Goal: Task Accomplishment & Management: Manage account settings

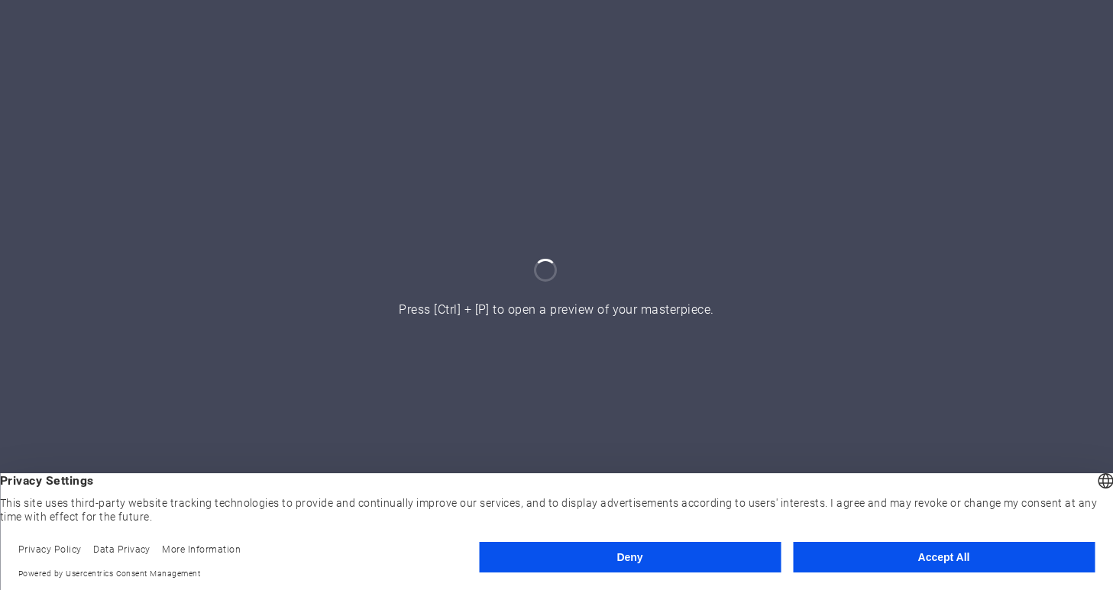
click at [981, 559] on button "Accept All" at bounding box center [944, 557] width 302 height 31
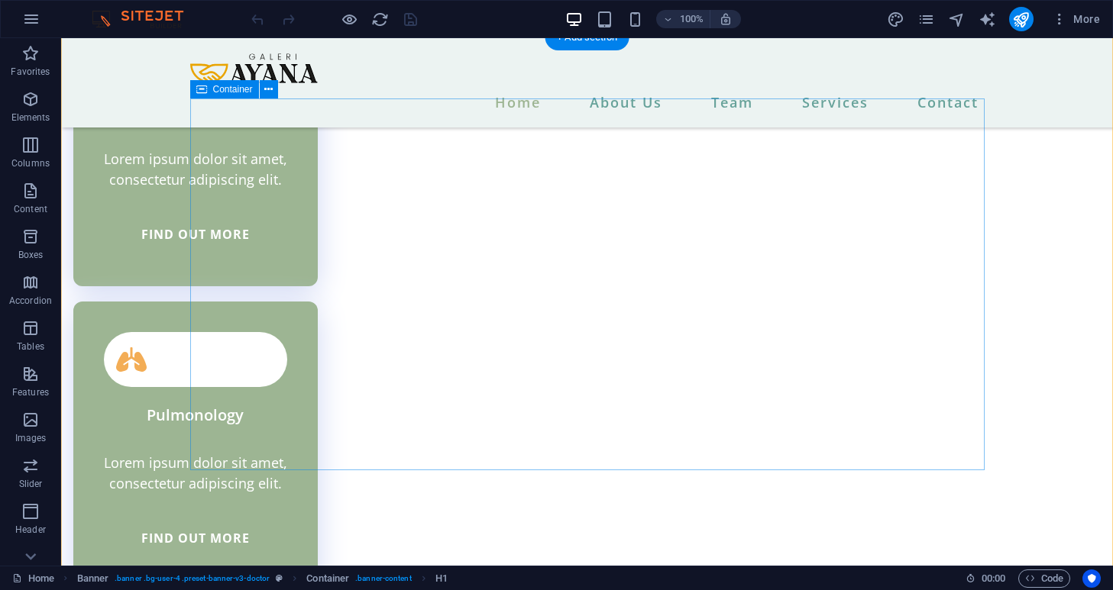
scroll to position [4741, 0]
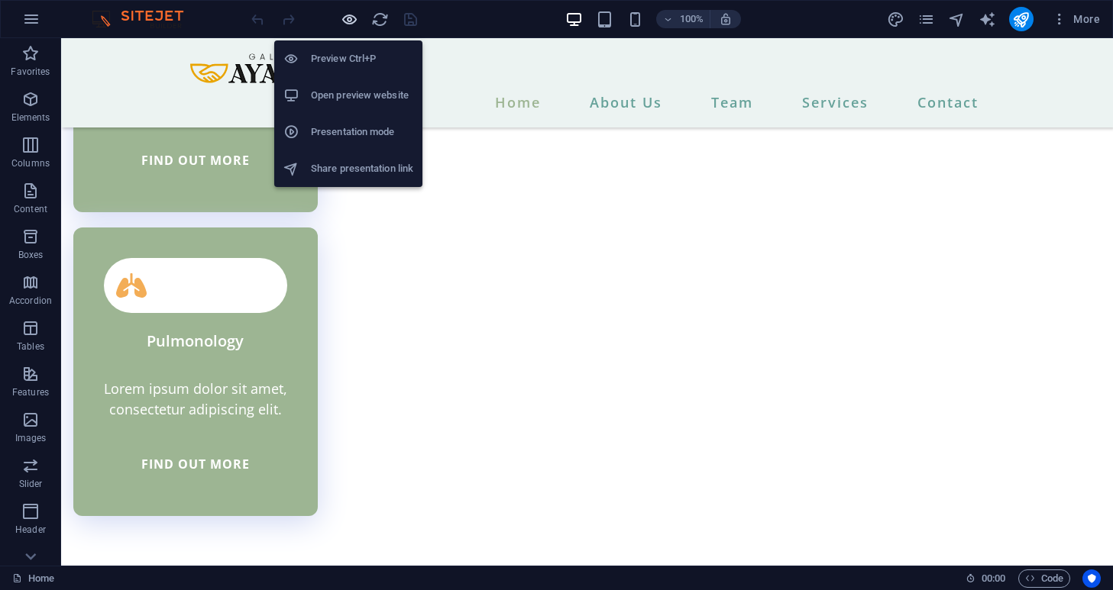
click at [346, 18] on icon "button" at bounding box center [350, 20] width 18 height 18
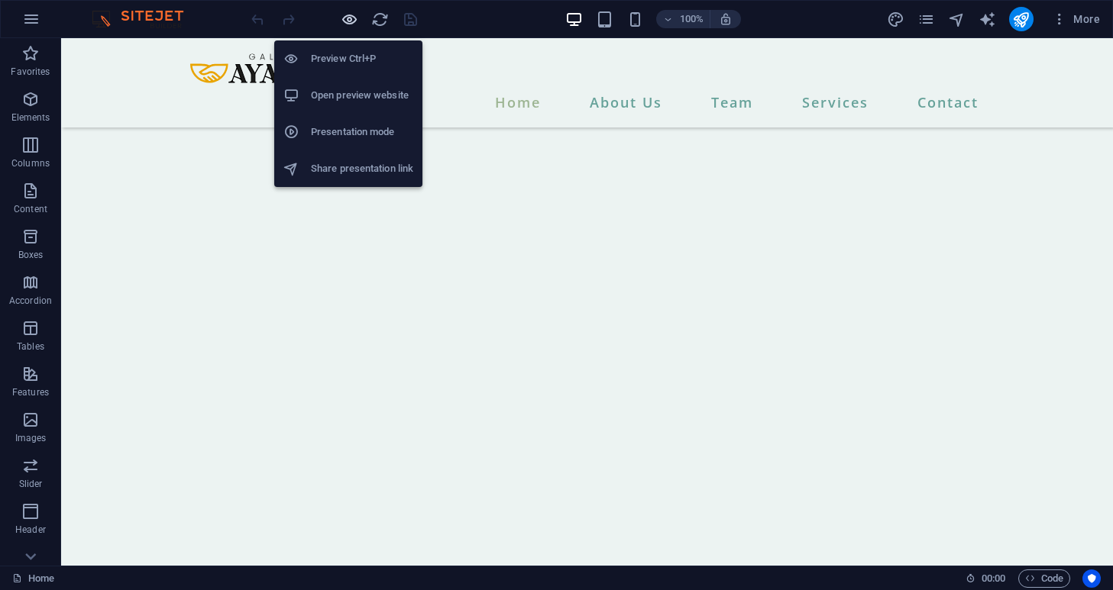
scroll to position [3594, 0]
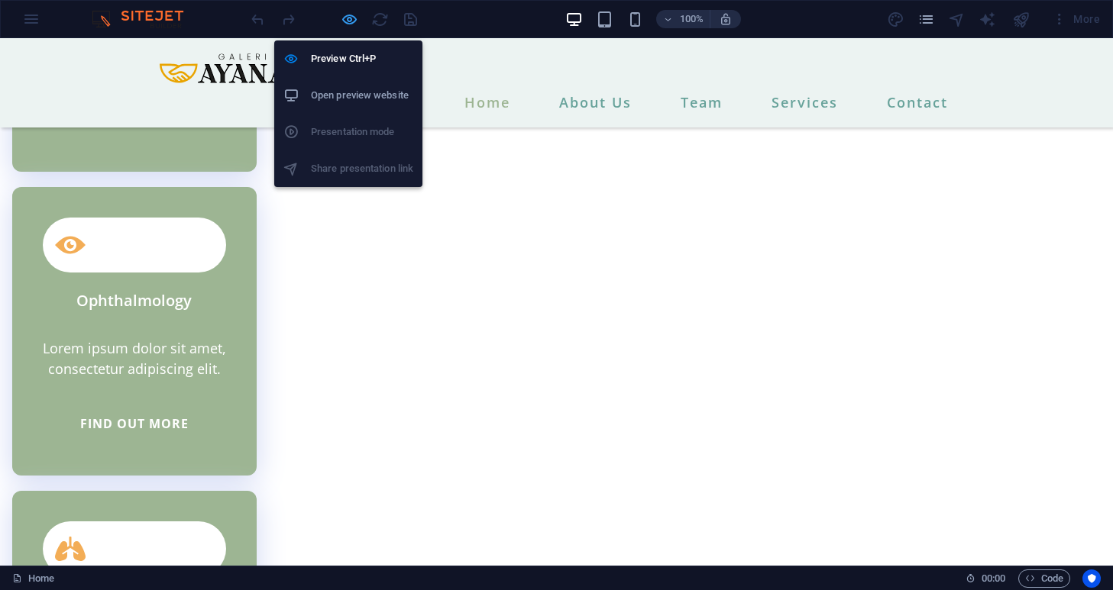
click at [344, 21] on icon "button" at bounding box center [350, 20] width 18 height 18
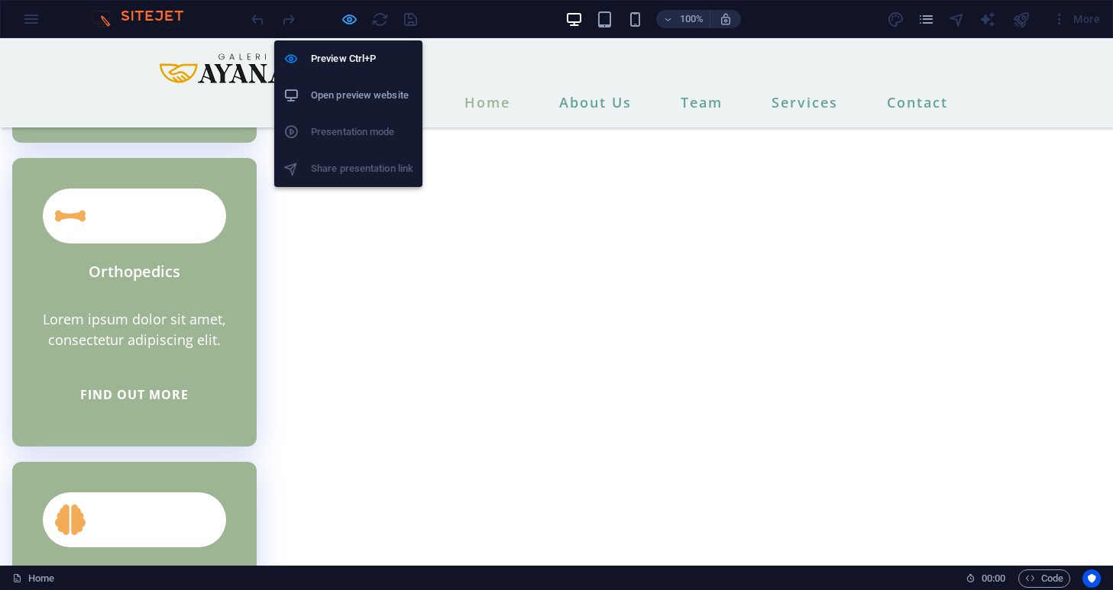
scroll to position [4741, 0]
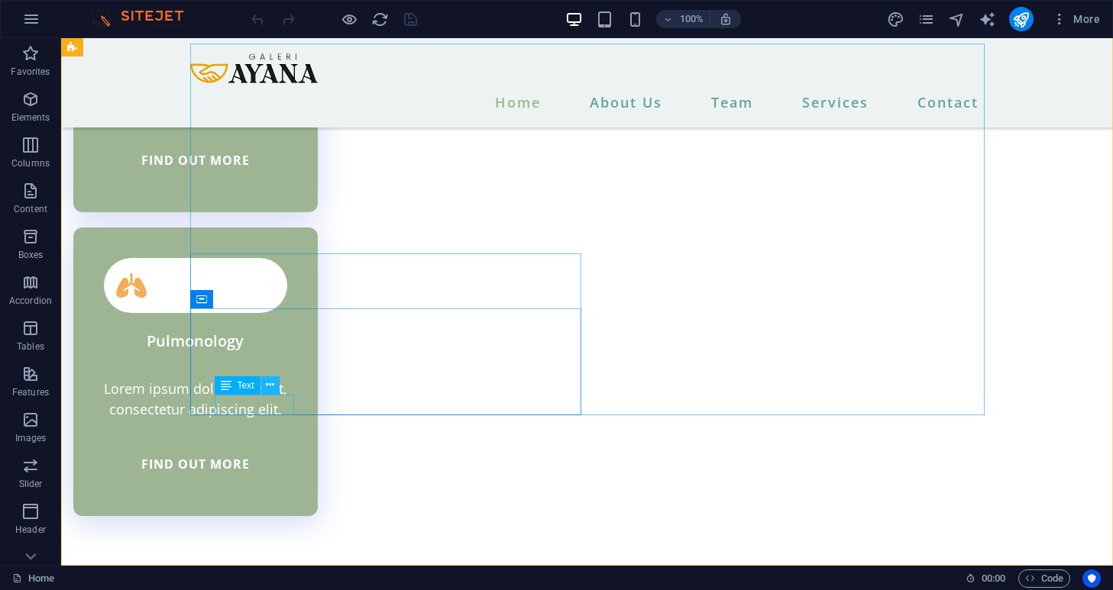
click at [275, 391] on button at bounding box center [270, 386] width 18 height 18
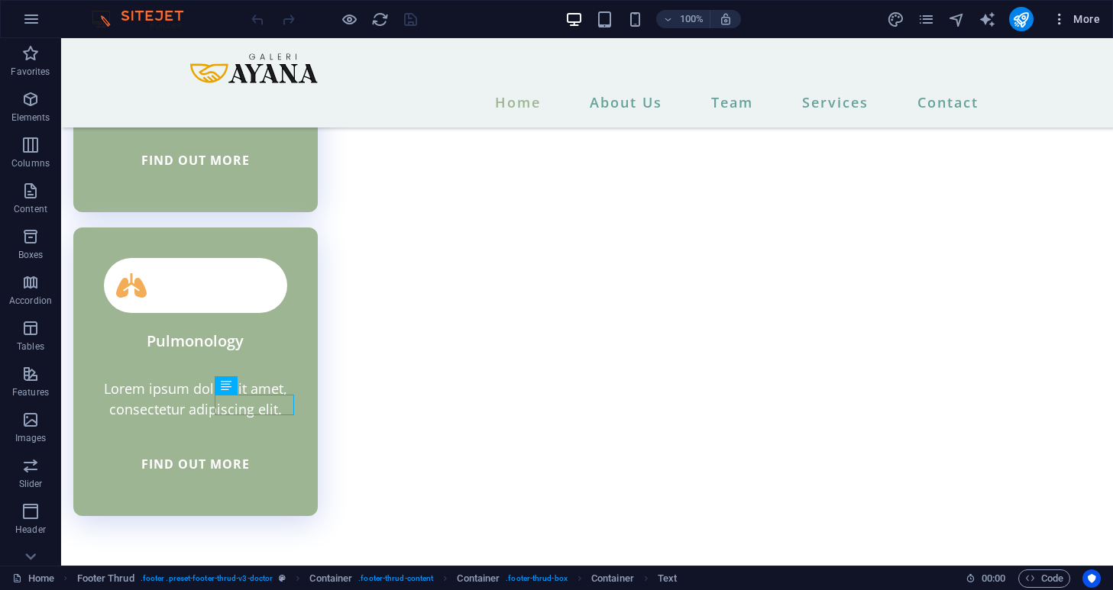
click at [1091, 24] on span "More" at bounding box center [1076, 18] width 48 height 15
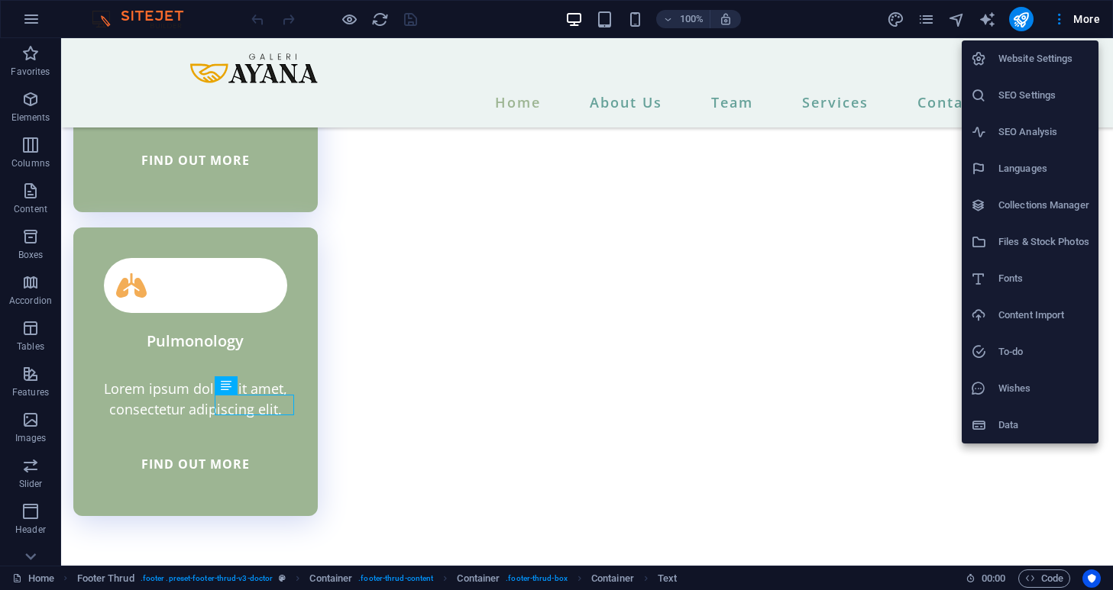
click at [1049, 66] on h6 "Website Settings" at bounding box center [1043, 59] width 91 height 18
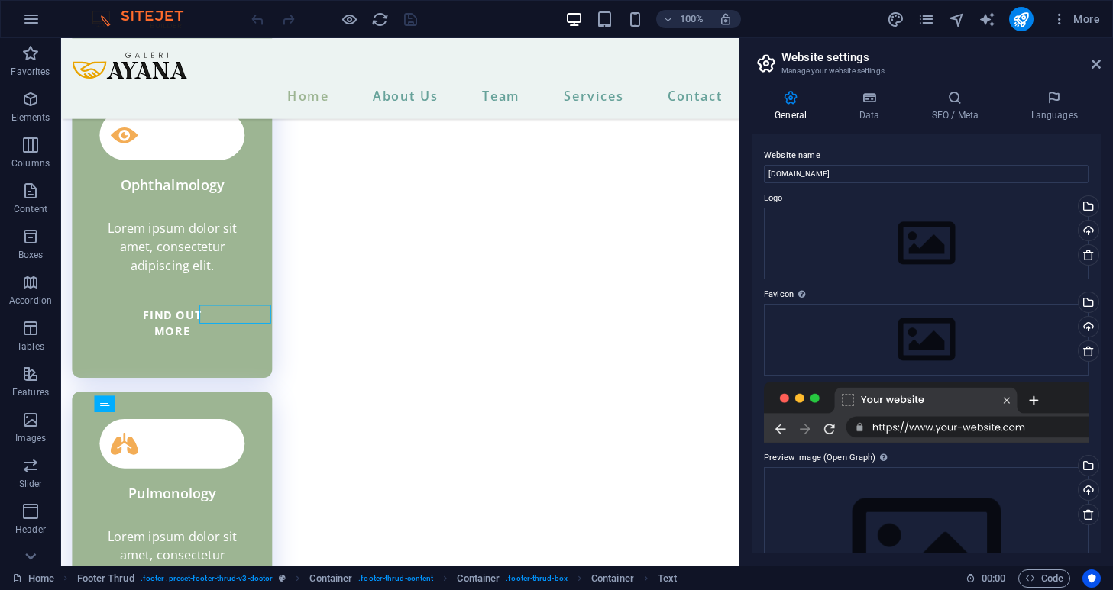
scroll to position [4863, 0]
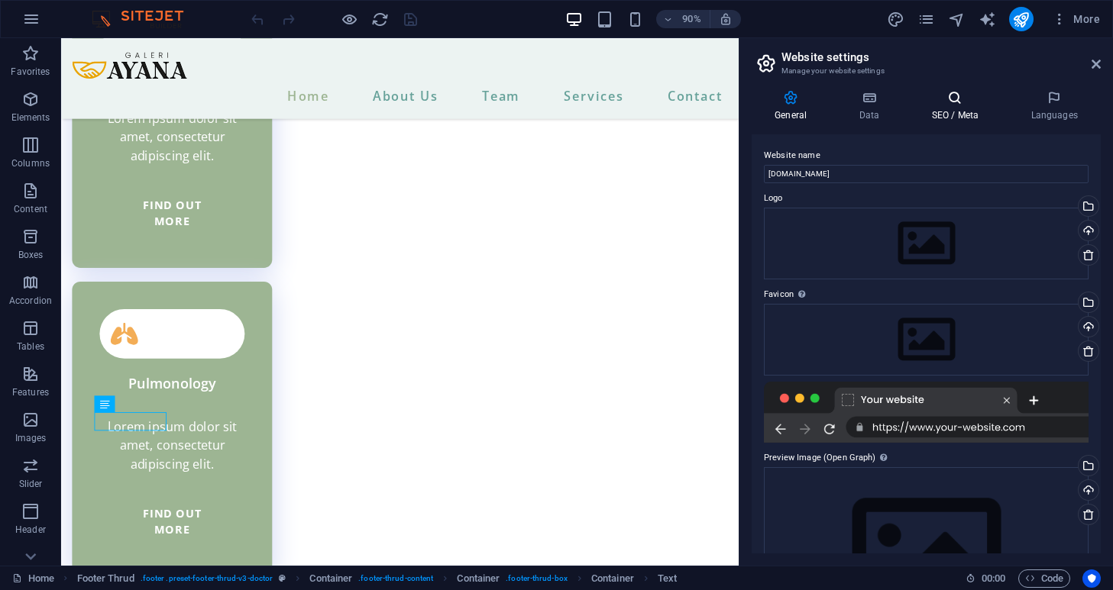
click at [949, 105] on h4 "SEO / Meta" at bounding box center [957, 106] width 99 height 32
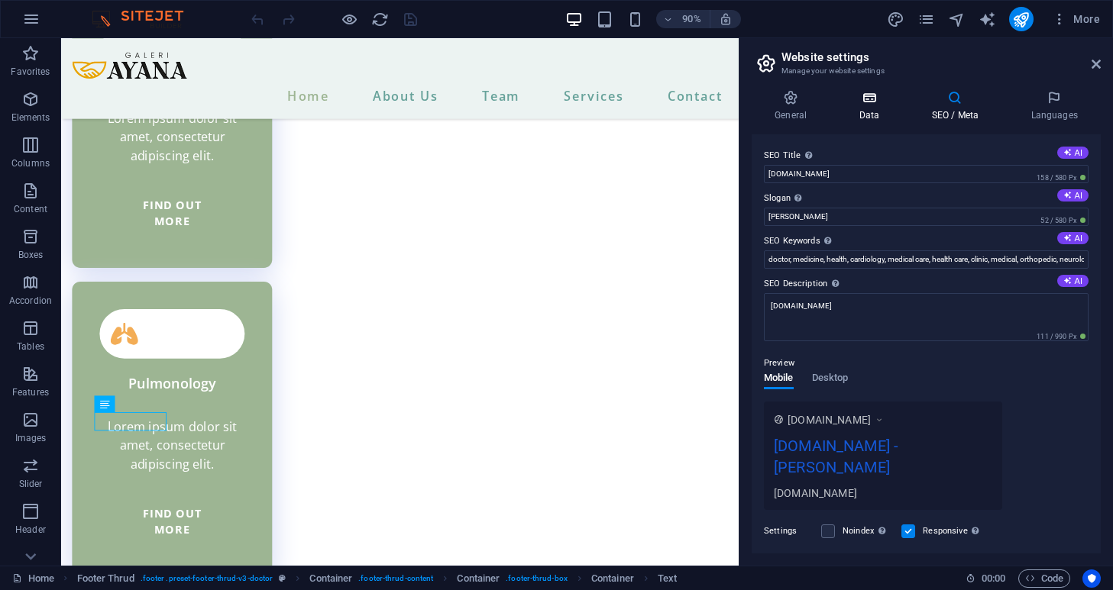
click at [879, 104] on icon at bounding box center [869, 97] width 66 height 15
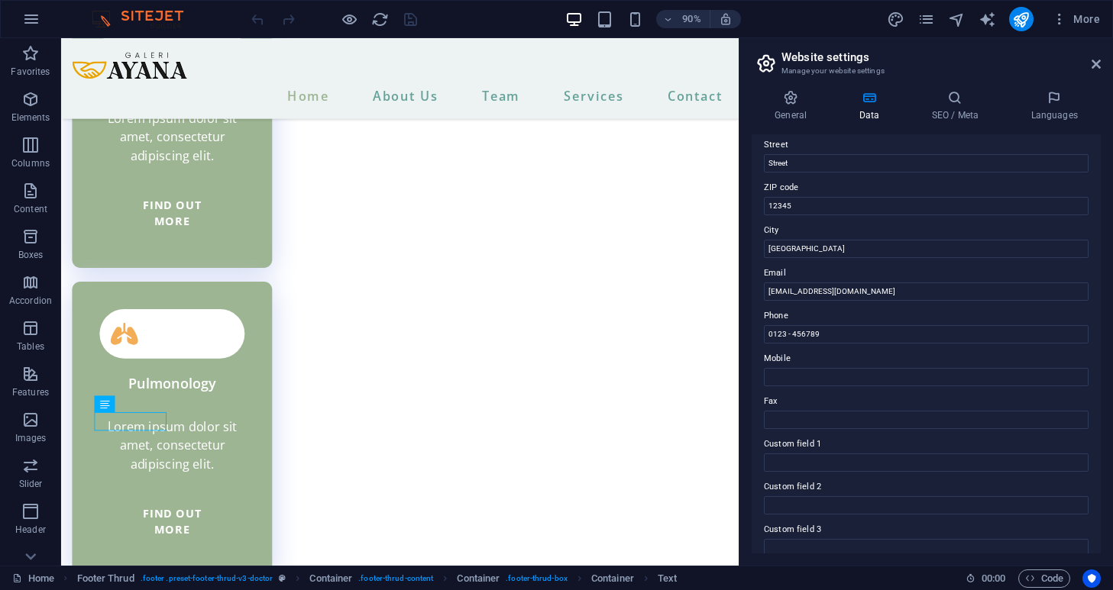
scroll to position [176, 0]
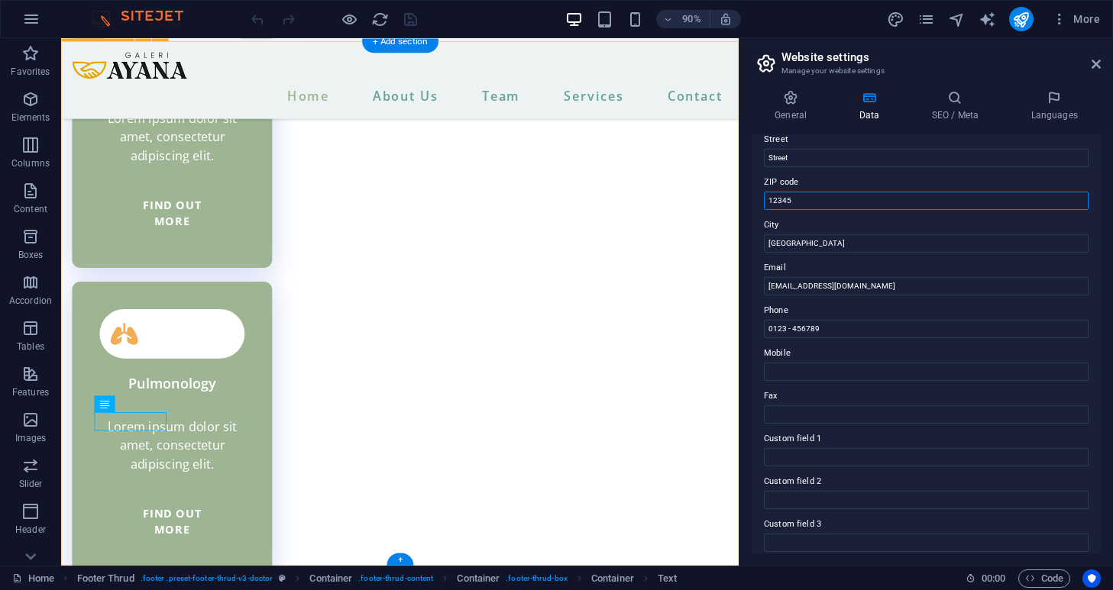
drag, startPoint x: 871, startPoint y: 238, endPoint x: 807, endPoint y: 221, distance: 65.6
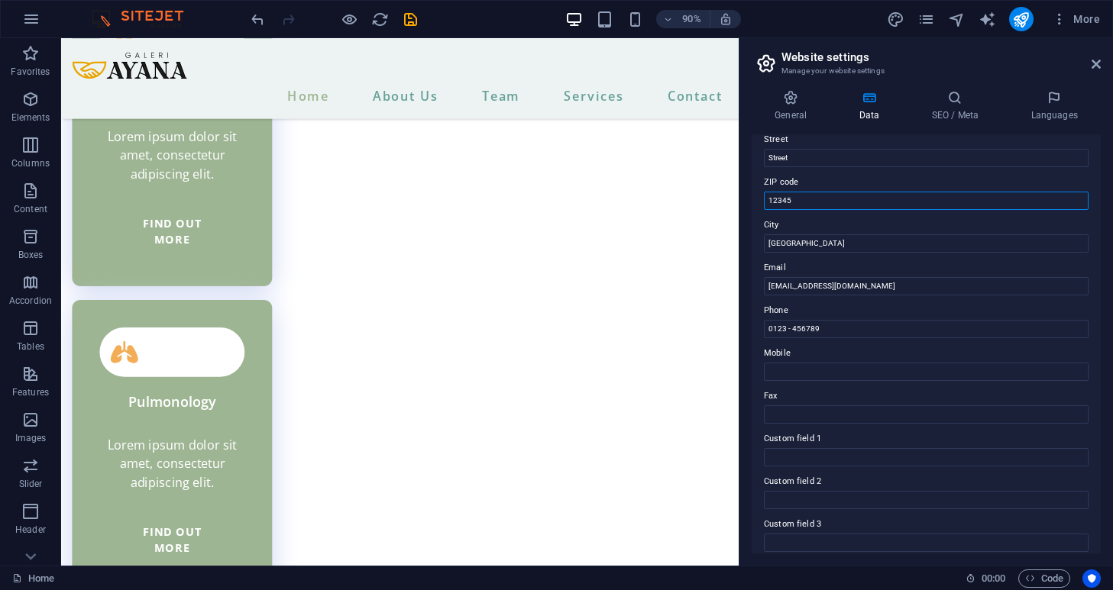
click at [821, 203] on input "12345" at bounding box center [926, 201] width 325 height 18
type input "1"
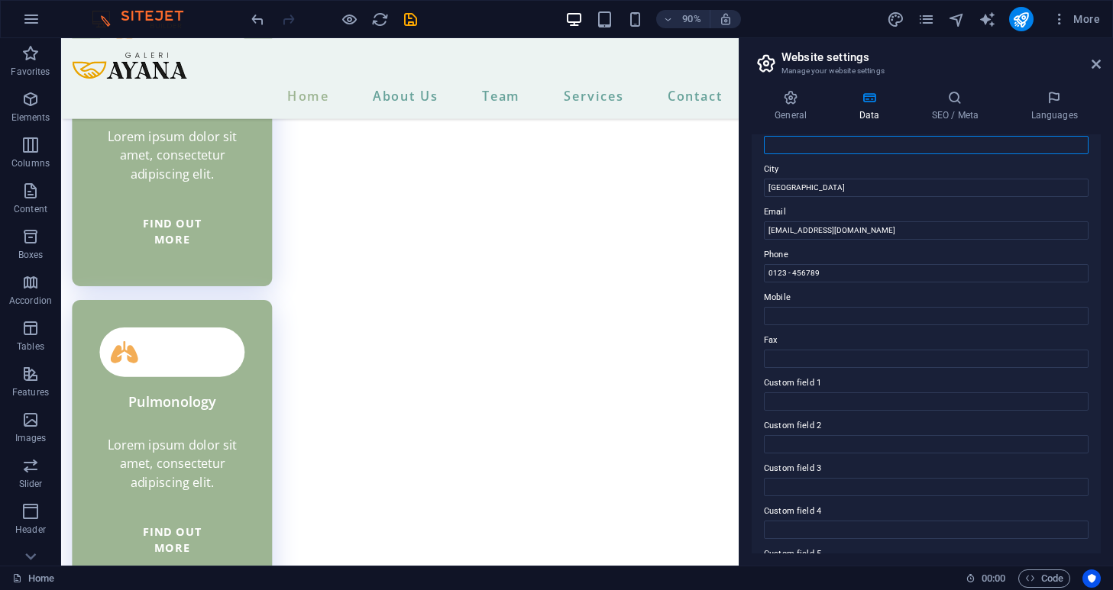
scroll to position [242, 0]
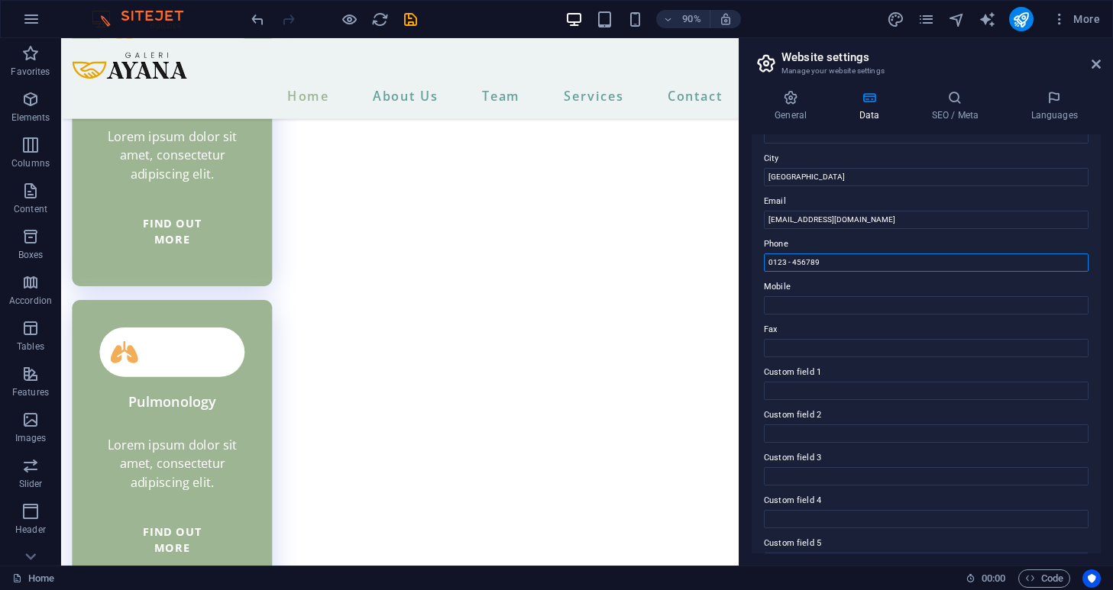
drag, startPoint x: 828, startPoint y: 264, endPoint x: 766, endPoint y: 260, distance: 62.0
click at [766, 260] on input "0123 - 456789" at bounding box center [926, 263] width 325 height 18
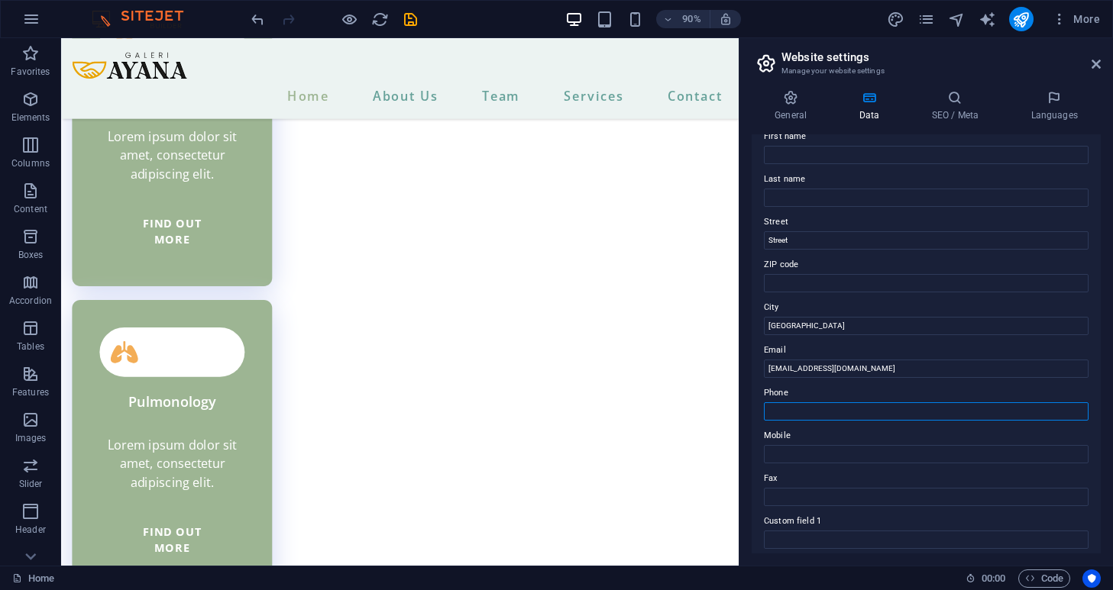
scroll to position [0, 0]
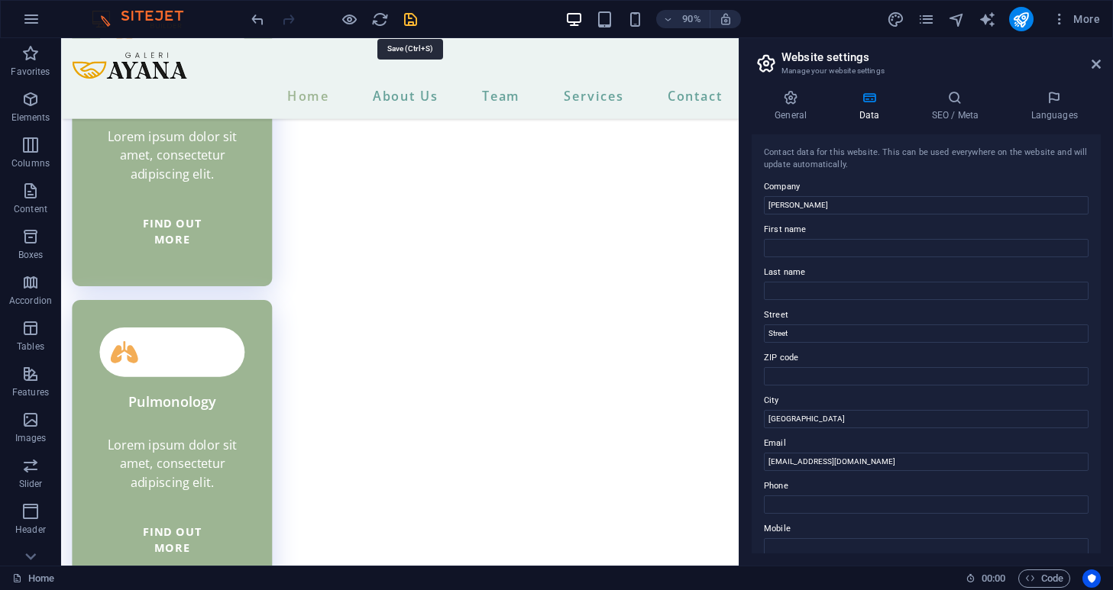
click at [410, 21] on icon "save" at bounding box center [411, 20] width 18 height 18
checkbox input "false"
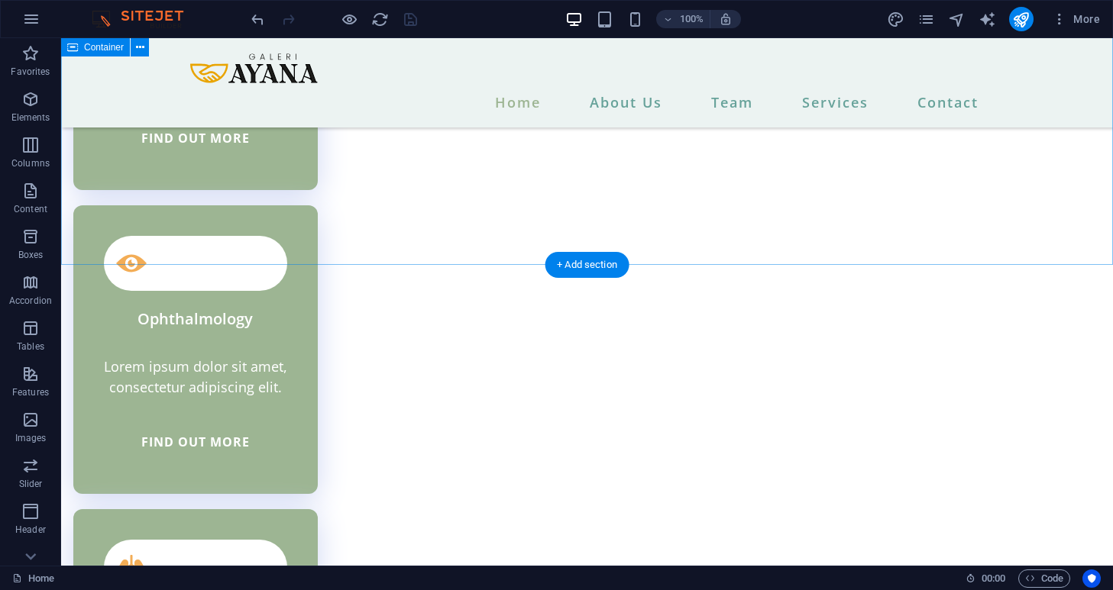
scroll to position [4457, 0]
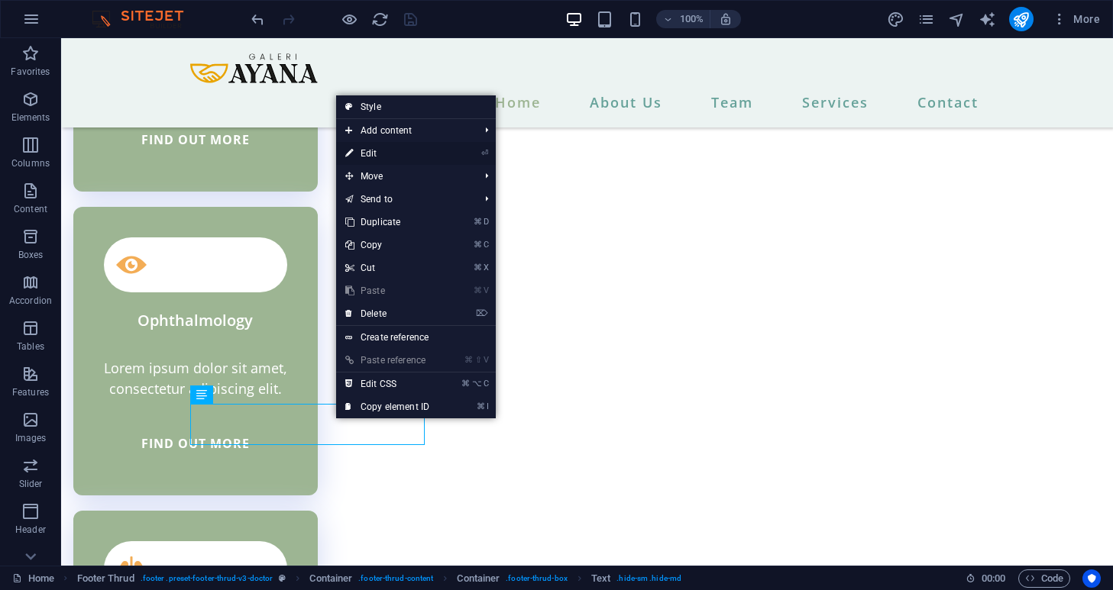
click at [364, 152] on link "⏎ Edit" at bounding box center [387, 153] width 102 height 23
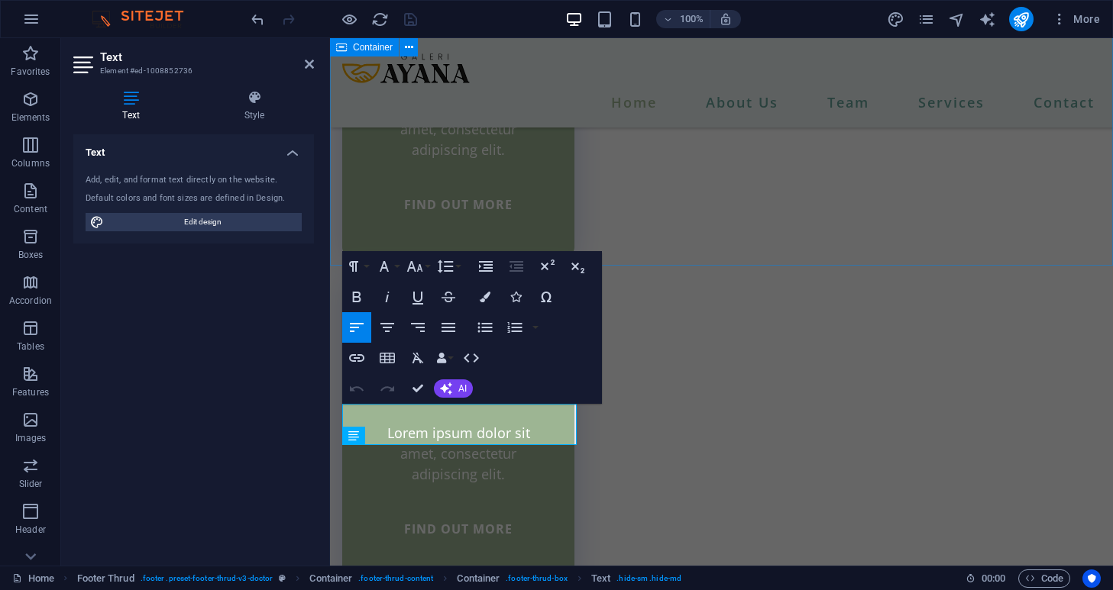
scroll to position [4540, 0]
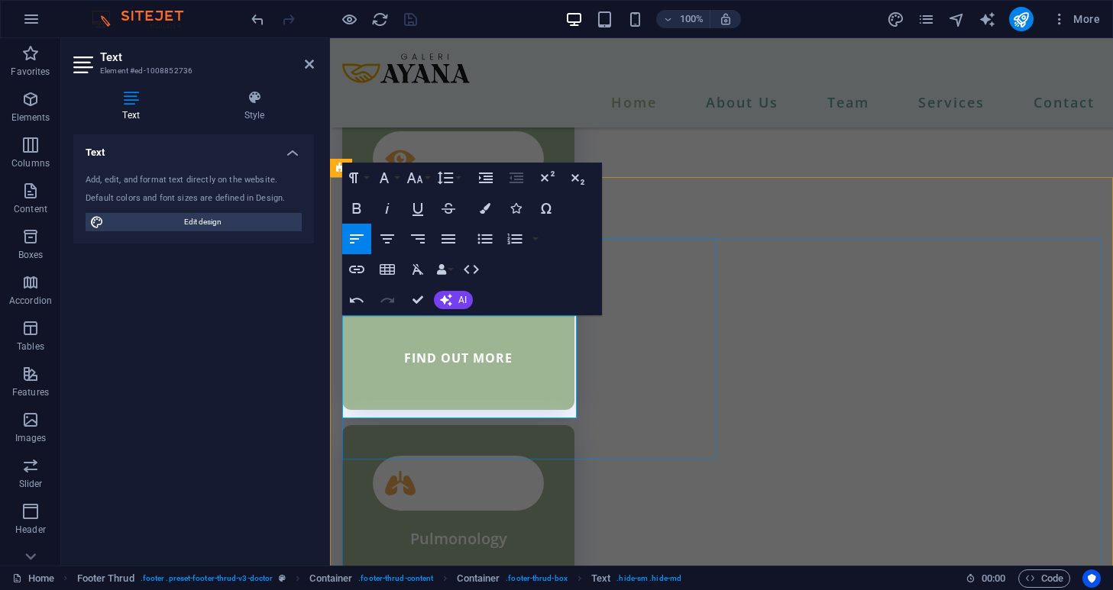
scroll to position [2071, 2]
click at [453, 298] on button "AI" at bounding box center [453, 300] width 39 height 18
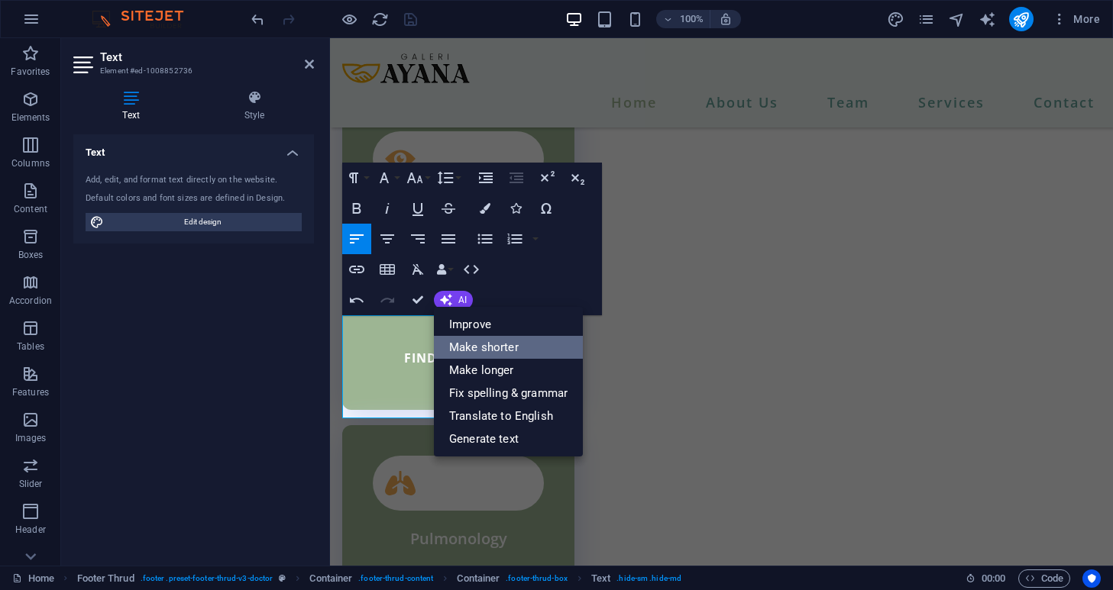
click at [482, 355] on link "Make shorter" at bounding box center [508, 347] width 149 height 23
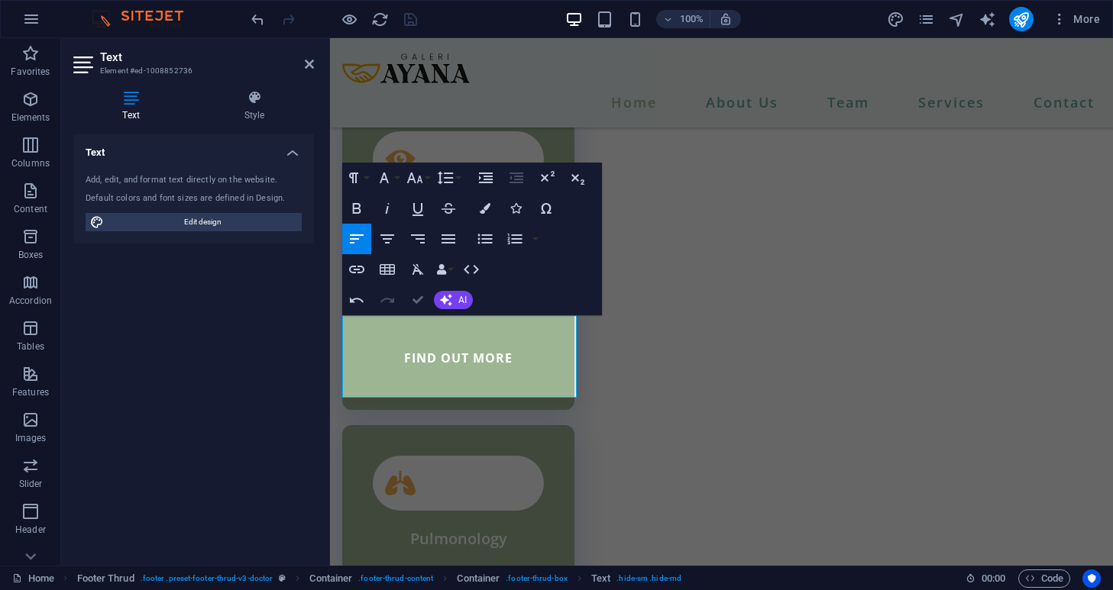
scroll to position [4546, 0]
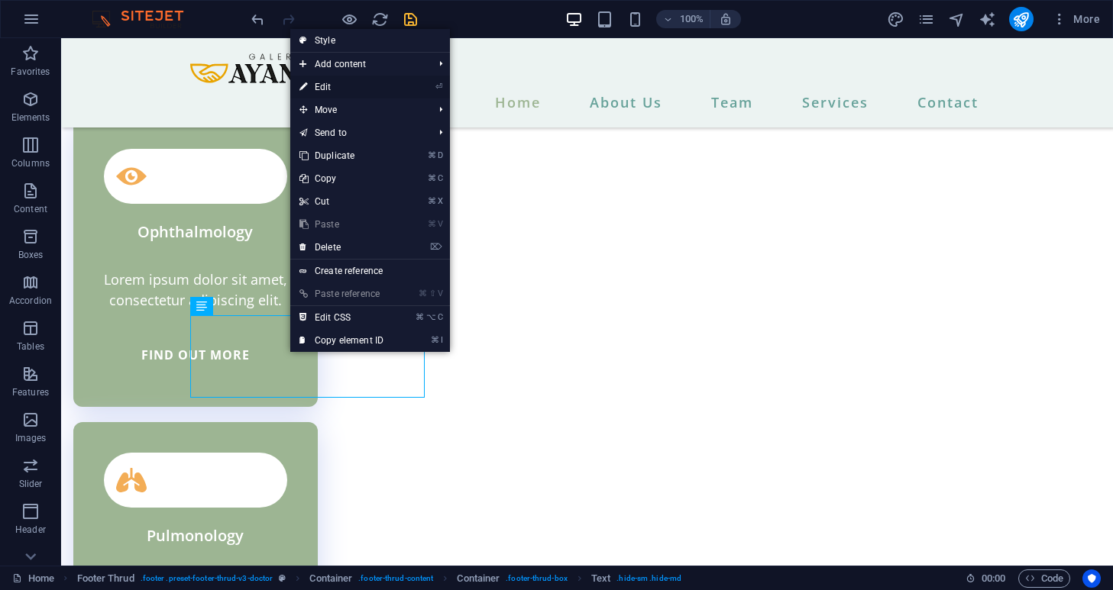
click at [338, 79] on link "⏎ Edit" at bounding box center [341, 87] width 102 height 23
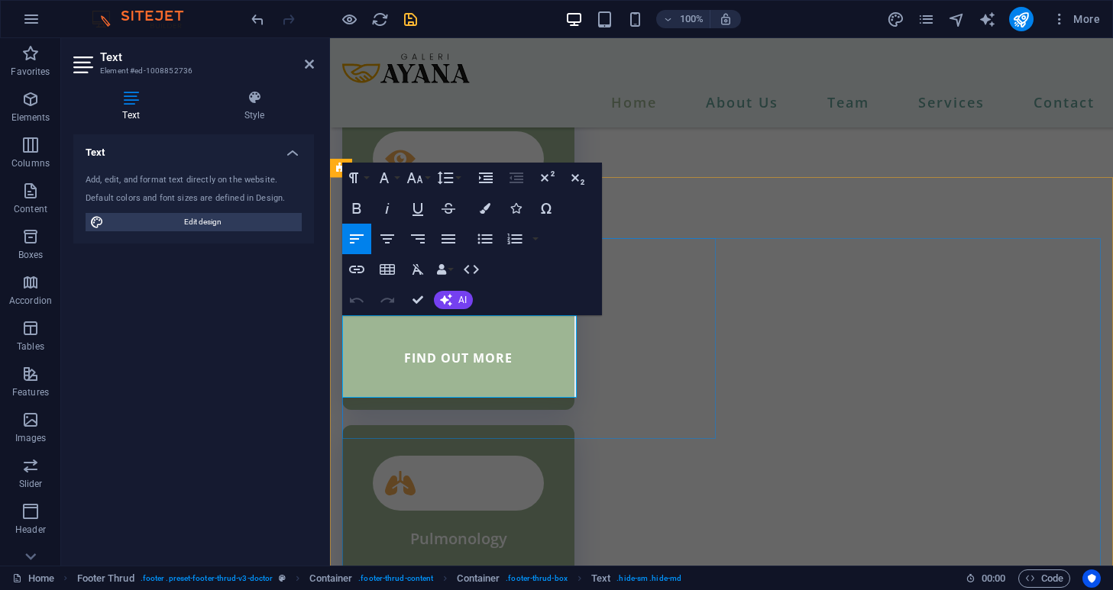
copy p "Dapatkan Suplemen dan Vitamin Alami dengan Nutrisi Jelas. Tingkatkan kesehatan …"
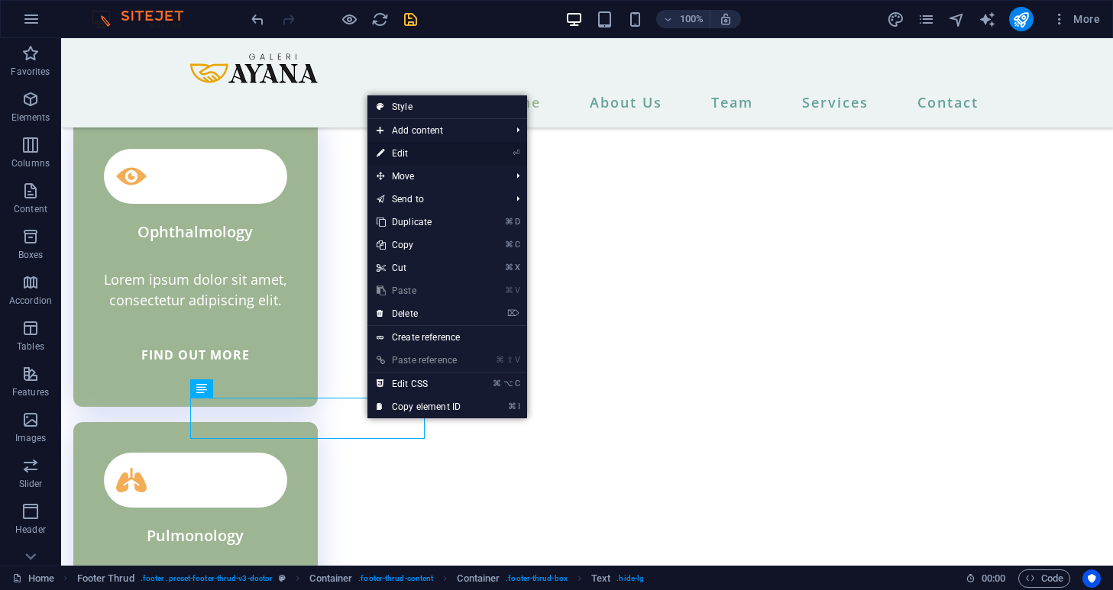
click at [412, 145] on link "⏎ Edit" at bounding box center [418, 153] width 102 height 23
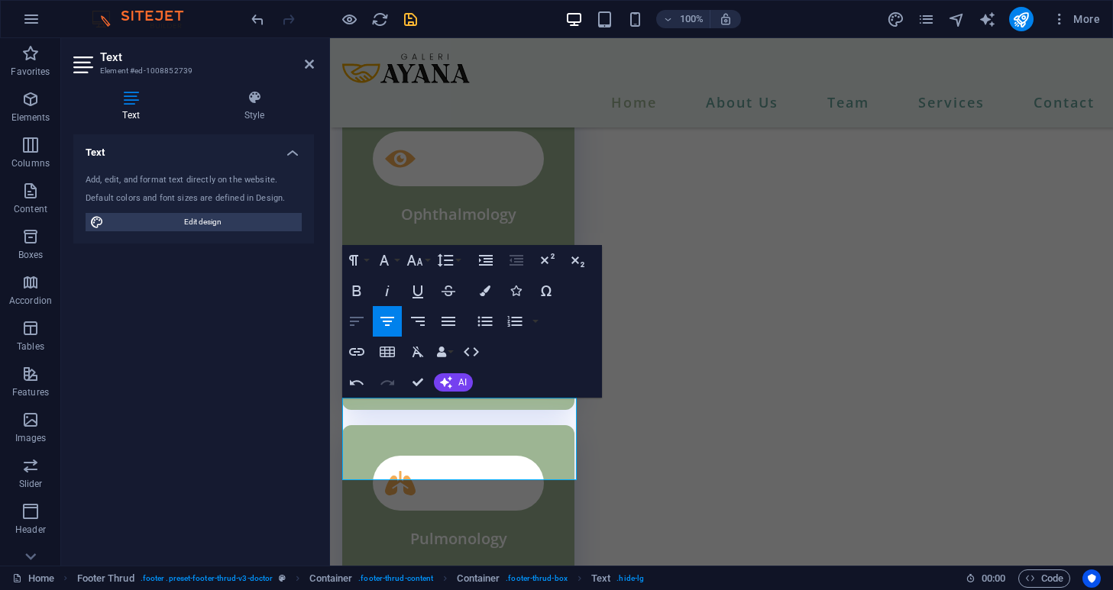
click at [357, 319] on icon "button" at bounding box center [357, 321] width 18 height 18
click at [385, 309] on button "Align Center" at bounding box center [387, 321] width 29 height 31
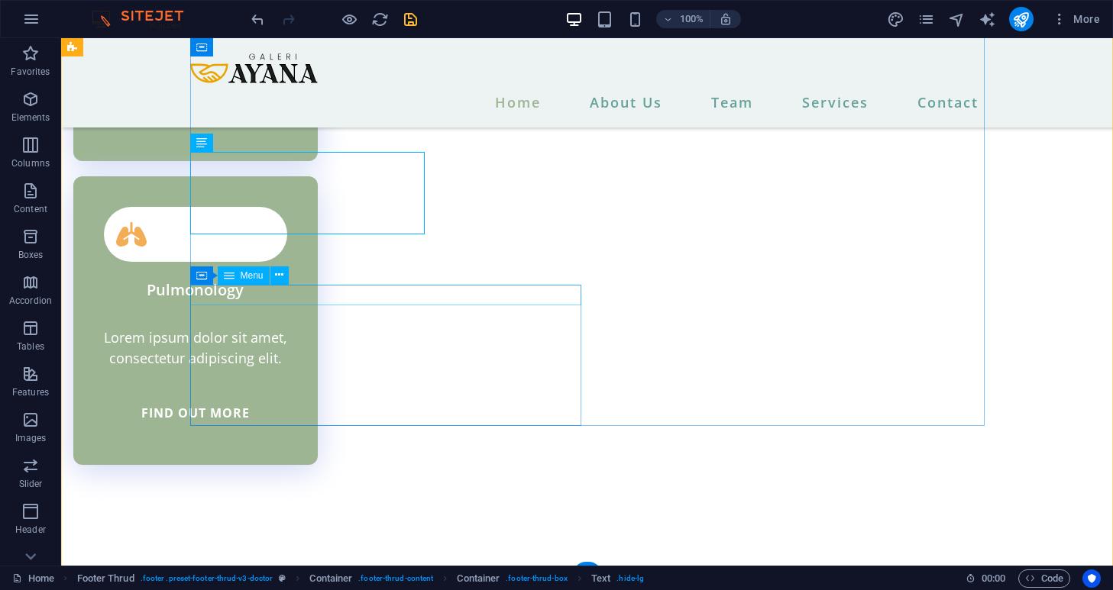
scroll to position [4803, 0]
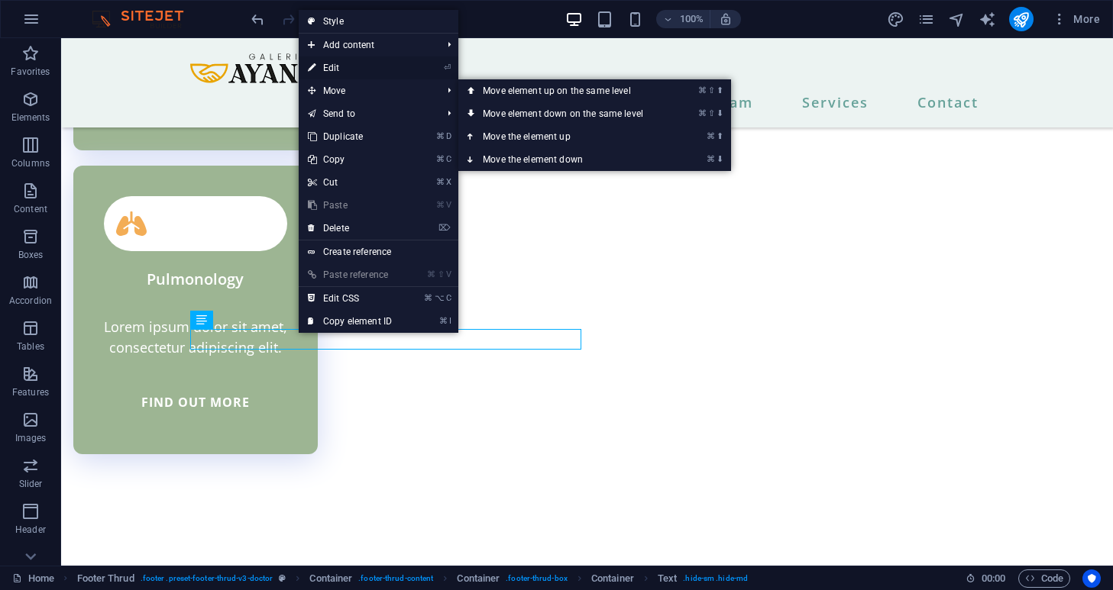
click at [320, 65] on link "⏎ Edit" at bounding box center [350, 68] width 102 height 23
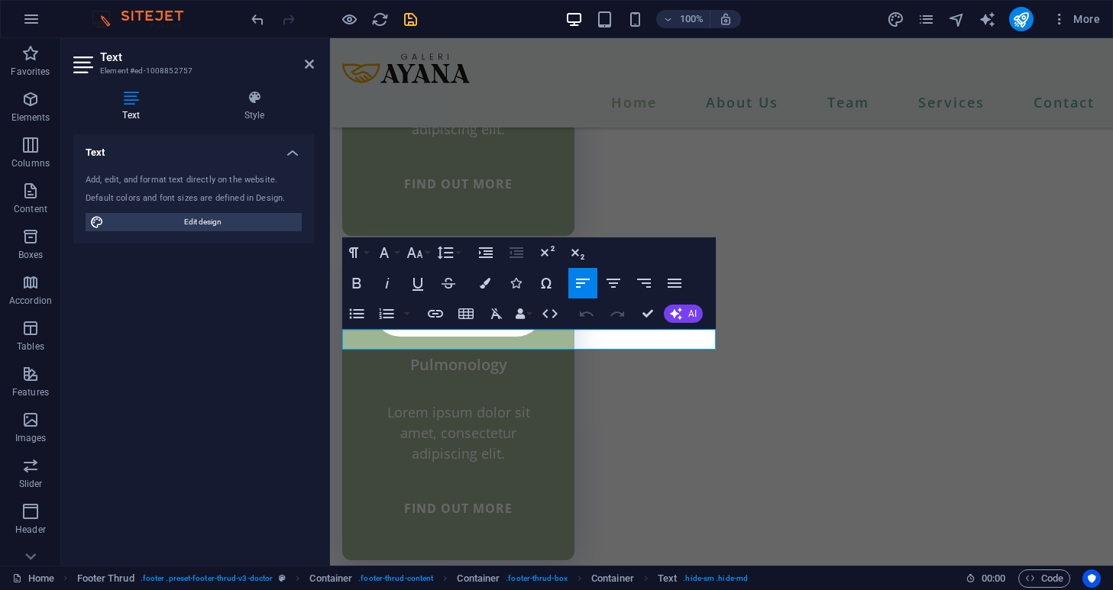
scroll to position [4885, 0]
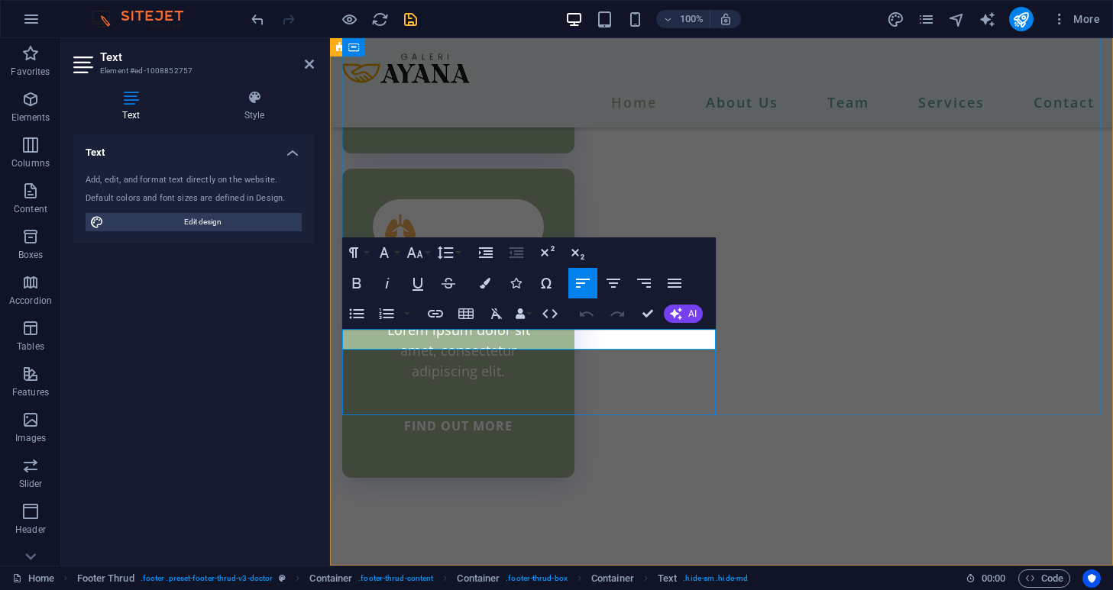
drag, startPoint x: 430, startPoint y: 341, endPoint x: 339, endPoint y: 337, distance: 91.0
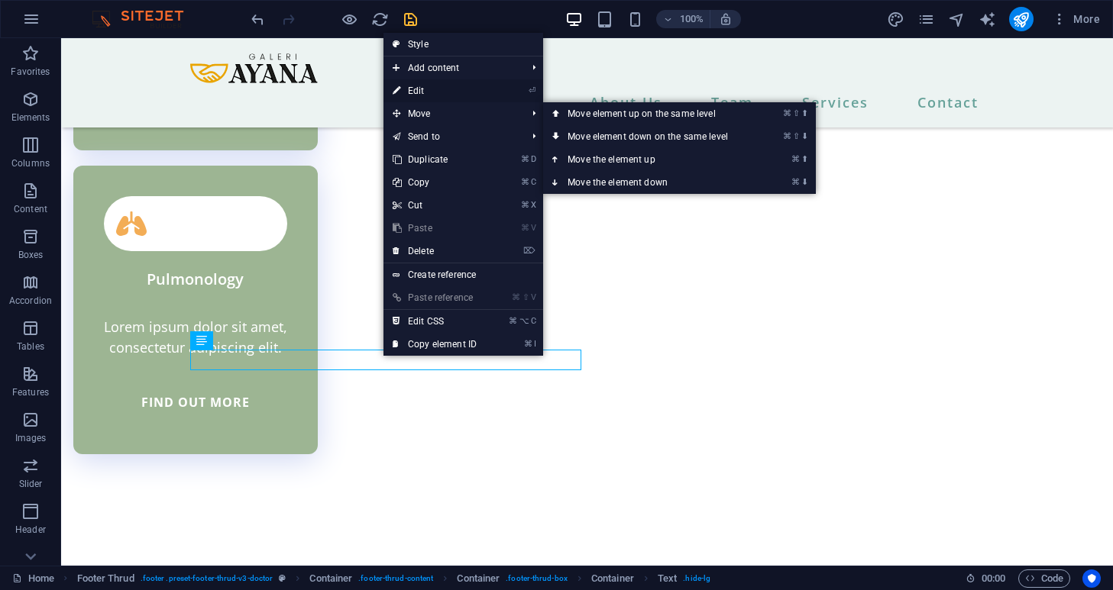
click at [430, 91] on link "⏎ Edit" at bounding box center [434, 90] width 102 height 23
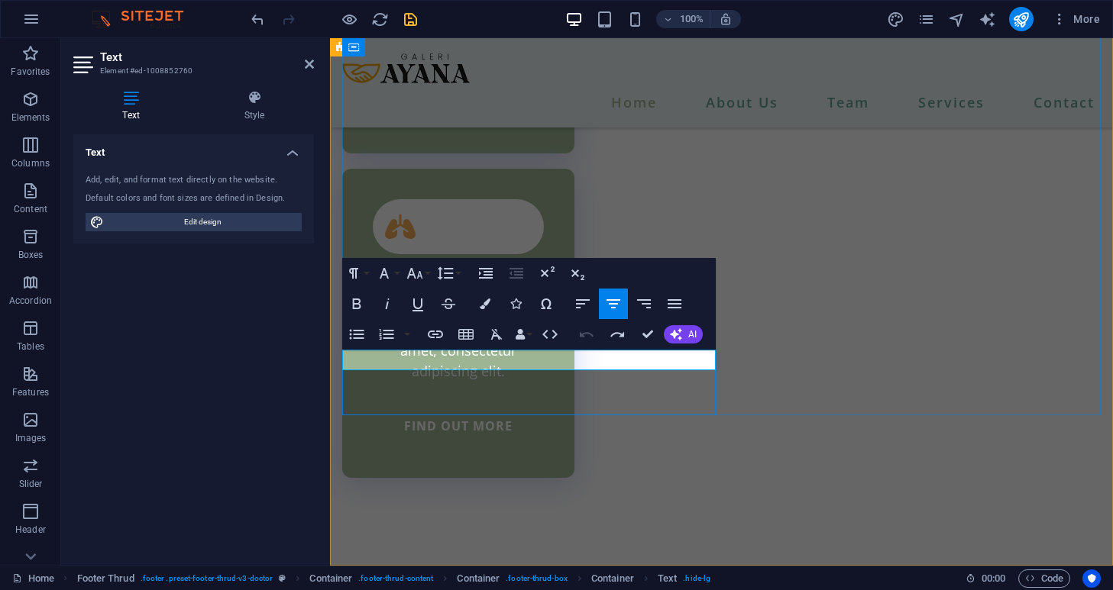
drag, startPoint x: 488, startPoint y: 361, endPoint x: 447, endPoint y: 363, distance: 41.3
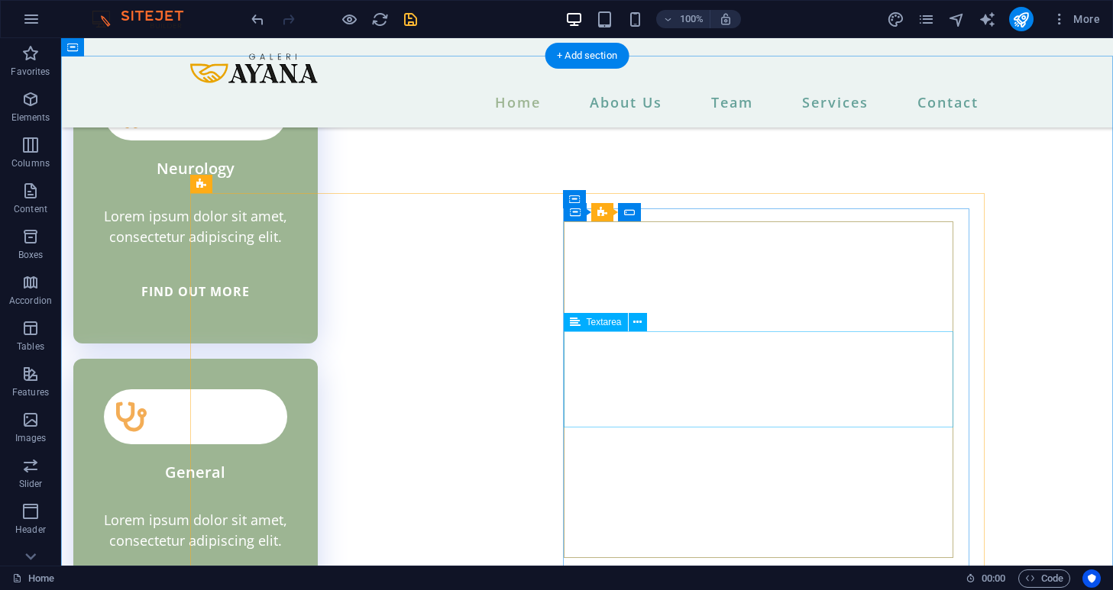
scroll to position [3996, 0]
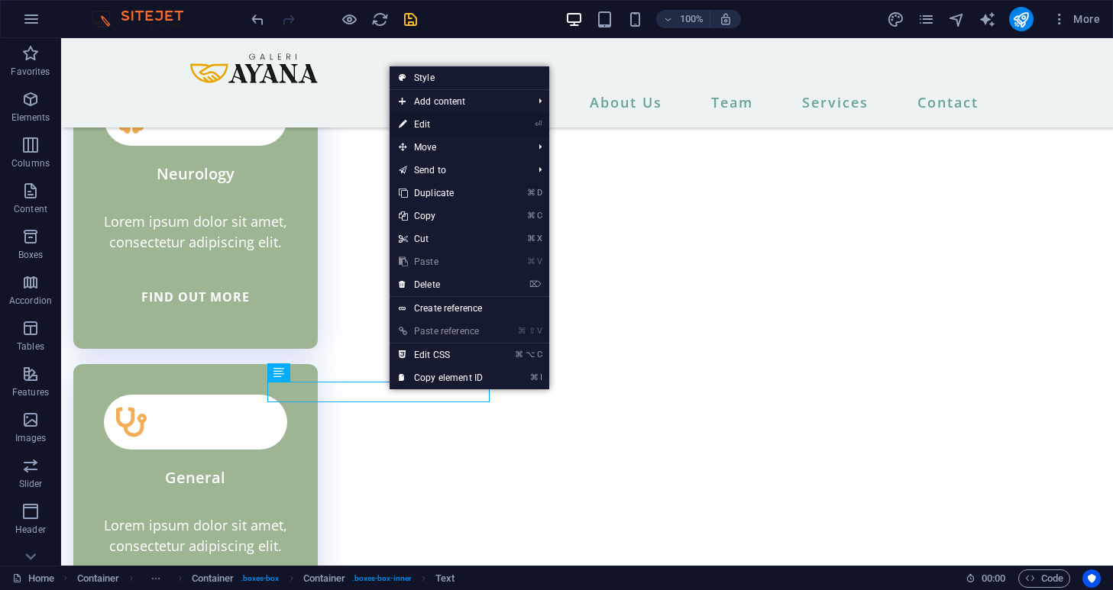
click at [412, 123] on link "⏎ Edit" at bounding box center [441, 124] width 102 height 23
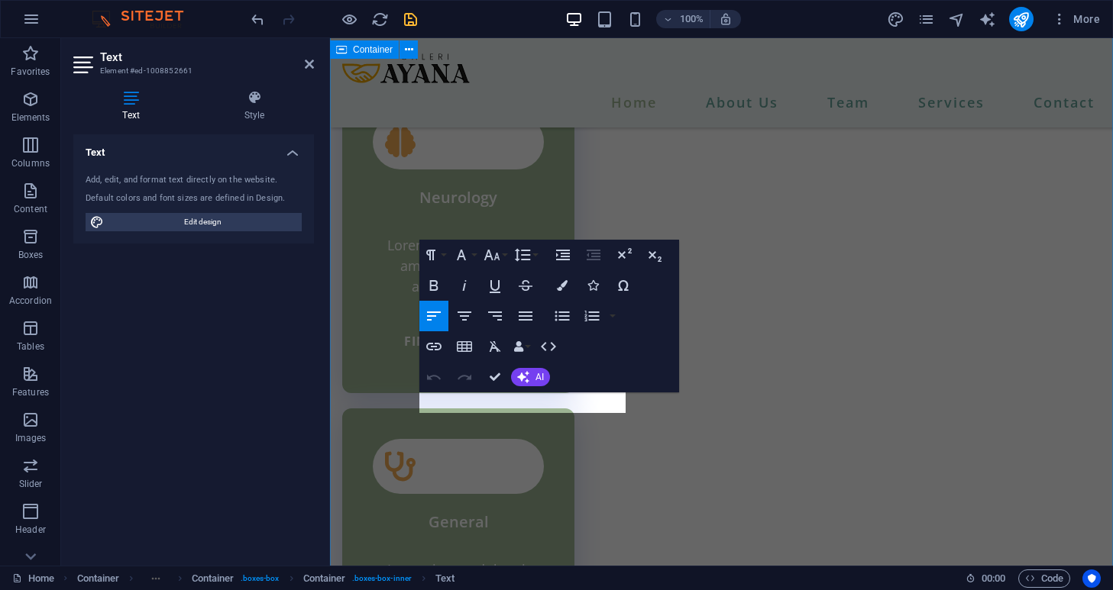
scroll to position [4079, 0]
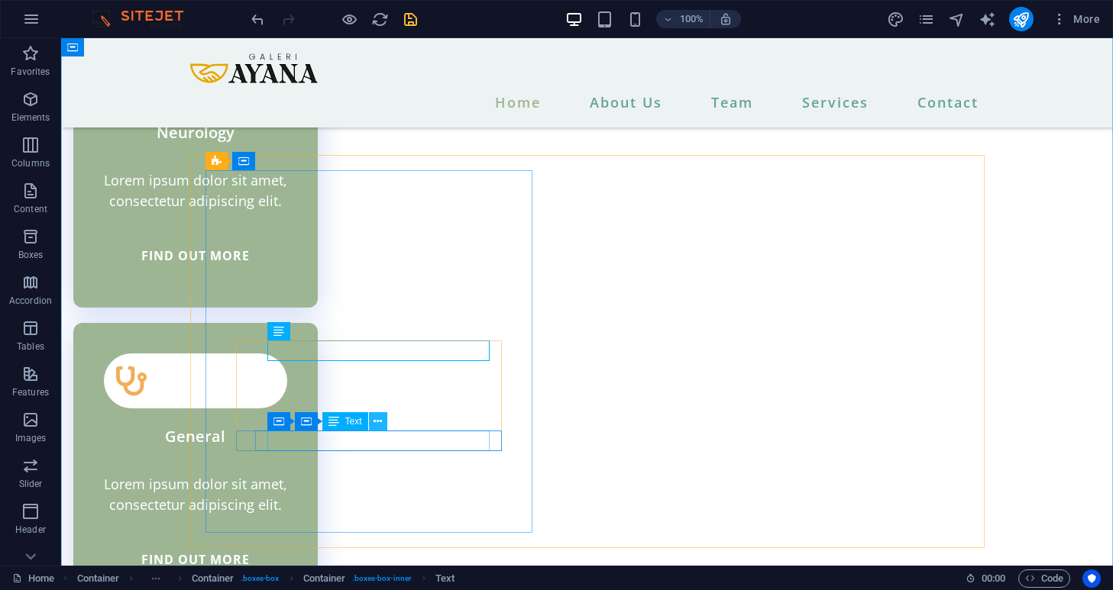
click at [382, 423] on button at bounding box center [378, 421] width 18 height 18
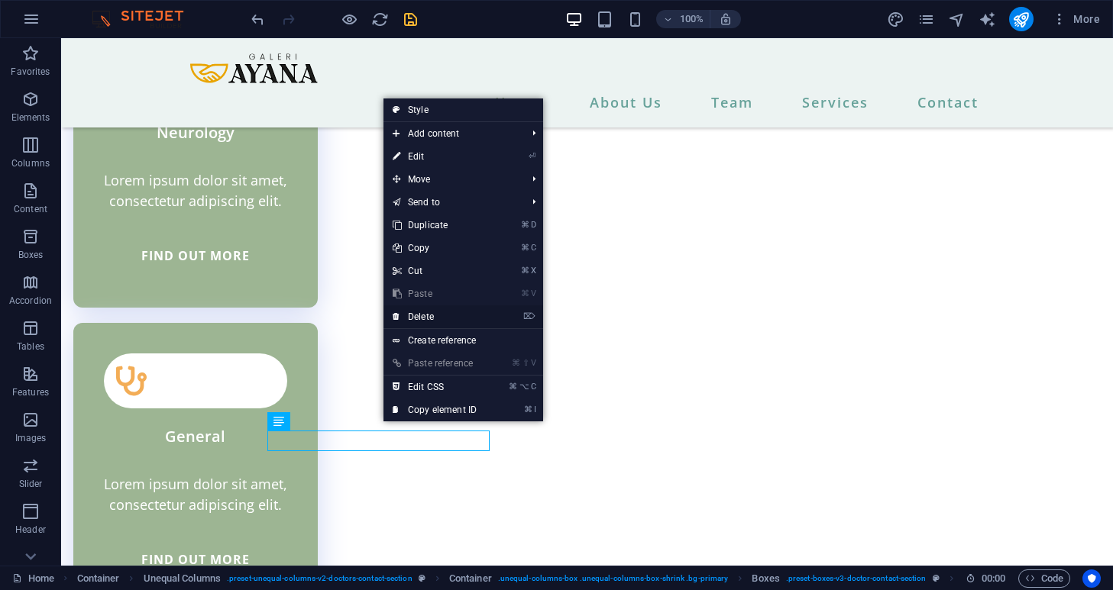
click at [426, 311] on link "⌦ Delete" at bounding box center [434, 317] width 102 height 23
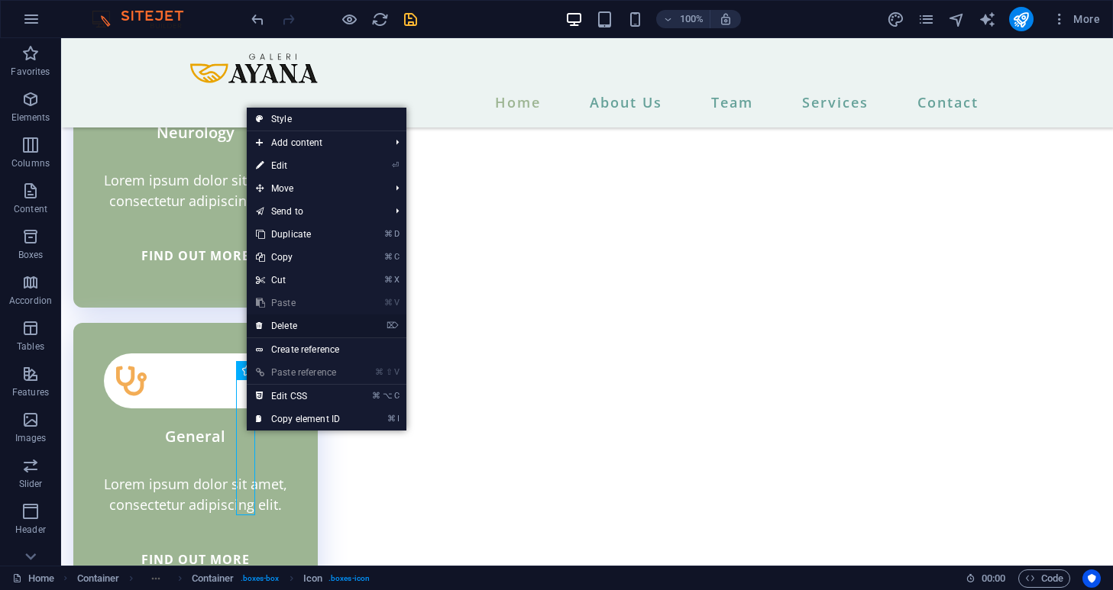
click at [282, 326] on link "⌦ Delete" at bounding box center [298, 326] width 102 height 23
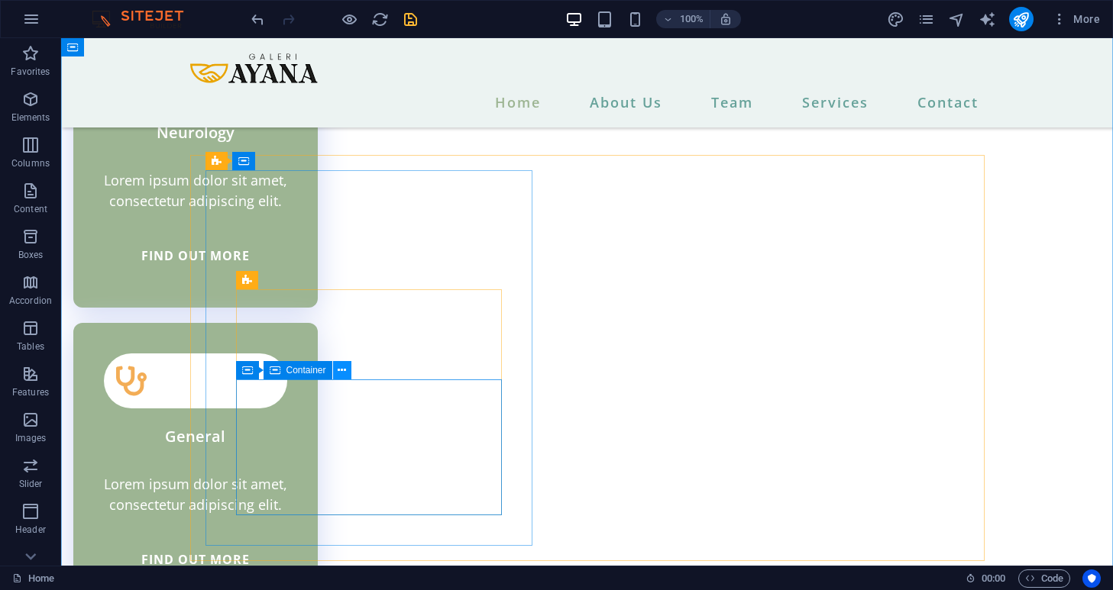
click at [342, 367] on icon at bounding box center [342, 371] width 8 height 16
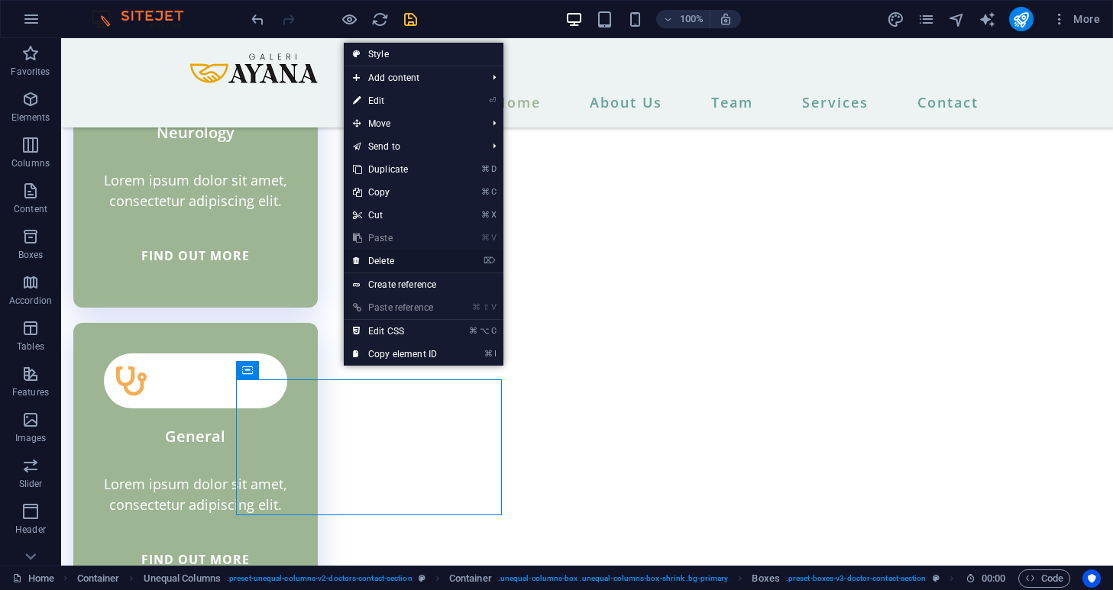
click at [398, 264] on link "⌦ Delete" at bounding box center [395, 261] width 102 height 23
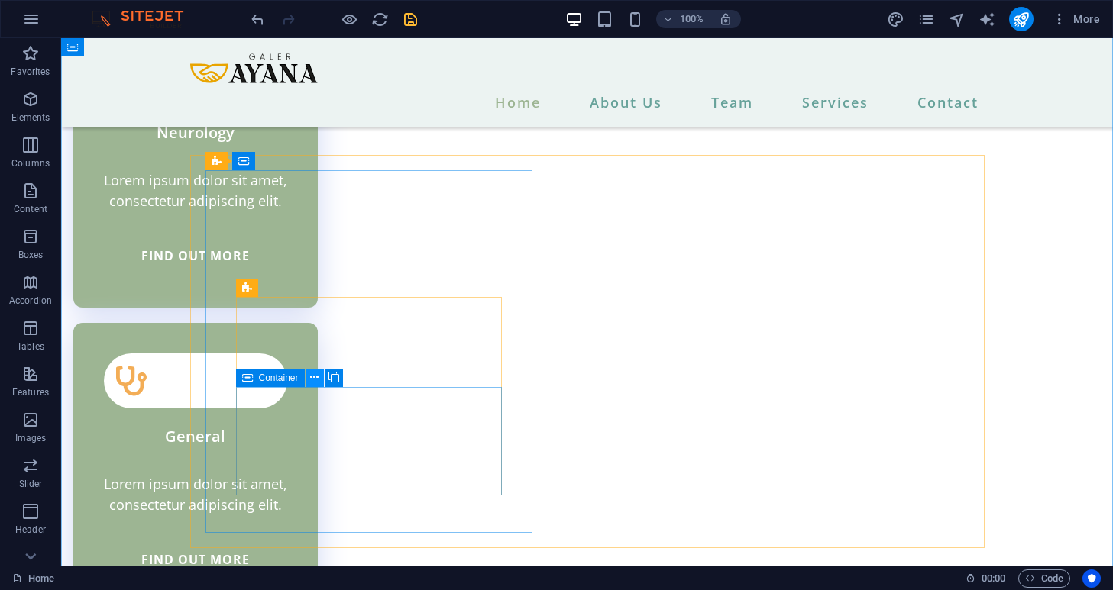
click at [312, 377] on icon at bounding box center [314, 378] width 8 height 16
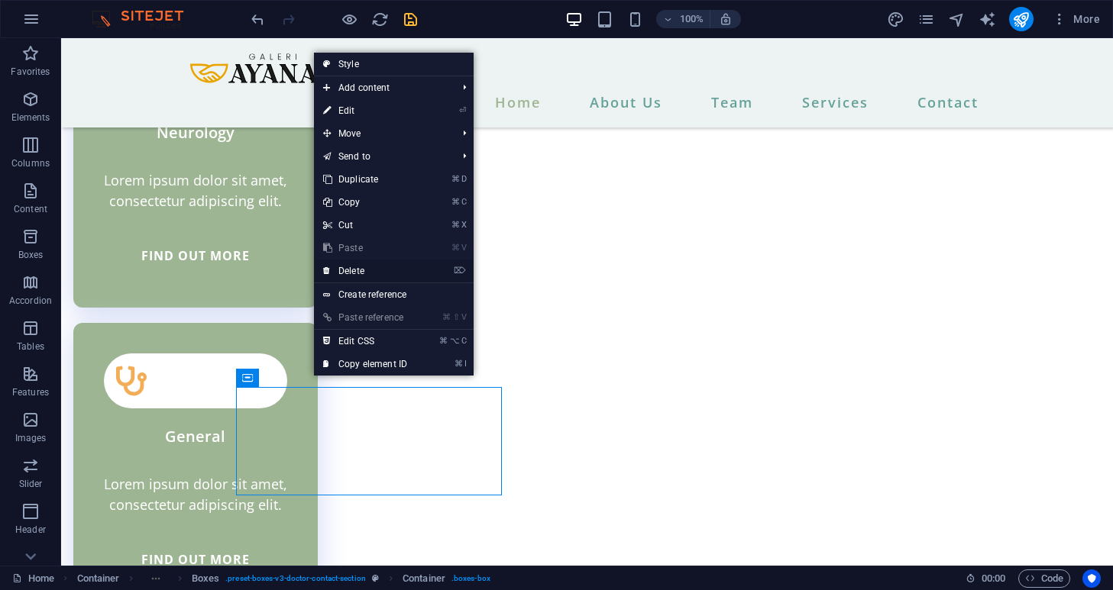
click at [381, 273] on link "⌦ Delete" at bounding box center [365, 271] width 102 height 23
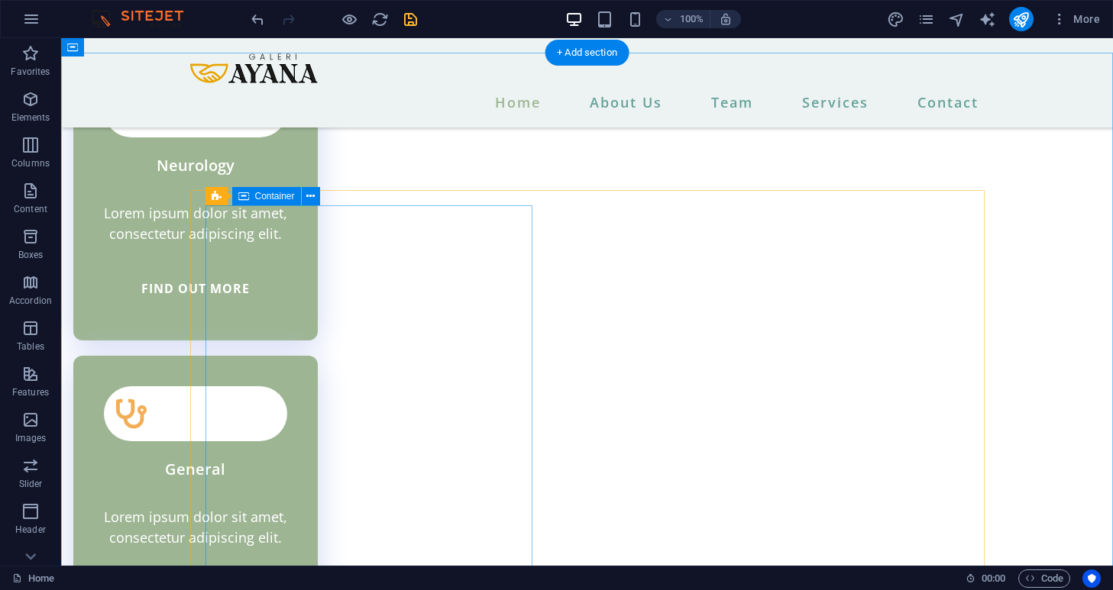
scroll to position [4001, 0]
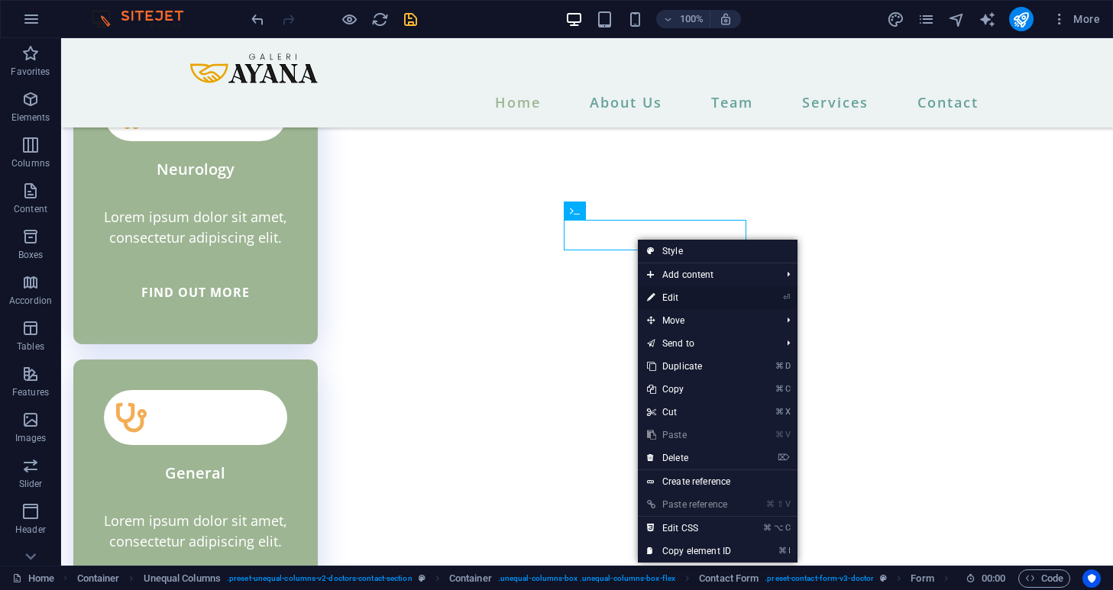
click at [658, 298] on link "⏎ Edit" at bounding box center [689, 297] width 102 height 23
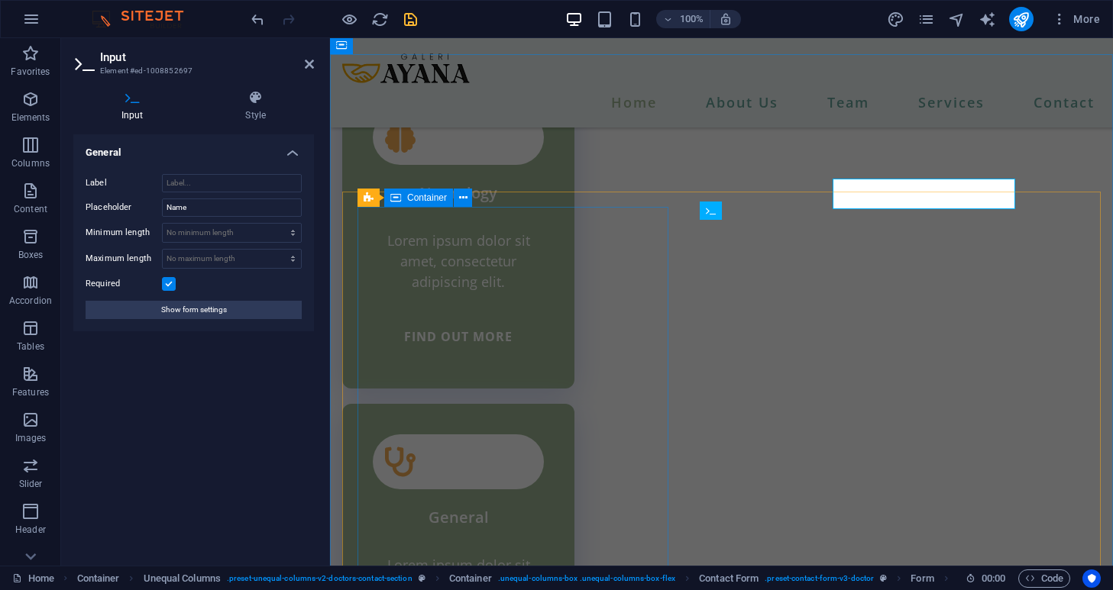
scroll to position [4042, 0]
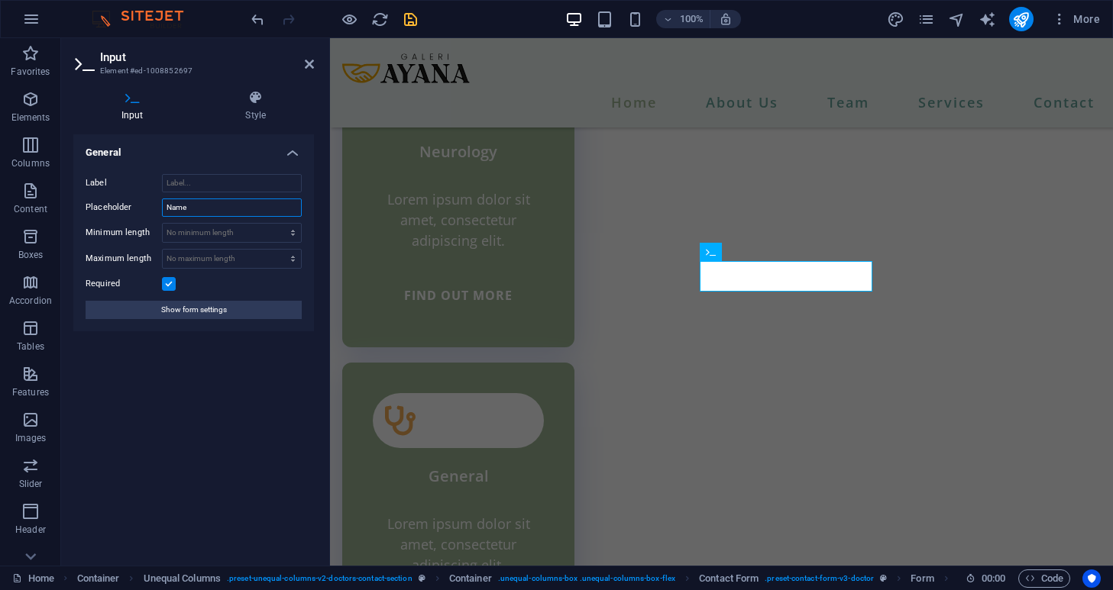
click at [228, 213] on input "Name" at bounding box center [232, 208] width 140 height 18
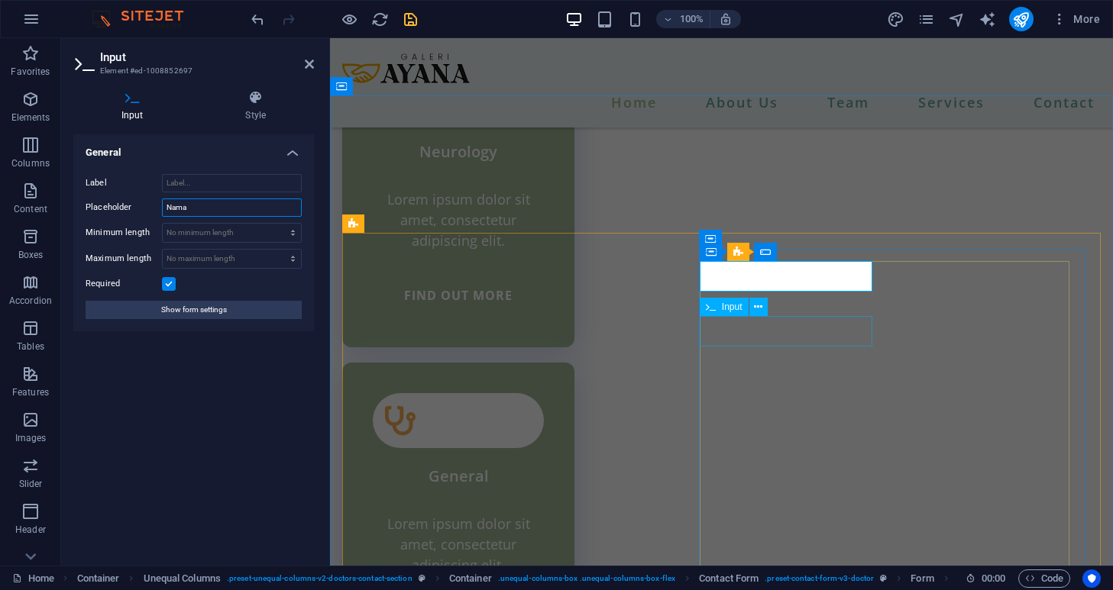
type input "Nama"
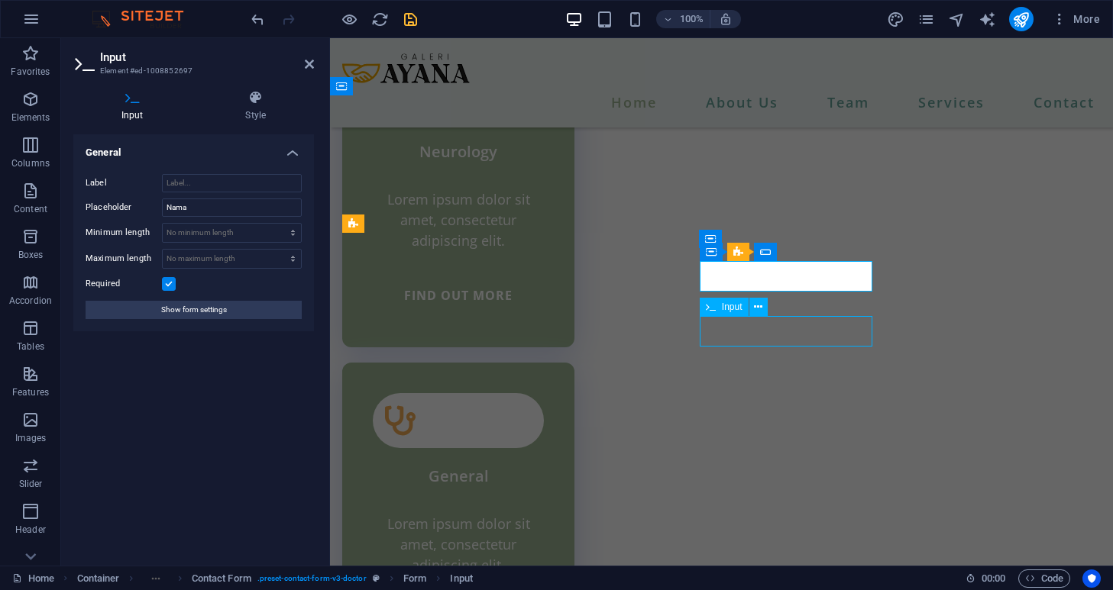
scroll to position [4001, 0]
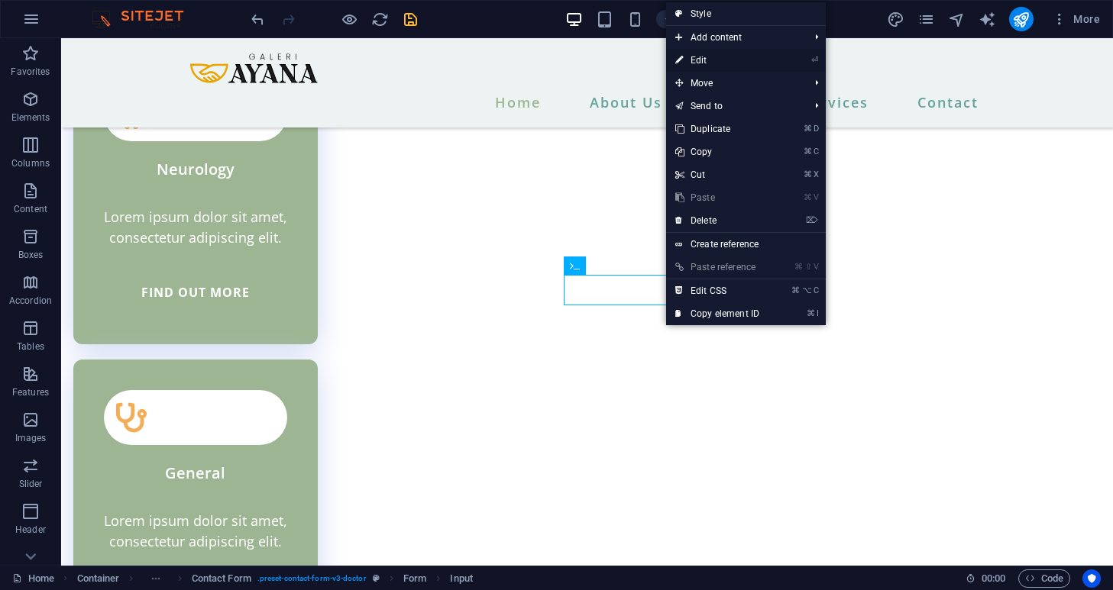
click at [704, 59] on link "⏎ Edit" at bounding box center [717, 60] width 102 height 23
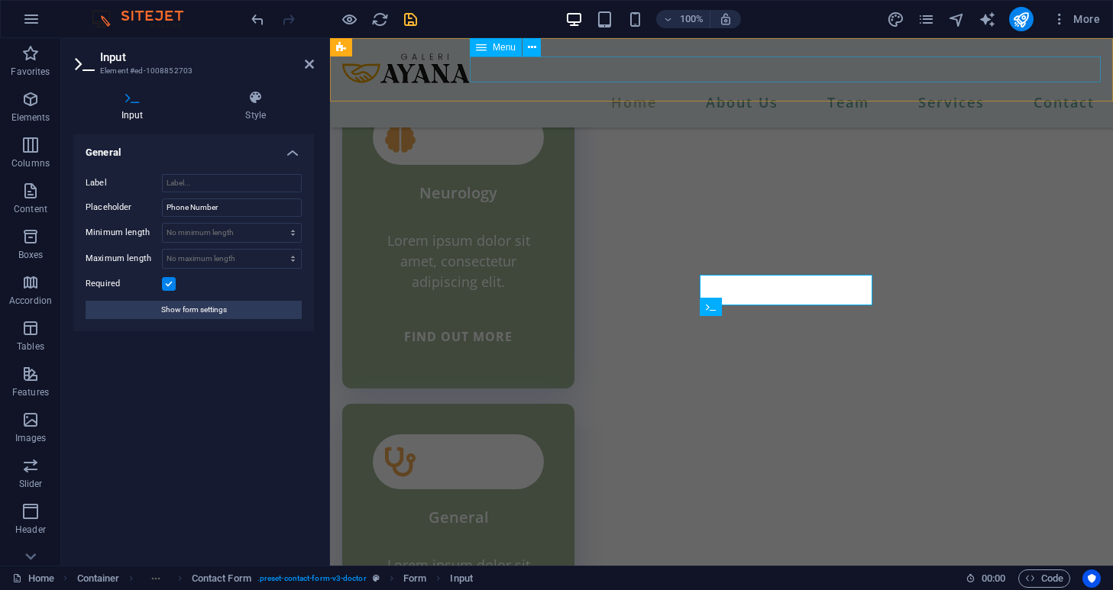
scroll to position [4042, 0]
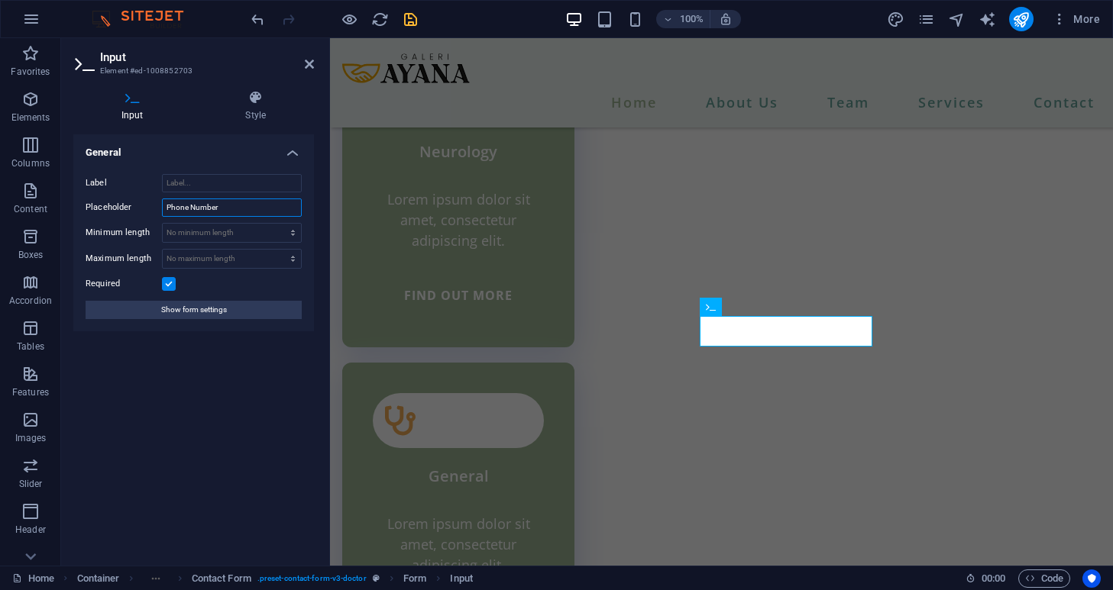
drag, startPoint x: 257, startPoint y: 209, endPoint x: 157, endPoint y: 209, distance: 100.1
click at [157, 209] on div "Placeholder Phone Number" at bounding box center [194, 208] width 216 height 18
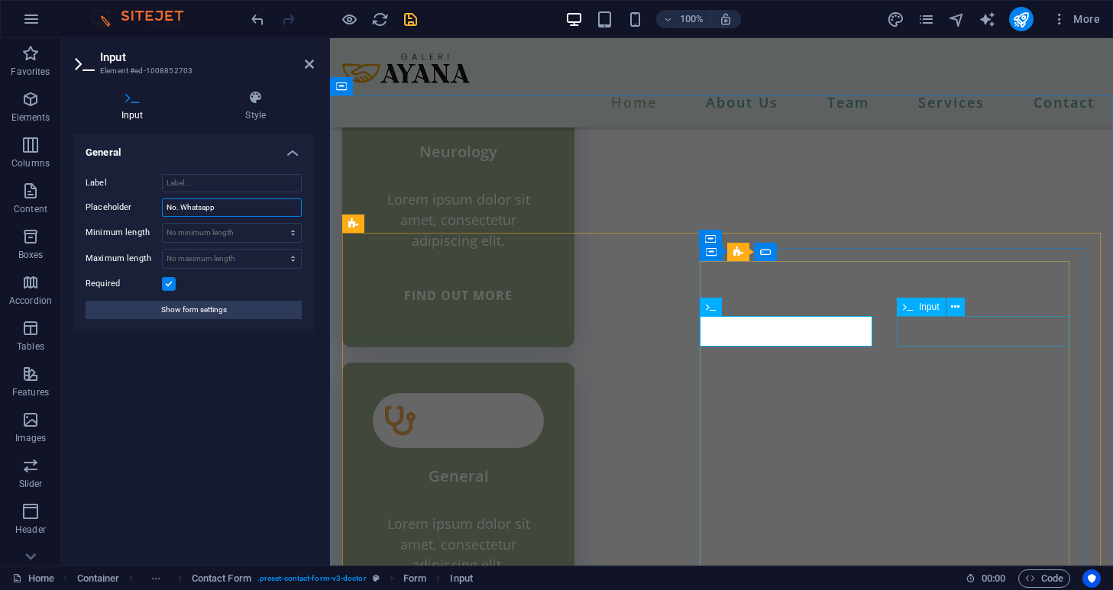
type input "No. Whatsapp"
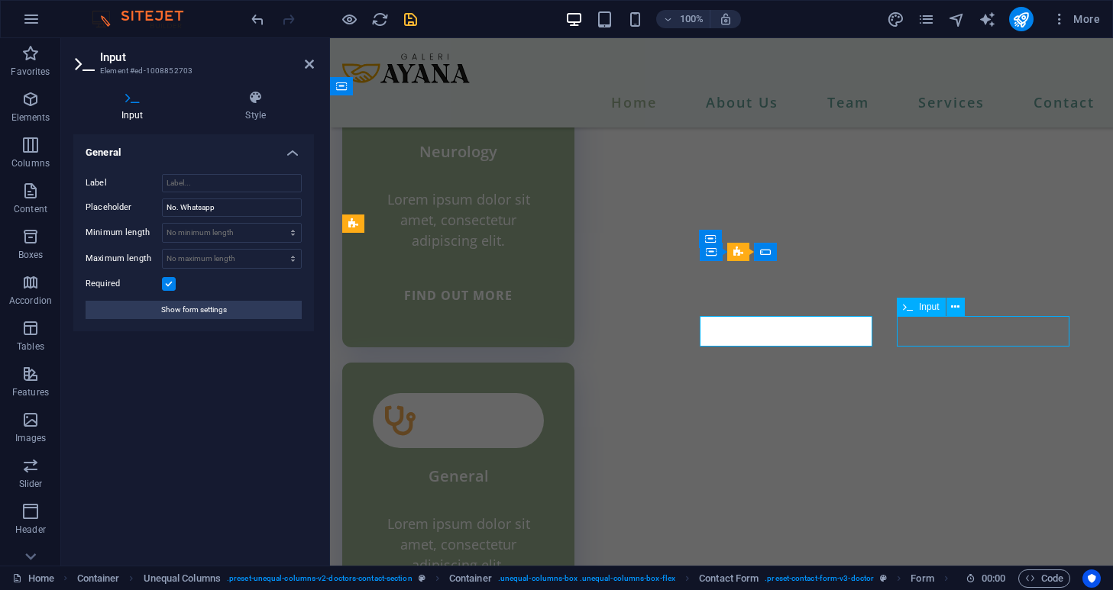
scroll to position [4001, 0]
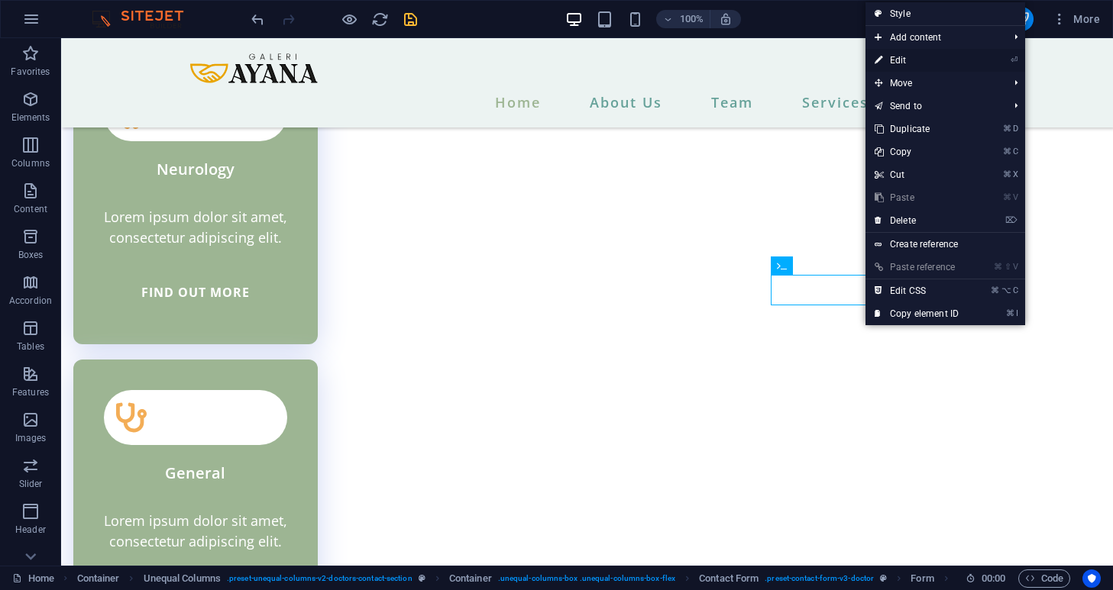
click at [901, 58] on link "⏎ Edit" at bounding box center [916, 60] width 102 height 23
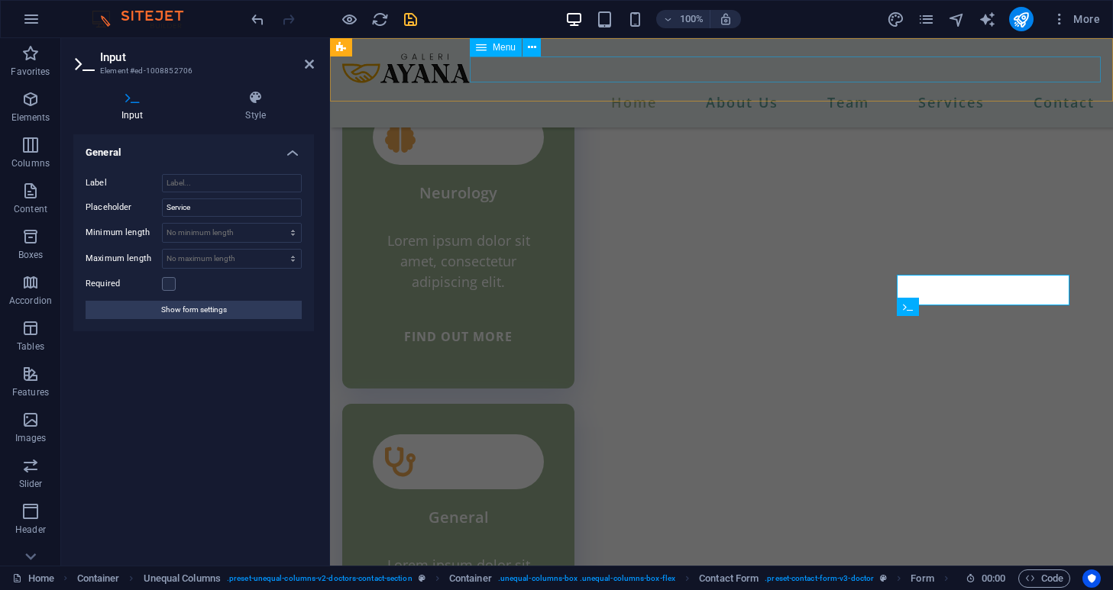
scroll to position [4042, 0]
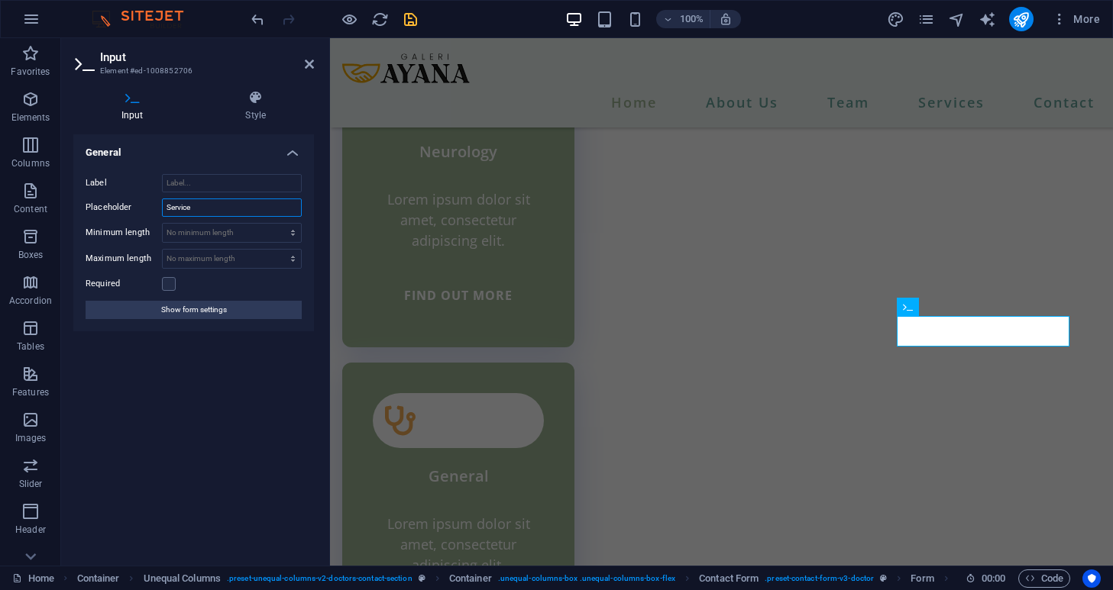
click at [228, 209] on input "Service" at bounding box center [232, 208] width 140 height 18
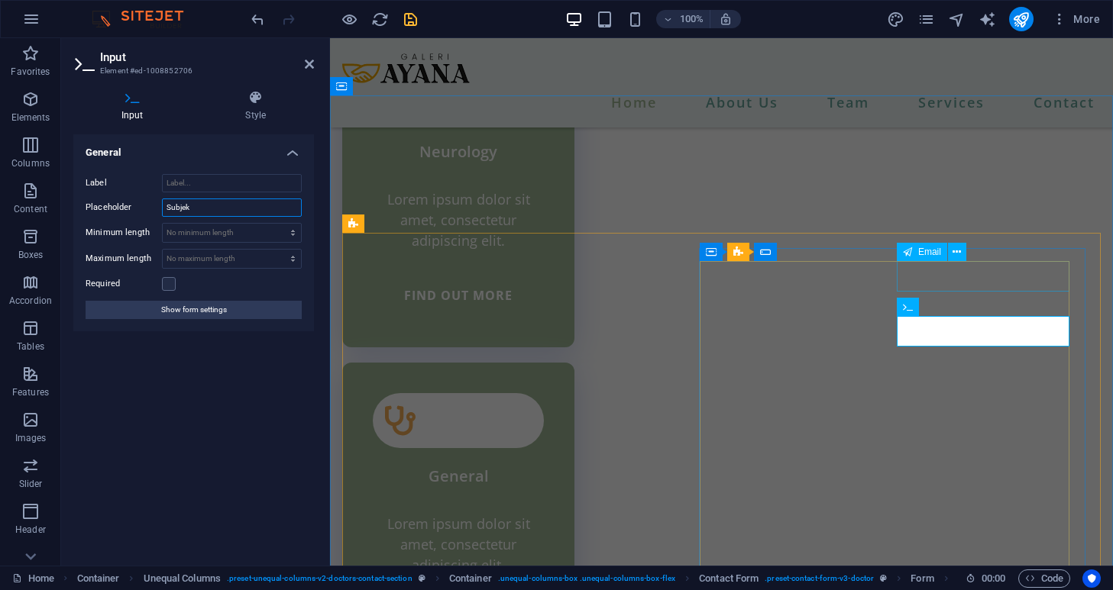
type input "Subjek"
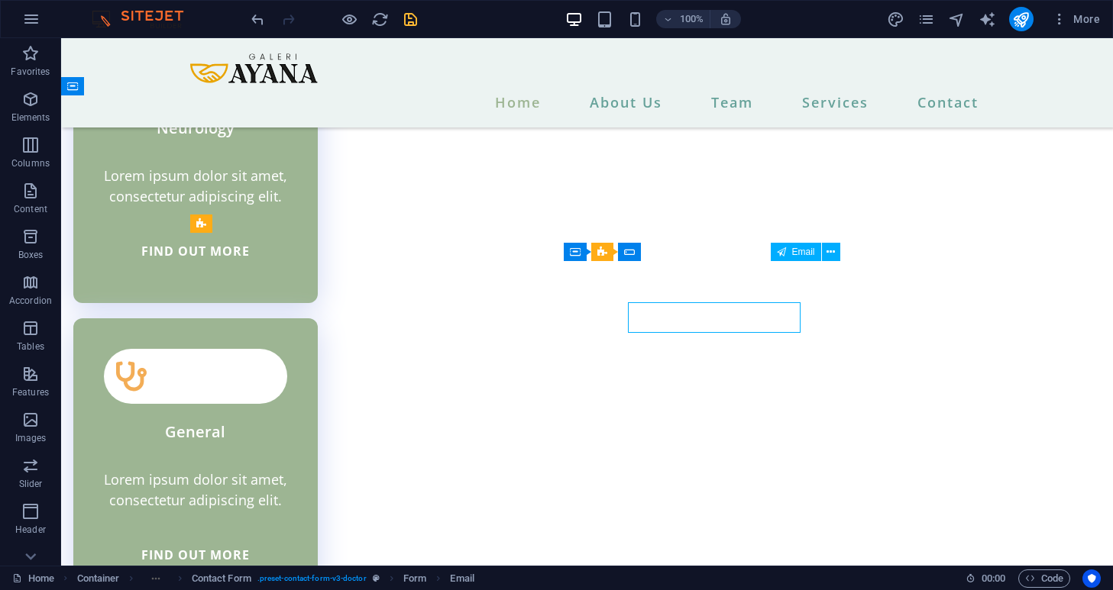
scroll to position [4001, 0]
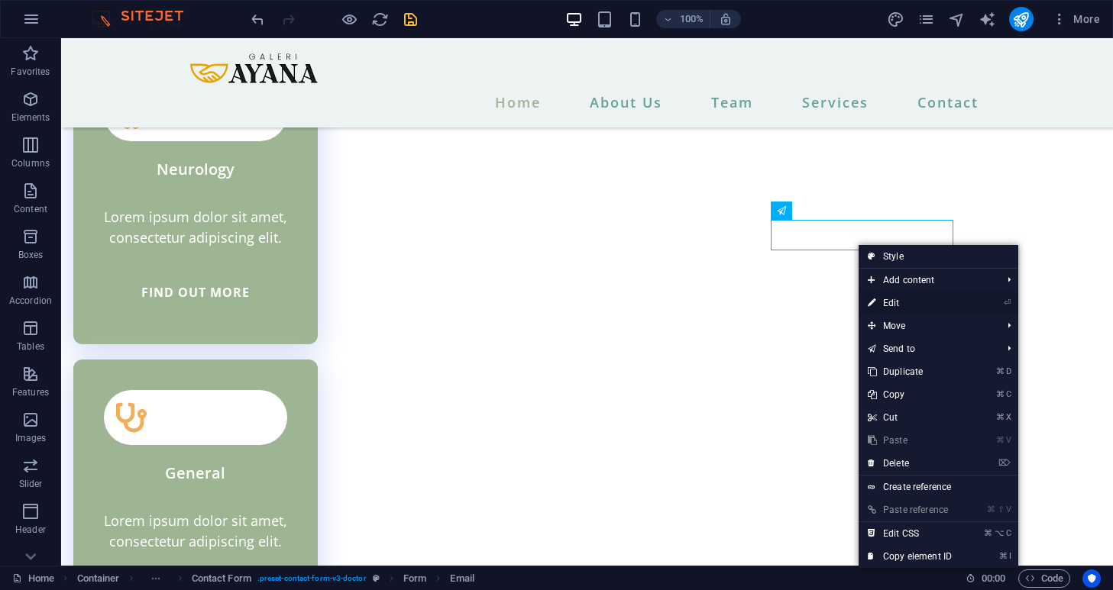
click at [872, 301] on icon at bounding box center [872, 303] width 8 height 23
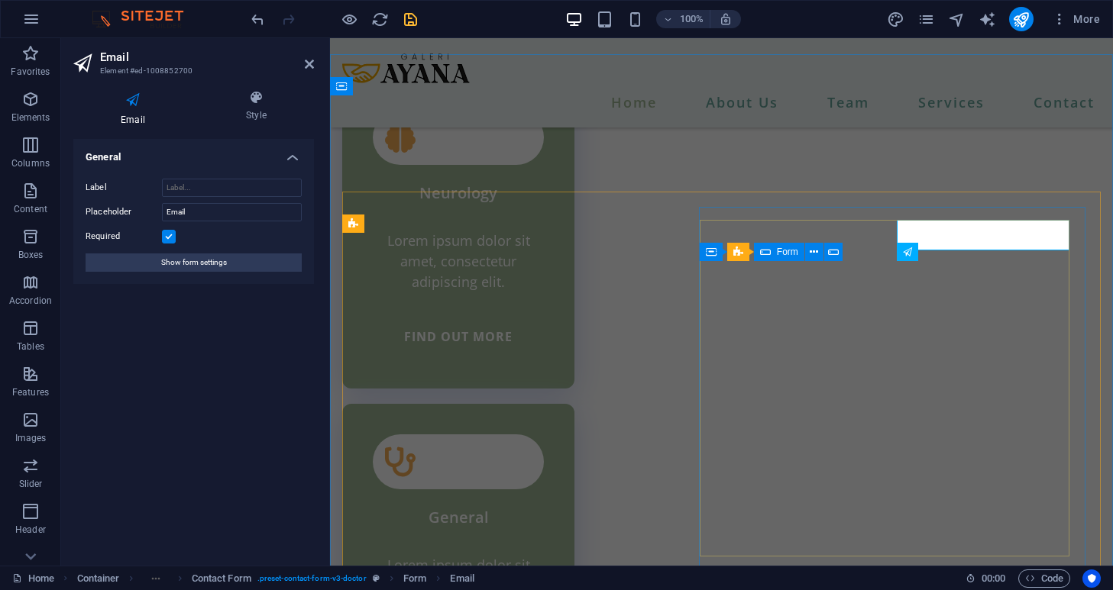
scroll to position [4042, 0]
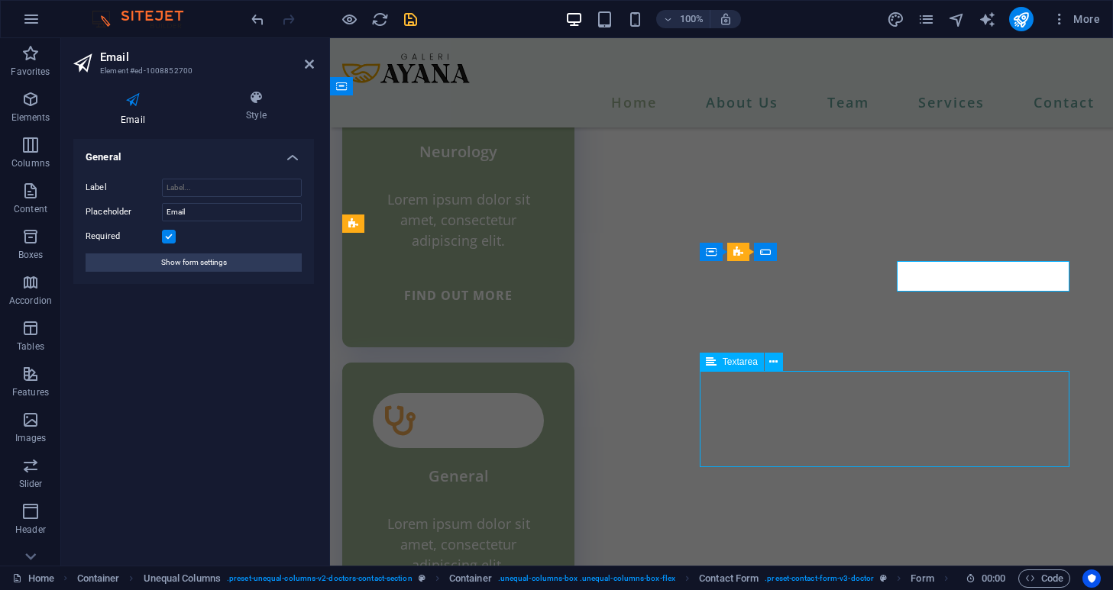
scroll to position [4001, 0]
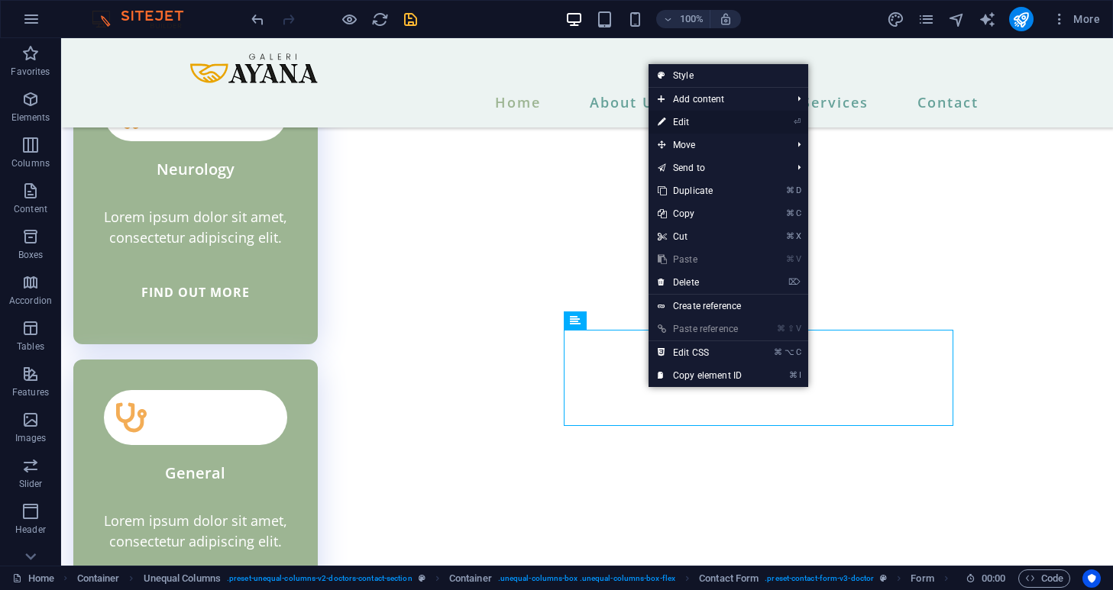
click at [669, 121] on link "⏎ Edit" at bounding box center [699, 122] width 102 height 23
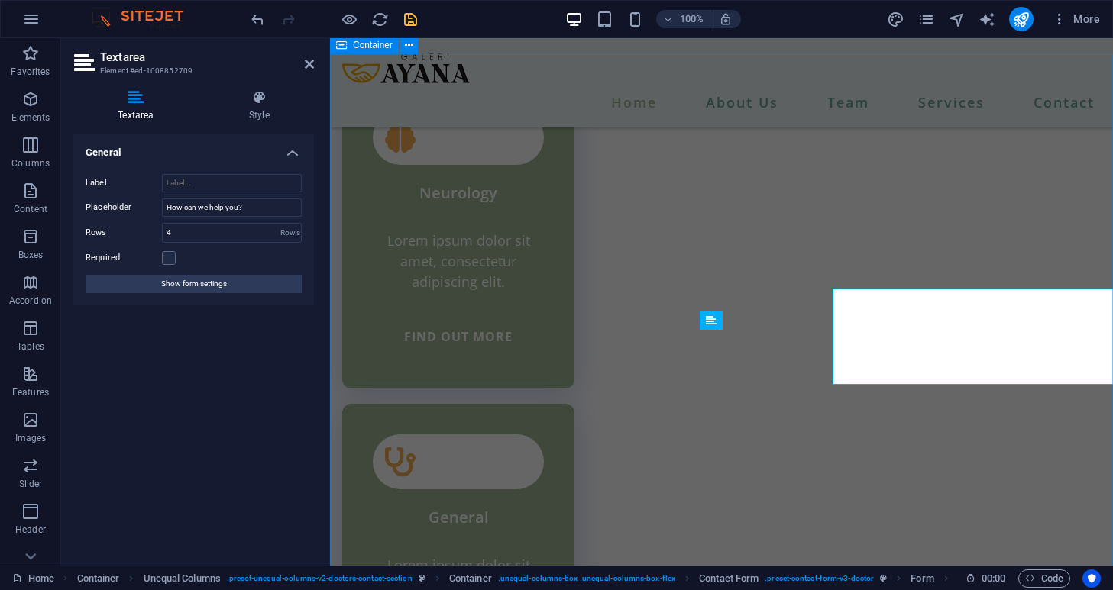
scroll to position [4042, 0]
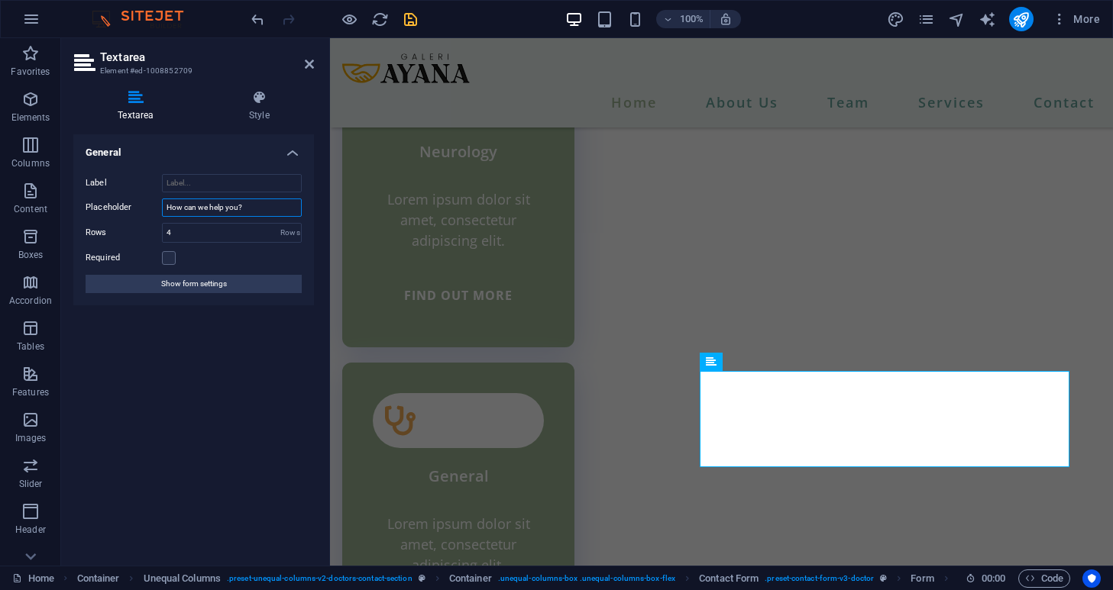
drag, startPoint x: 257, startPoint y: 207, endPoint x: 99, endPoint y: 215, distance: 158.3
click at [99, 215] on div "Placeholder How can we help you?" at bounding box center [194, 208] width 216 height 18
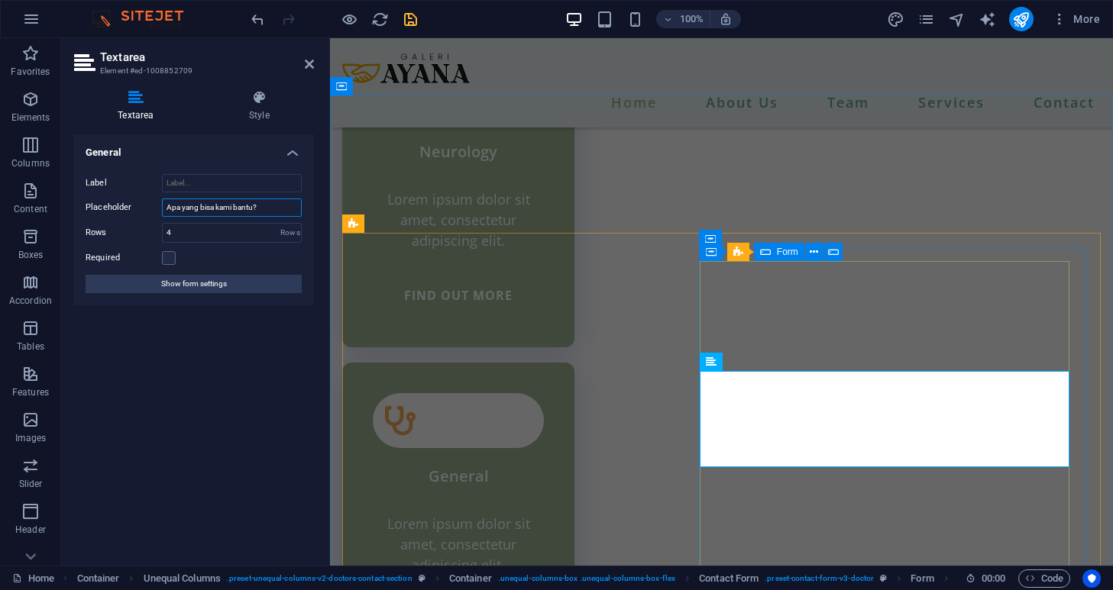
type input "Apa yang bisa kami bantu?"
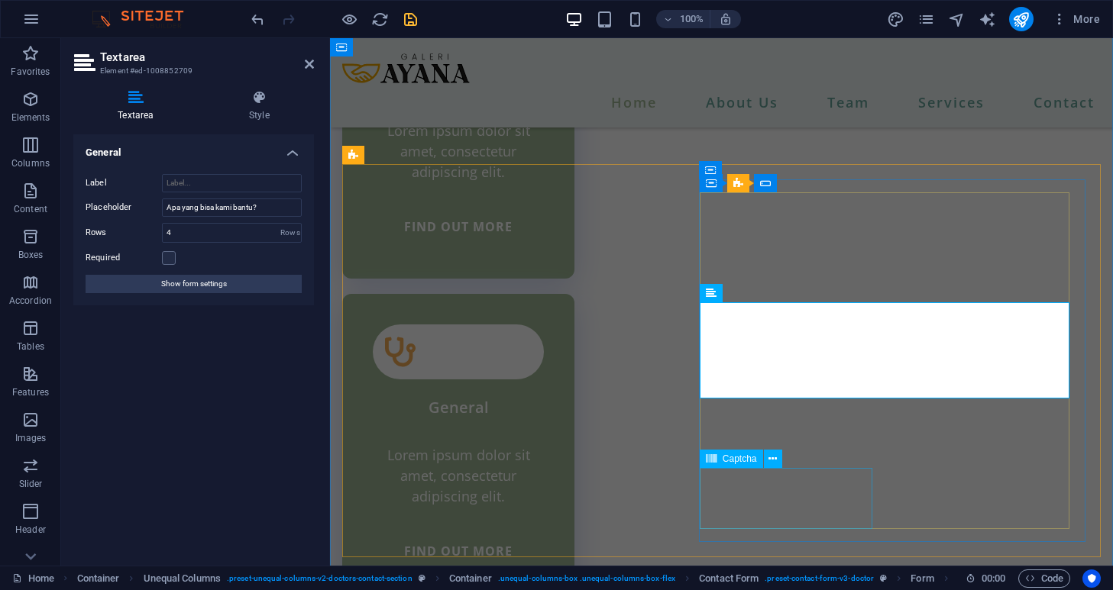
scroll to position [4125, 0]
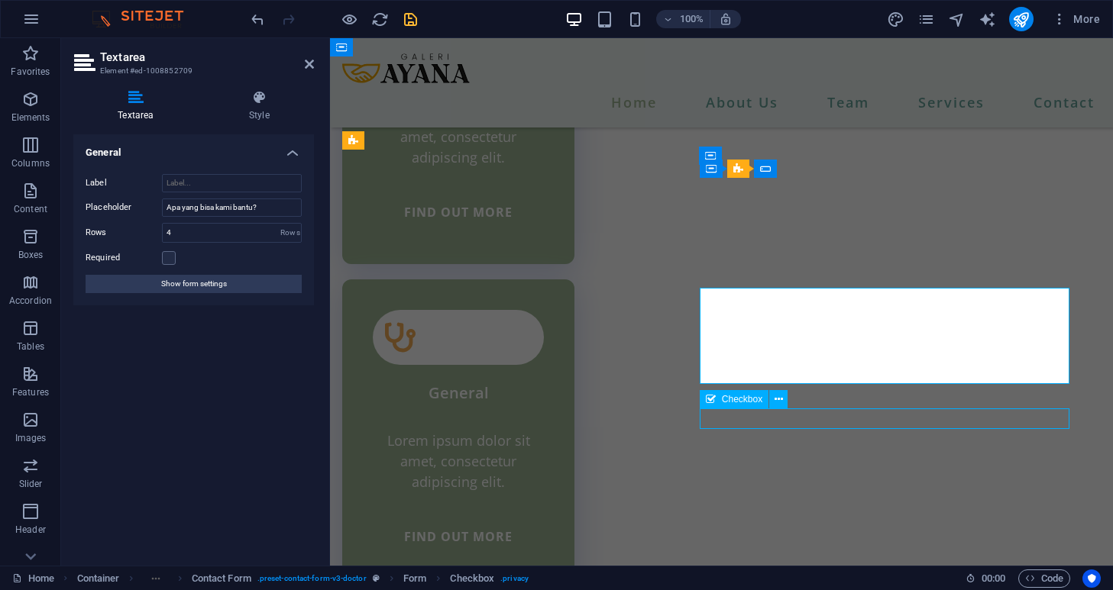
scroll to position [4043, 0]
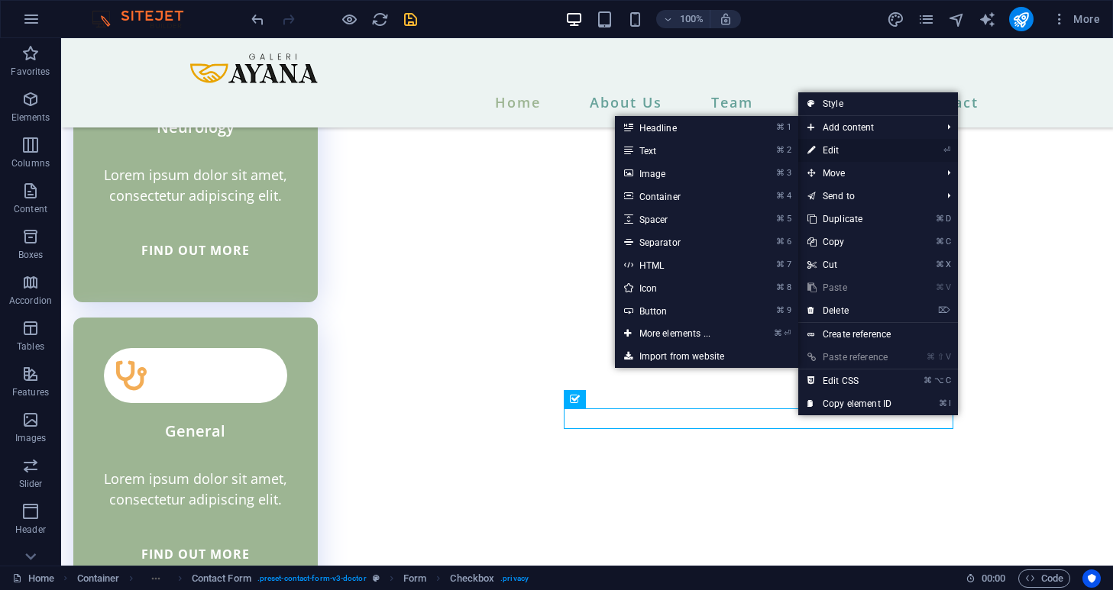
click at [821, 153] on link "⏎ Edit" at bounding box center [849, 150] width 102 height 23
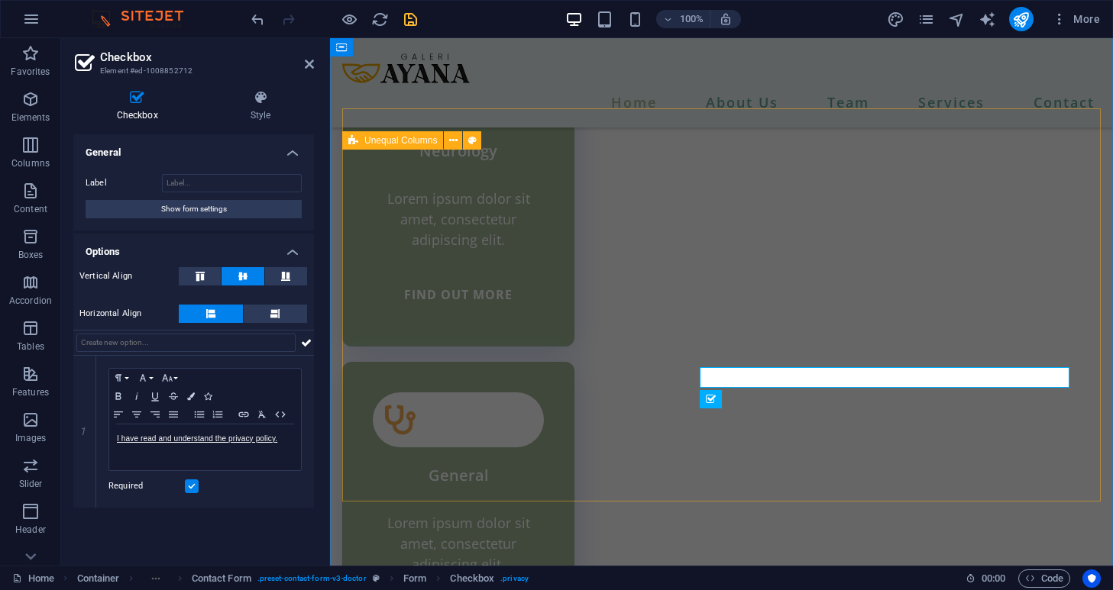
scroll to position [4125, 0]
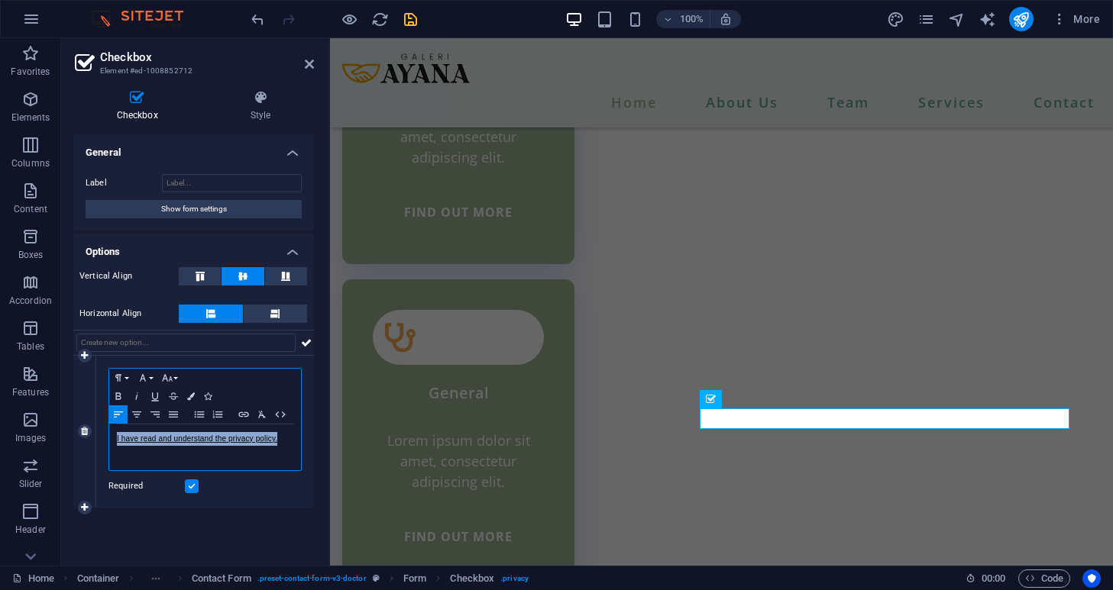
drag, startPoint x: 286, startPoint y: 444, endPoint x: 139, endPoint y: 431, distance: 147.2
click at [139, 432] on p "I have read and understand the privacy policy." at bounding box center [205, 439] width 176 height 14
copy link "I have read and understand the privacy policy."
click at [271, 457] on p "Saya telah membaca dan memahami kebijakan privasi." at bounding box center [205, 445] width 176 height 27
copy link "Saya telah membaca dan memahami kebijakan privasi."
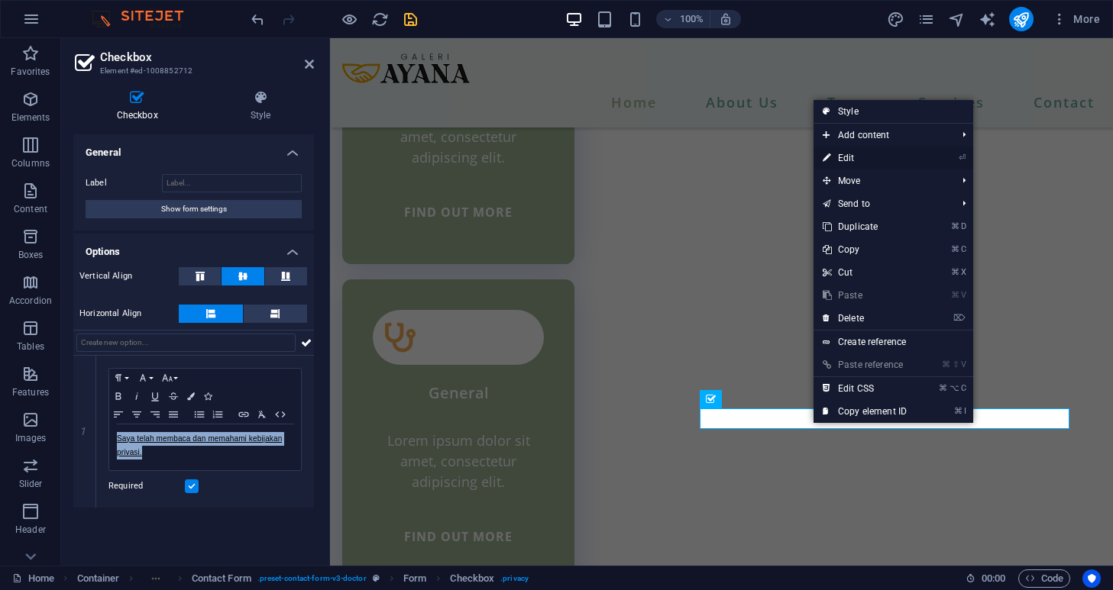
click at [855, 164] on link "⏎ Edit" at bounding box center [864, 158] width 102 height 23
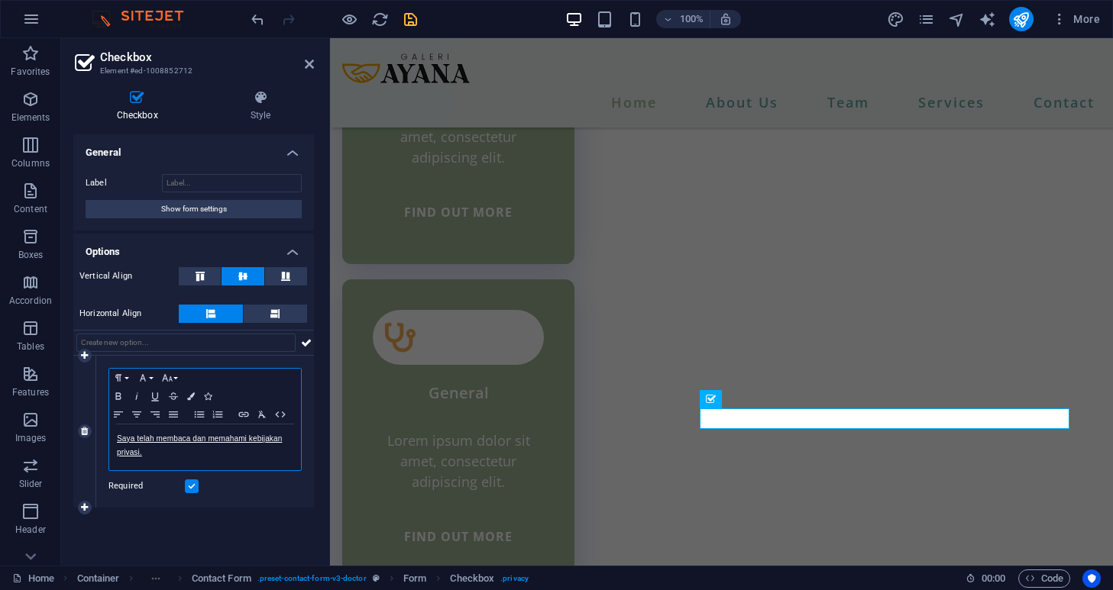
click at [175, 448] on p "Saya telah membaca dan memahami kebijakan privasi." at bounding box center [205, 445] width 176 height 27
click at [309, 61] on icon at bounding box center [309, 64] width 9 height 12
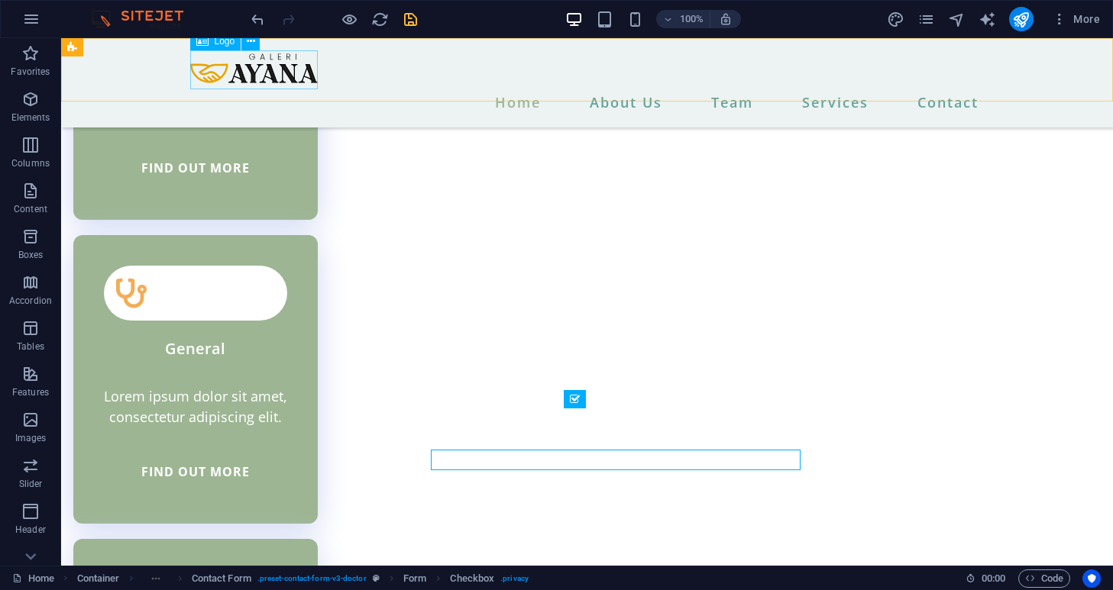
scroll to position [4043, 0]
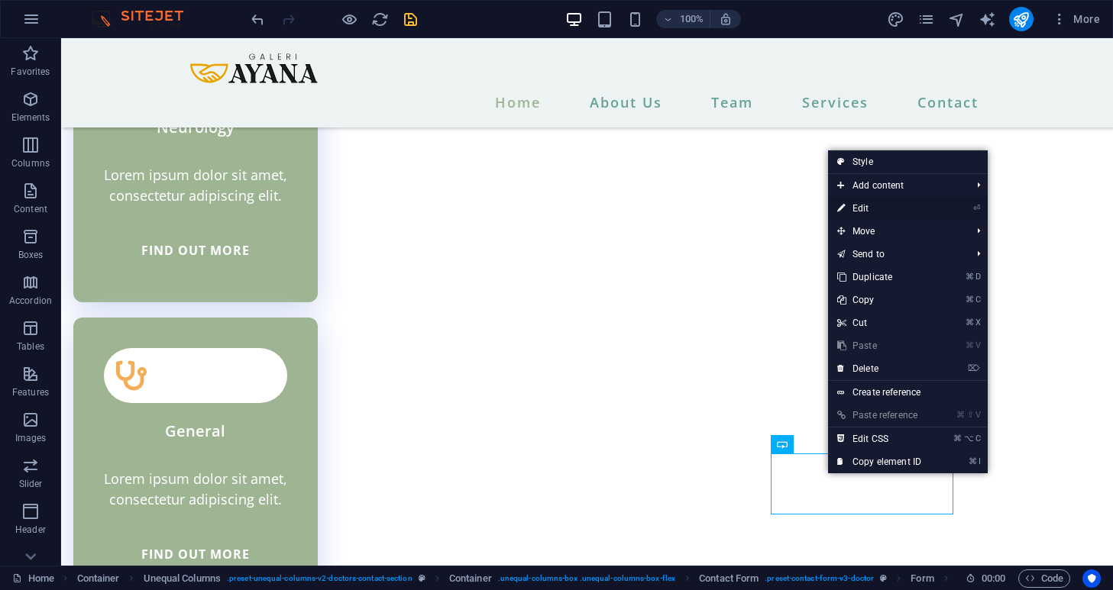
click at [859, 209] on link "⏎ Edit" at bounding box center [879, 208] width 102 height 23
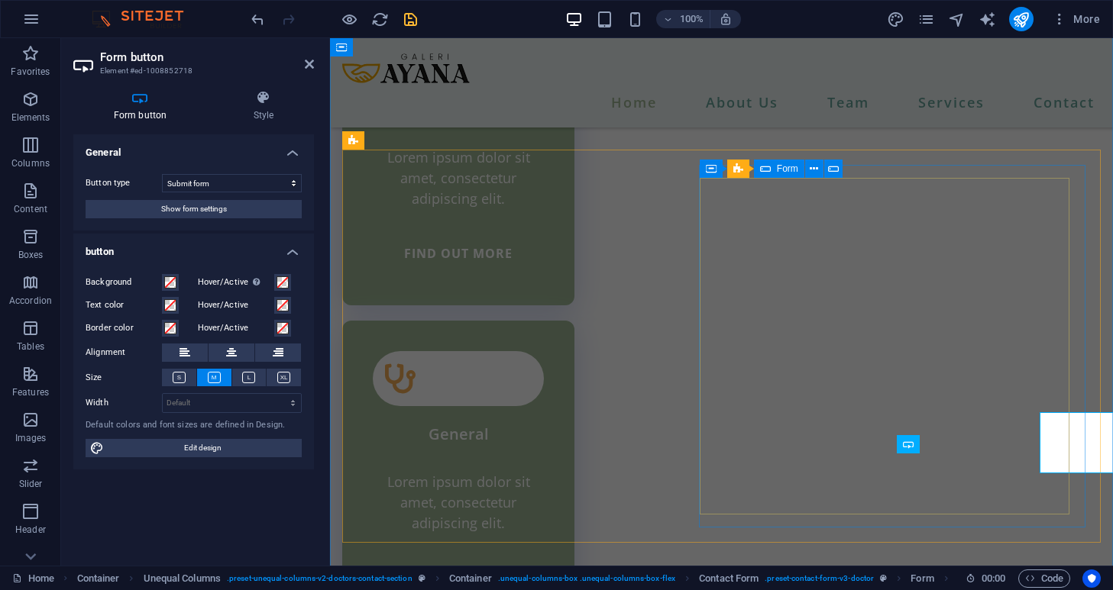
scroll to position [4125, 0]
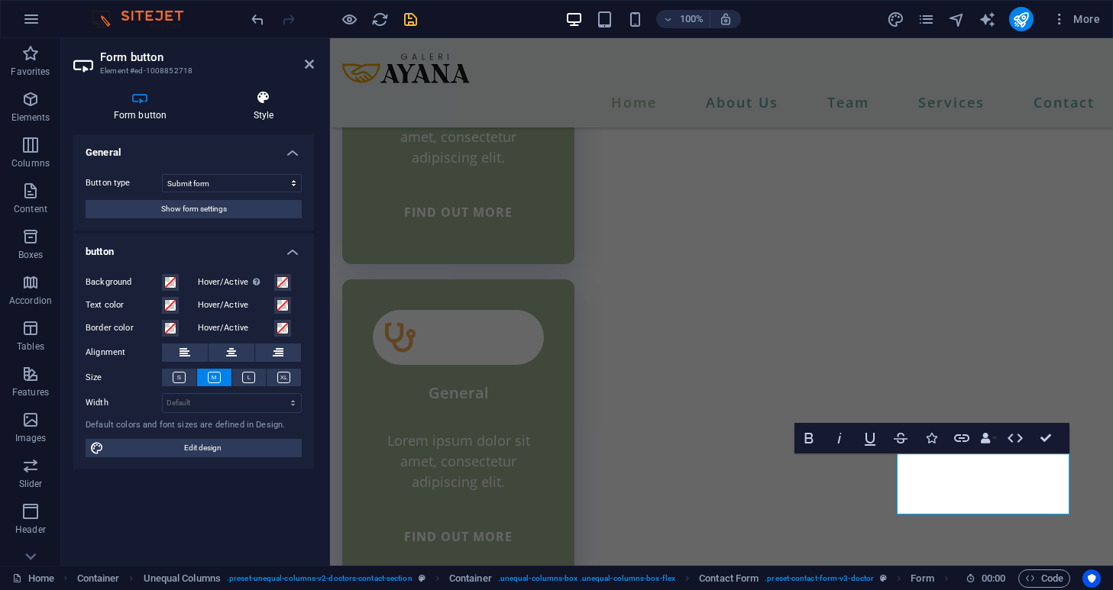
click at [267, 104] on icon at bounding box center [263, 97] width 101 height 15
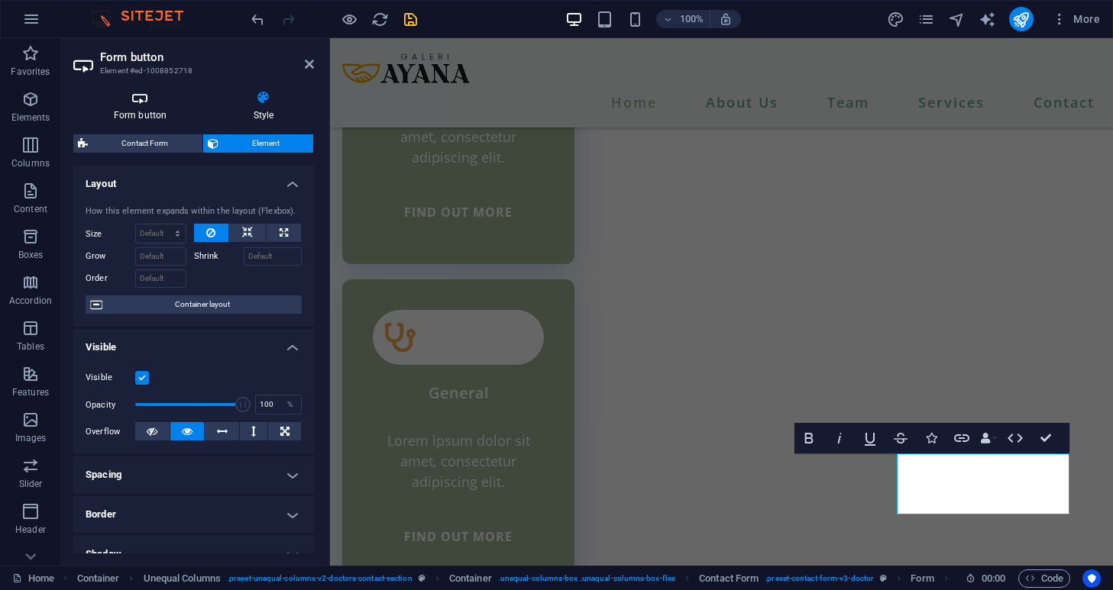
click at [152, 106] on h4 "Form button" at bounding box center [143, 106] width 140 height 32
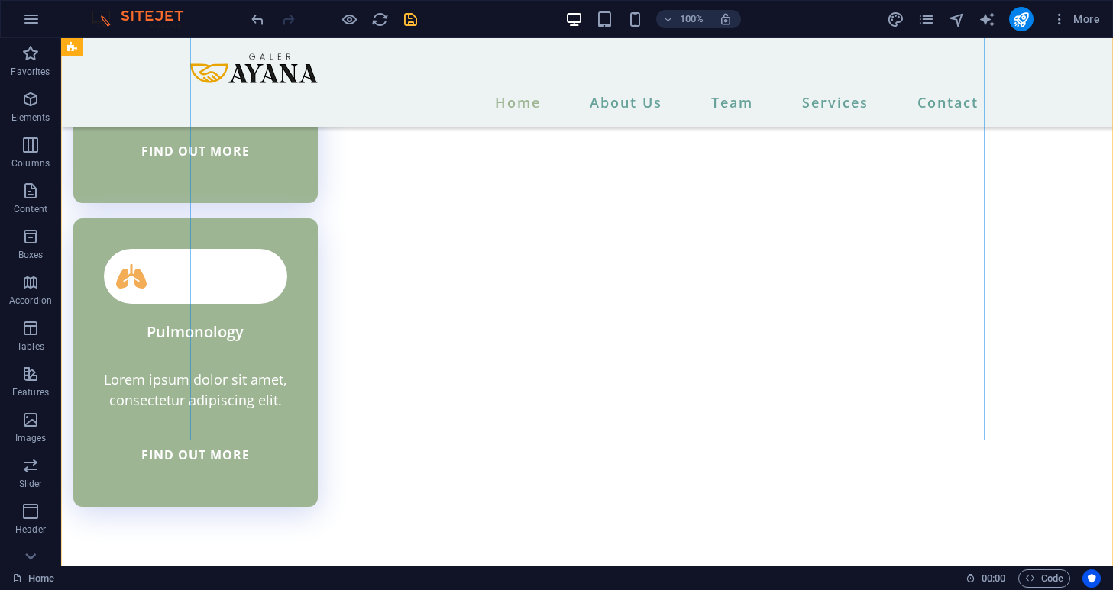
scroll to position [4803, 0]
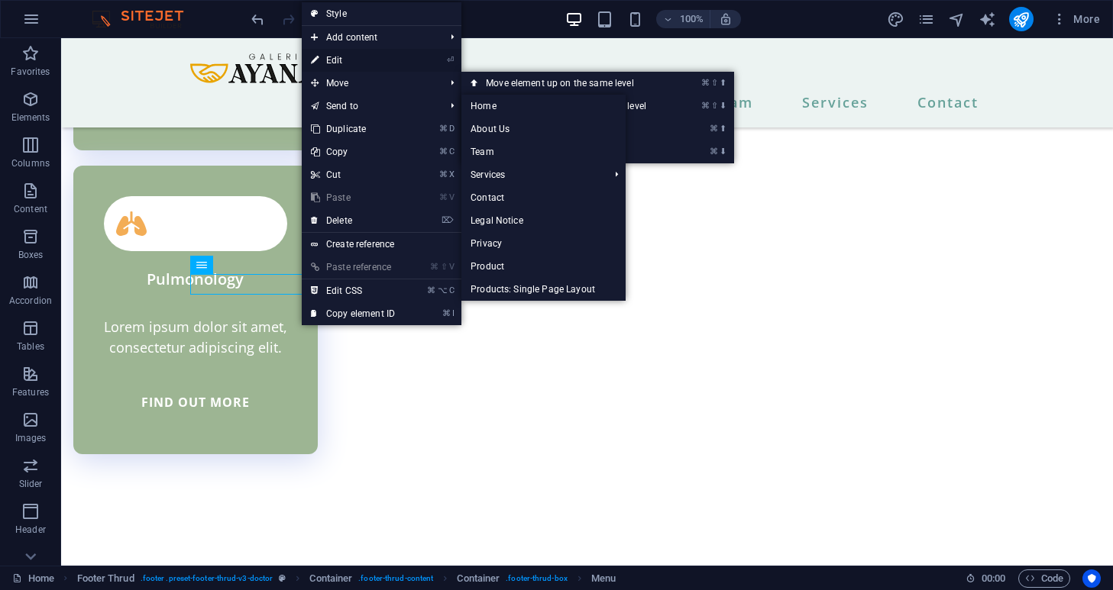
click at [327, 57] on link "⏎ Edit" at bounding box center [353, 60] width 102 height 23
select select
select select "1"
select select
select select "2"
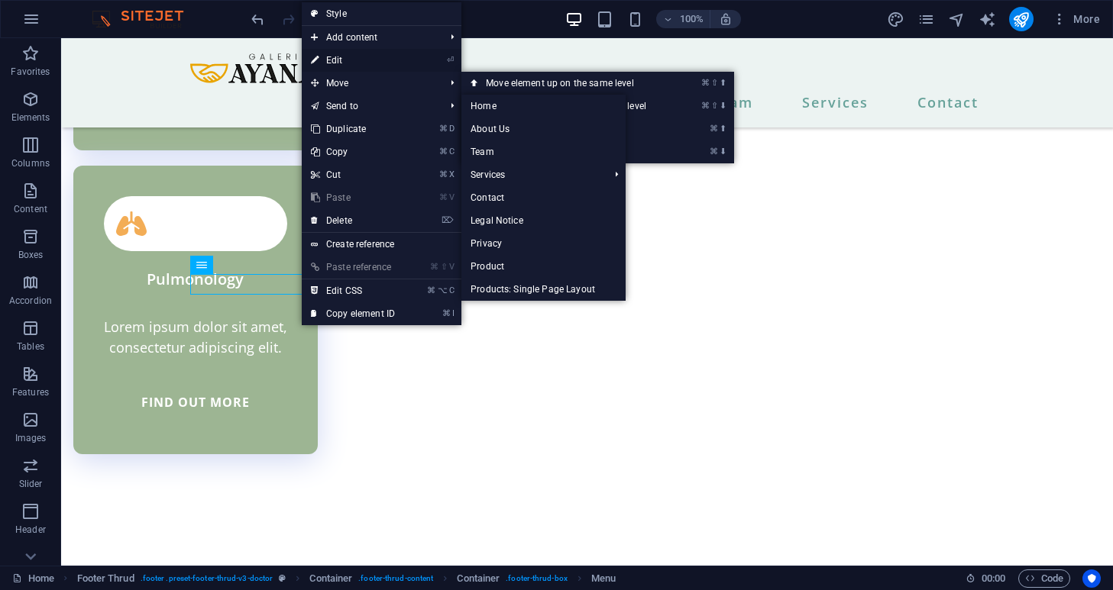
select select
select select "3"
select select
select select "10"
select select
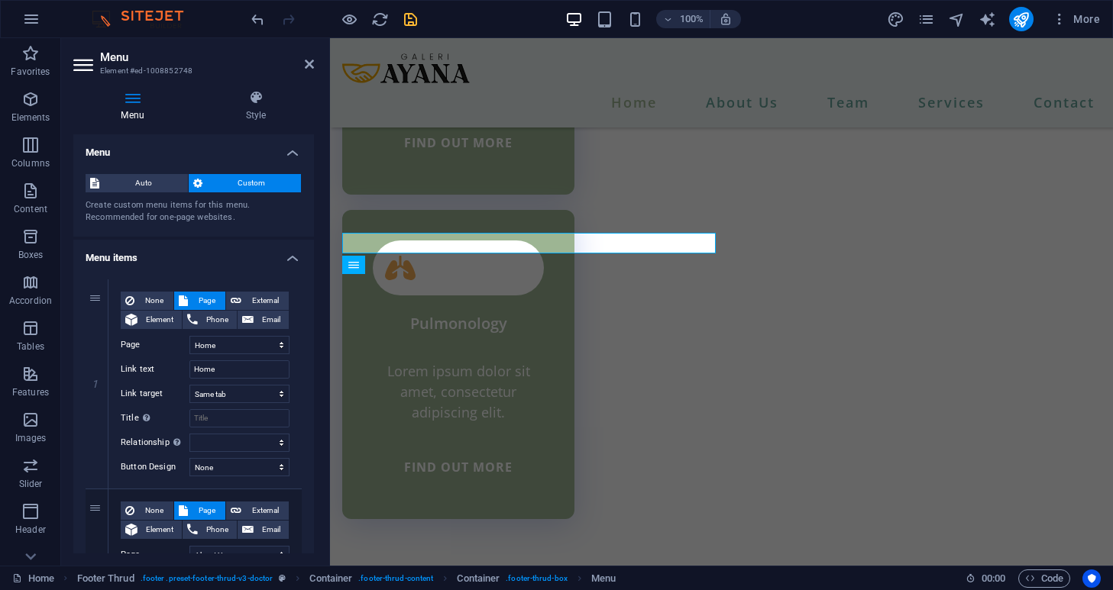
scroll to position [4885, 0]
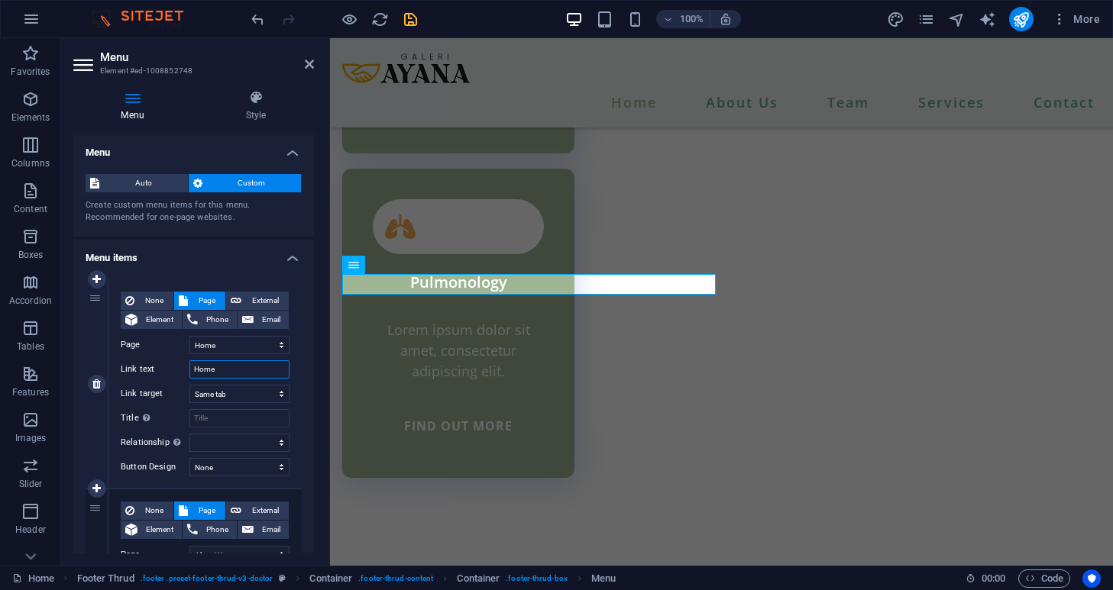
drag, startPoint x: 226, startPoint y: 369, endPoint x: 165, endPoint y: 364, distance: 61.3
click at [165, 364] on div "Link text Home" at bounding box center [205, 370] width 169 height 18
type input "Beranda"
select select
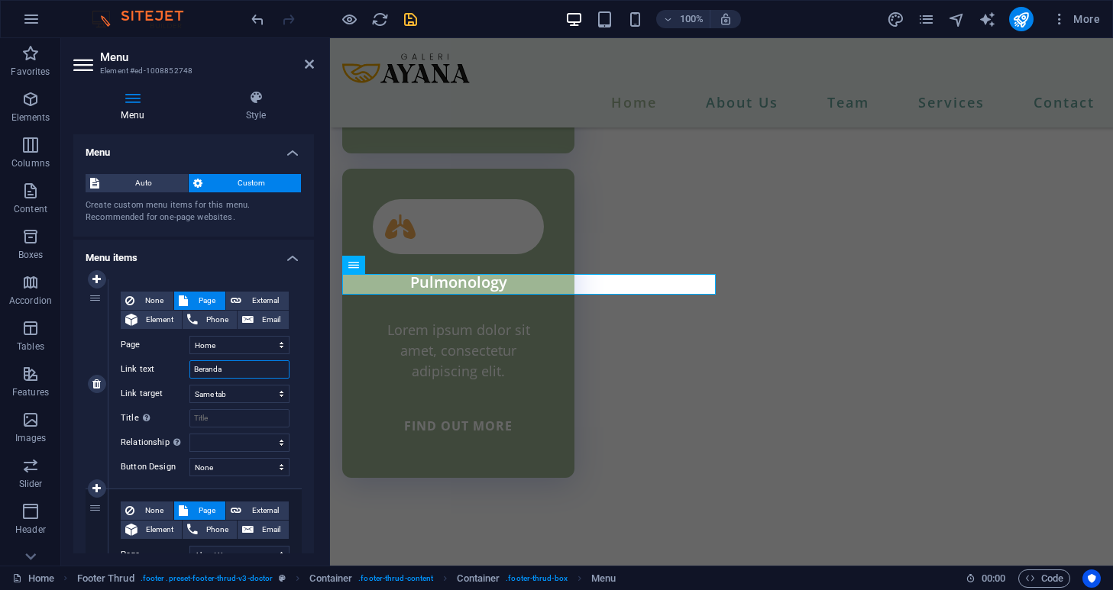
select select
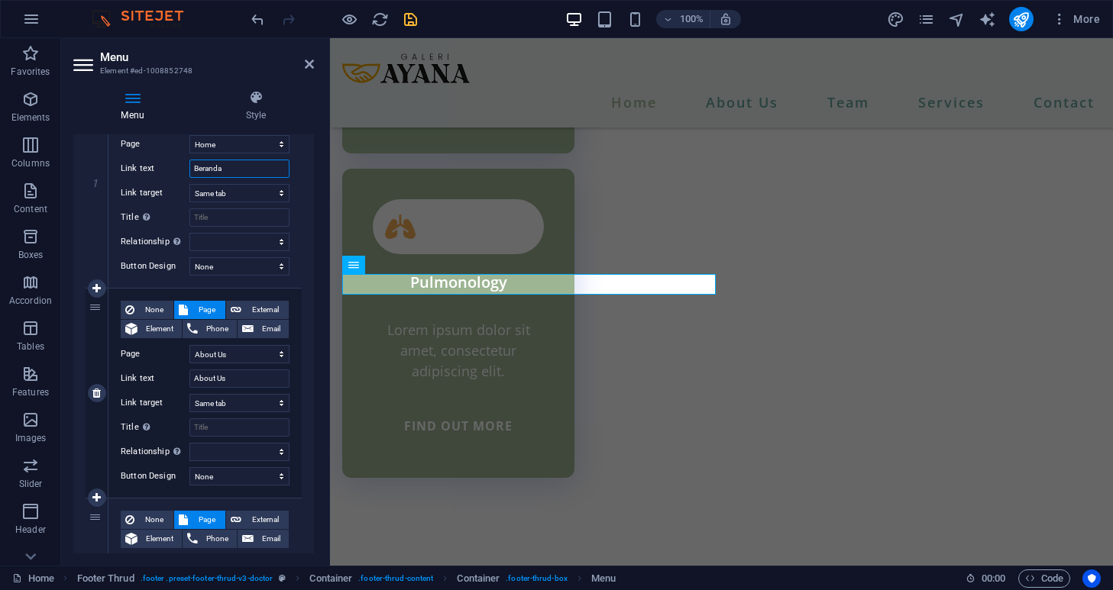
scroll to position [206, 0]
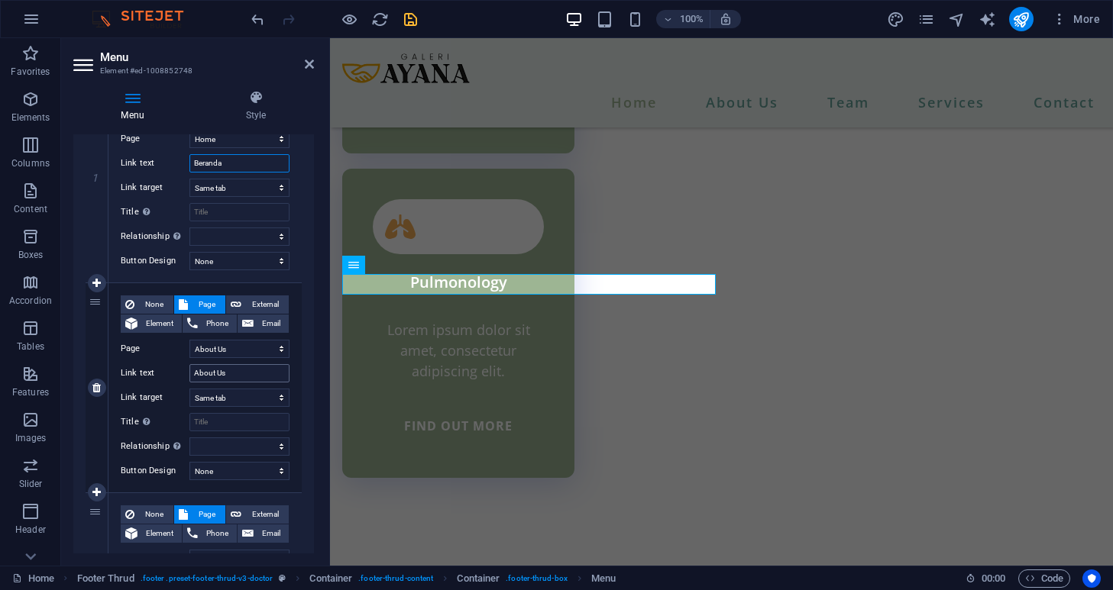
type input "Beranda"
drag, startPoint x: 234, startPoint y: 372, endPoint x: 186, endPoint y: 373, distance: 48.9
click at [186, 373] on div "Link text About Us" at bounding box center [205, 373] width 169 height 18
type input "Tentang"
select select
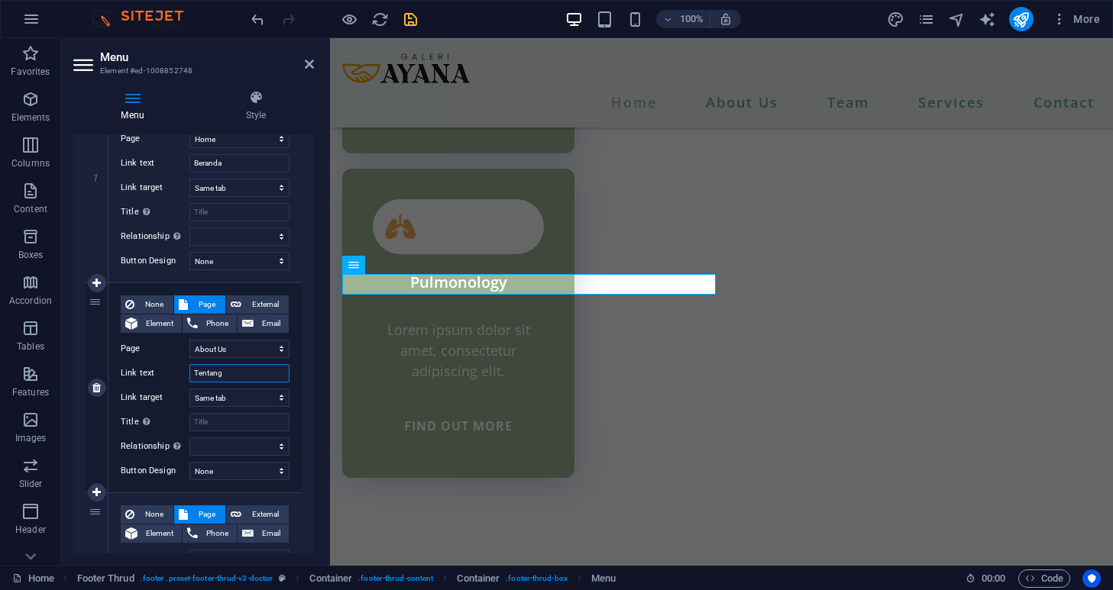
select select
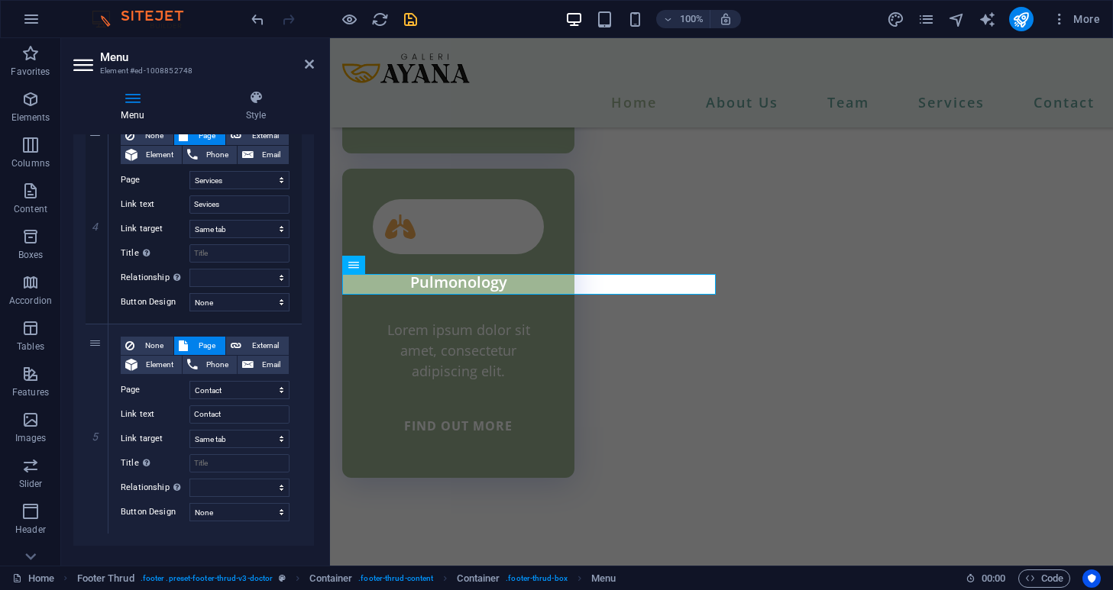
scroll to position [818, 0]
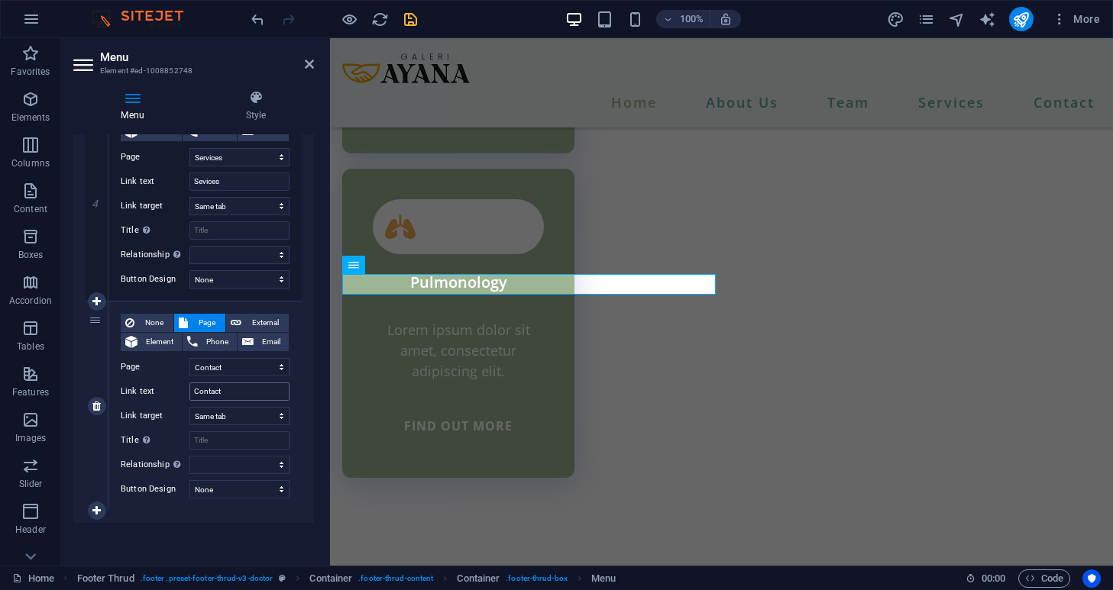
type input "Tentang"
drag, startPoint x: 229, startPoint y: 389, endPoint x: 186, endPoint y: 390, distance: 43.6
click at [186, 390] on div "Link text Contact" at bounding box center [205, 392] width 169 height 18
type input "Kontak"
select select
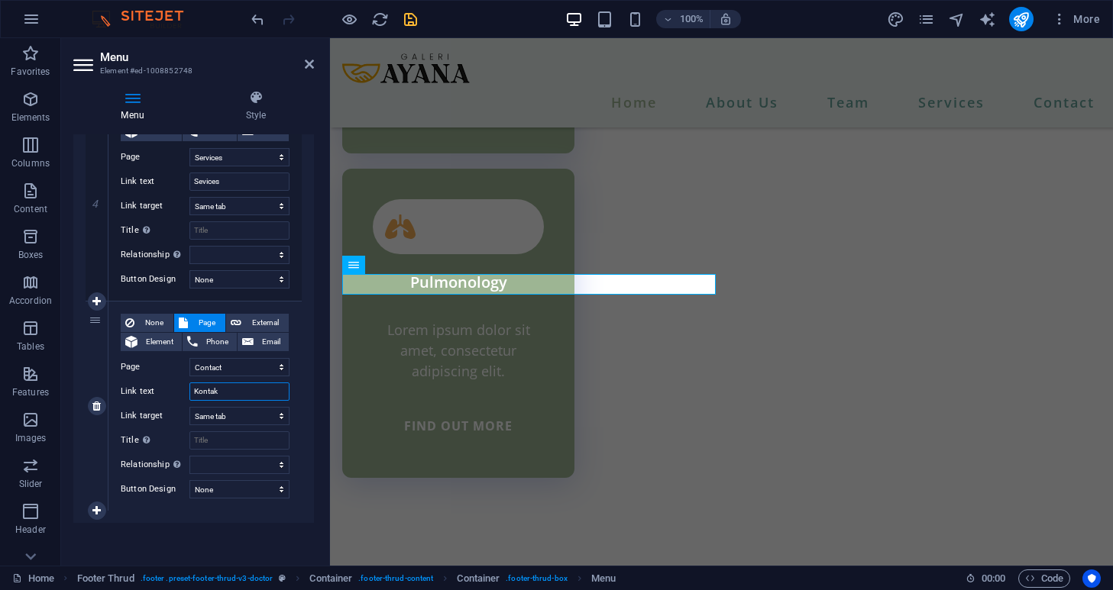
select select
type input "Kontak"
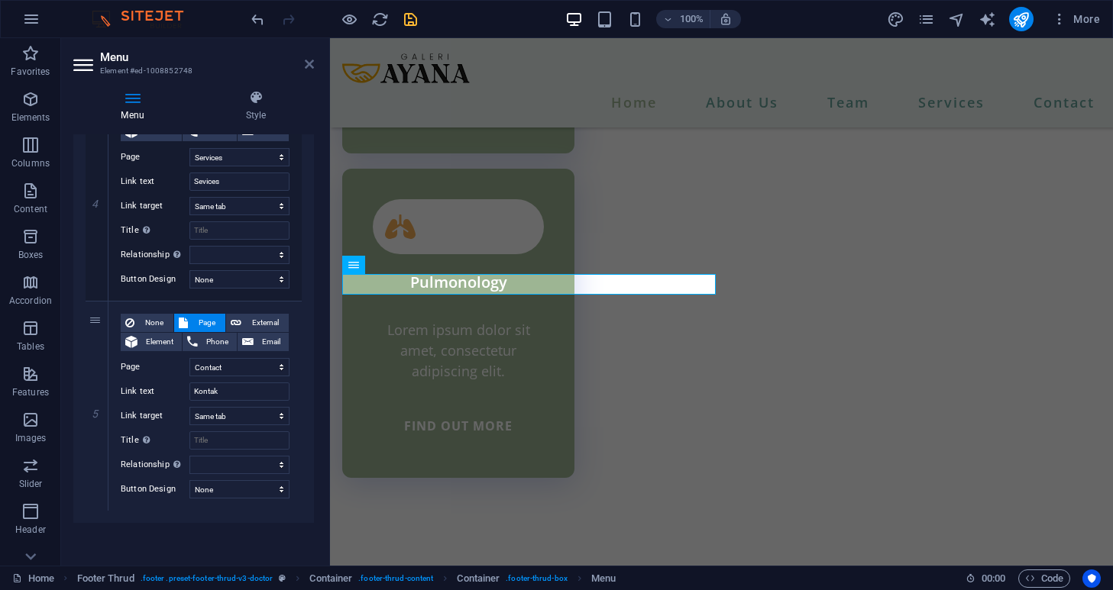
click at [307, 61] on icon at bounding box center [309, 64] width 9 height 12
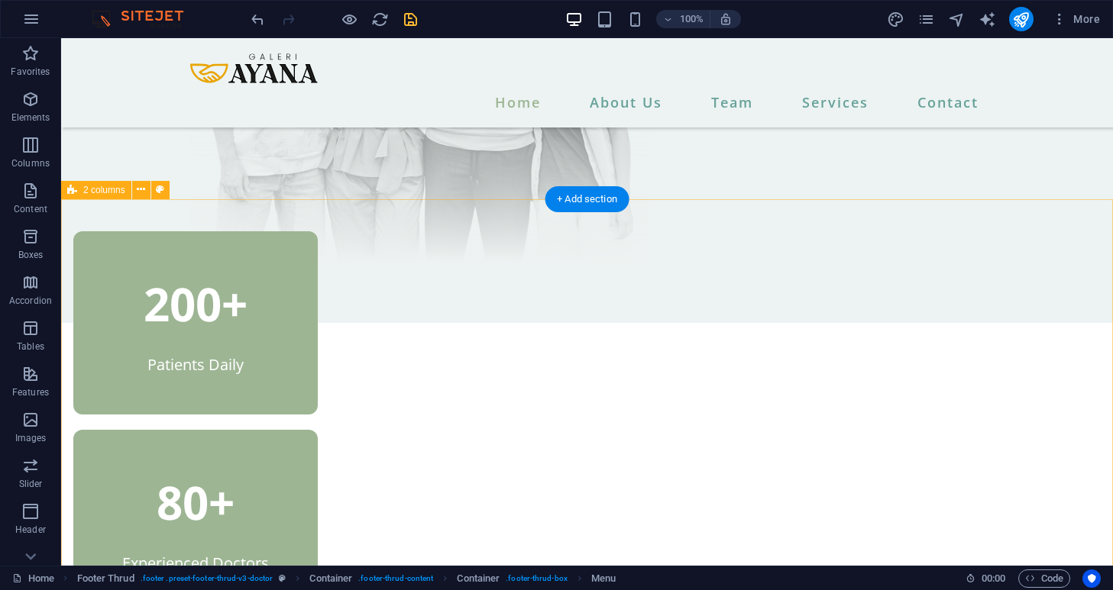
scroll to position [0, 0]
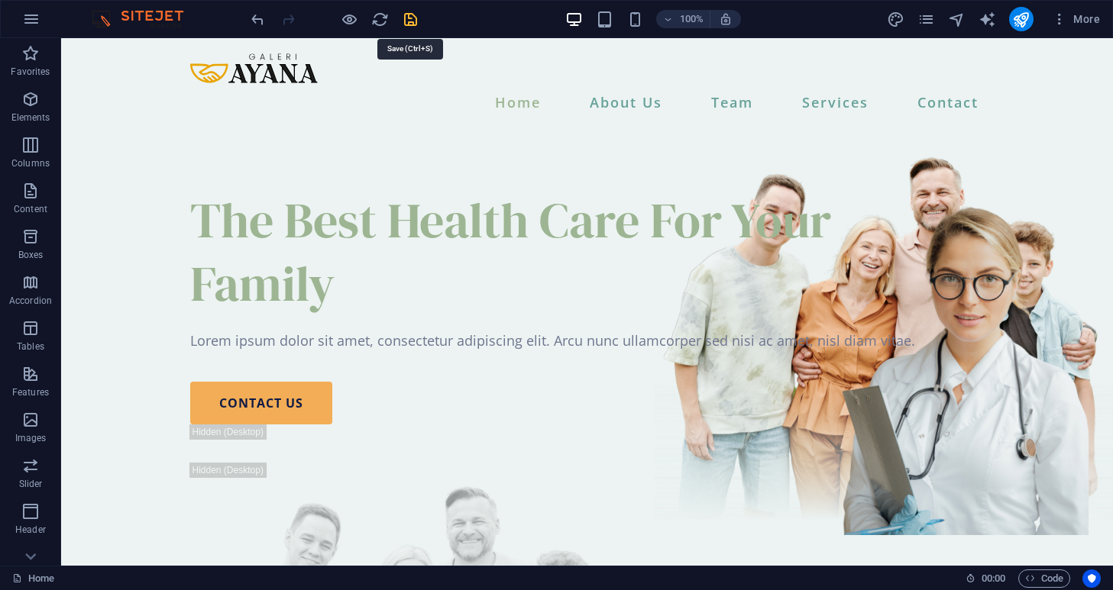
click at [409, 22] on icon "save" at bounding box center [411, 20] width 18 height 18
checkbox input "false"
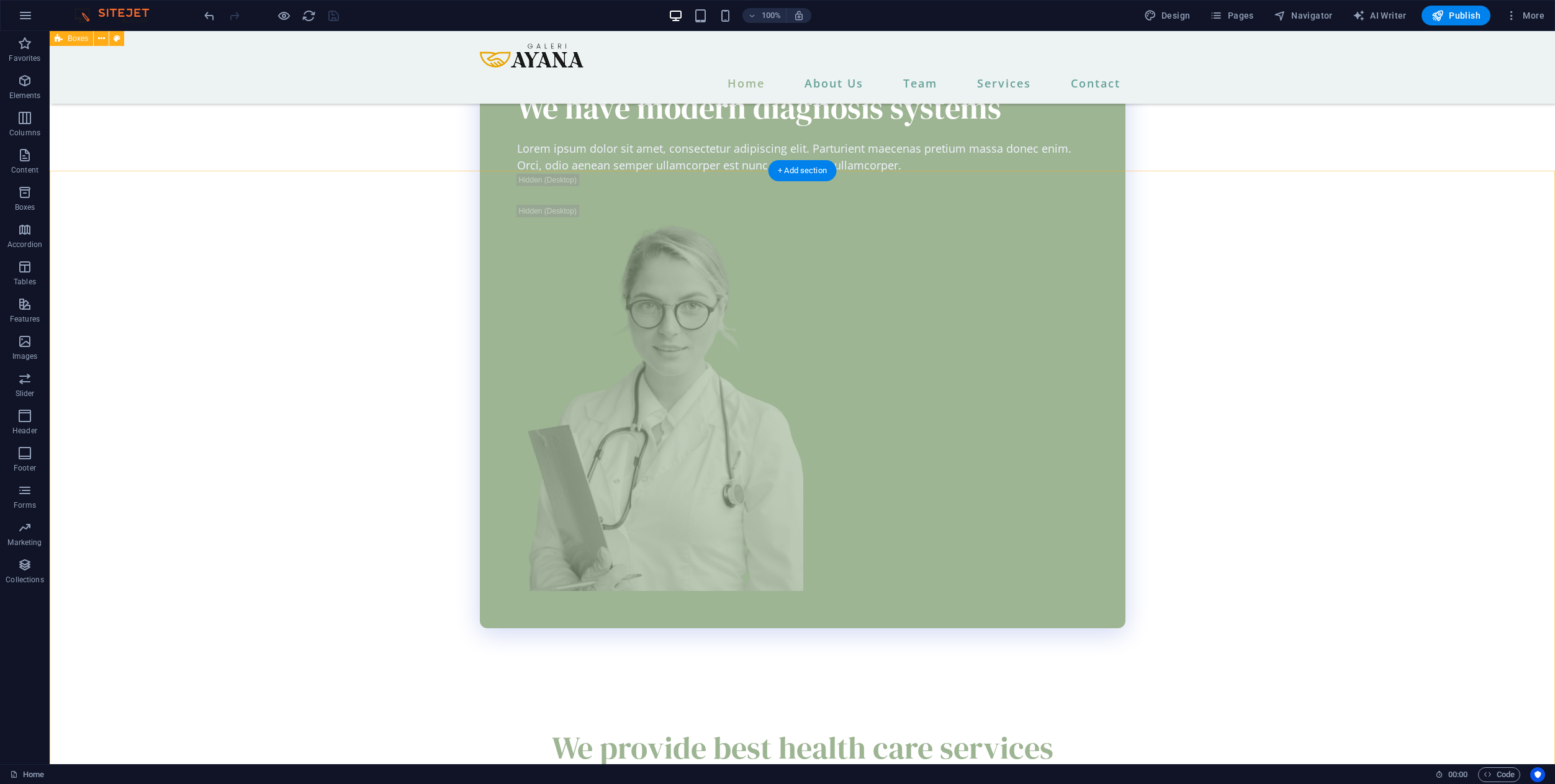
scroll to position [1947, 0]
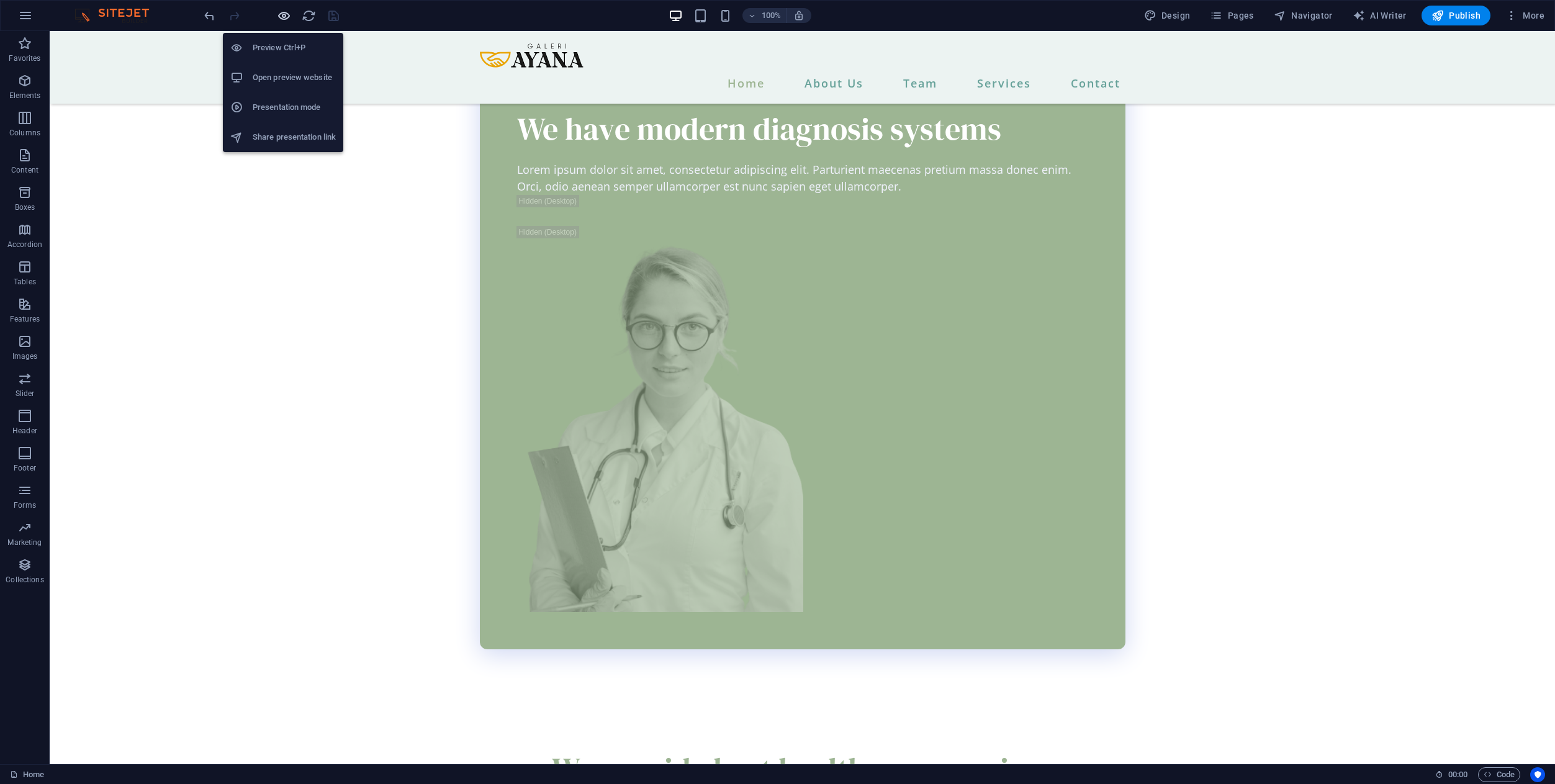
click at [277, 11] on icon "button" at bounding box center [285, 16] width 15 height 15
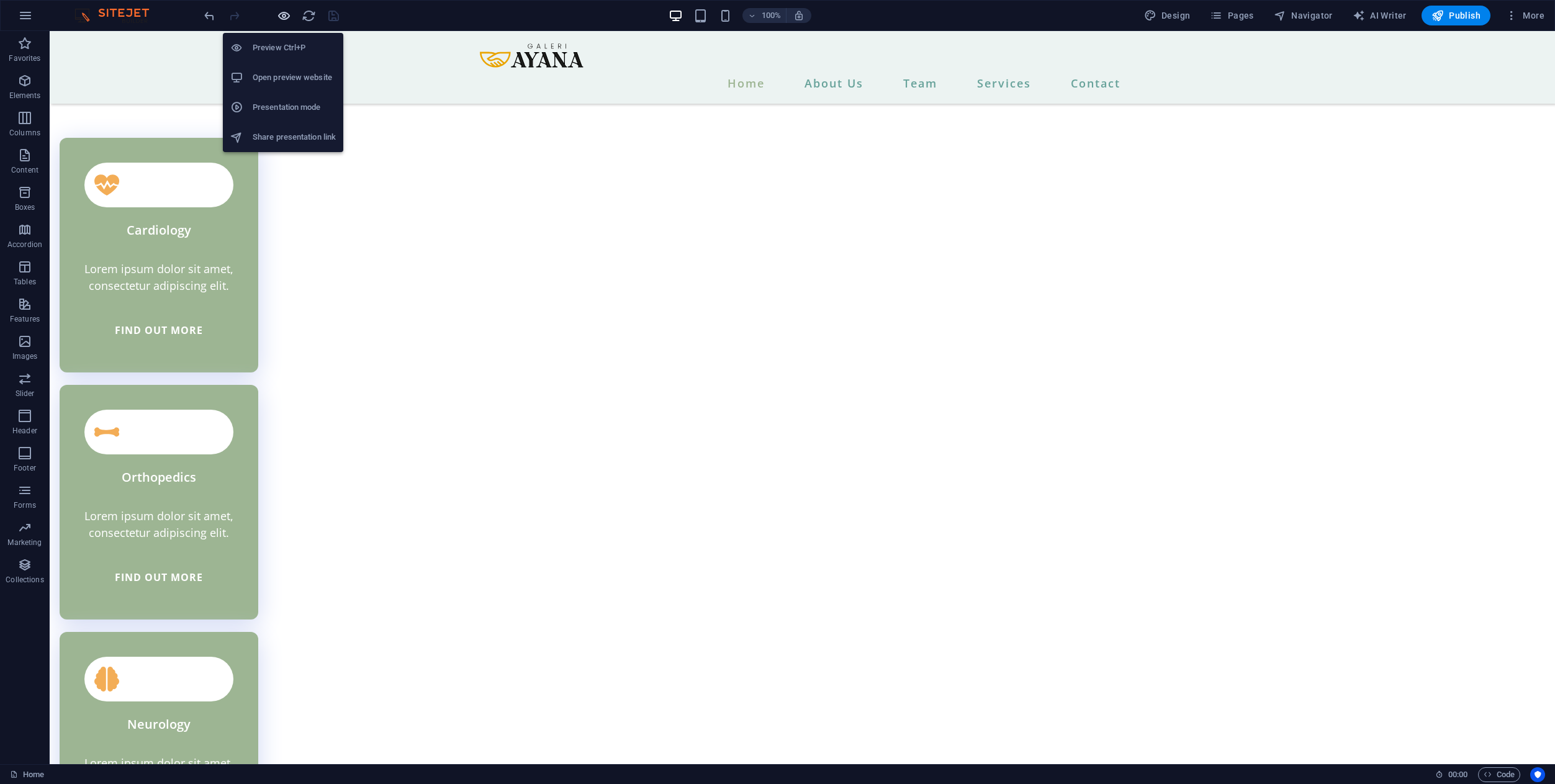
scroll to position [1671, 0]
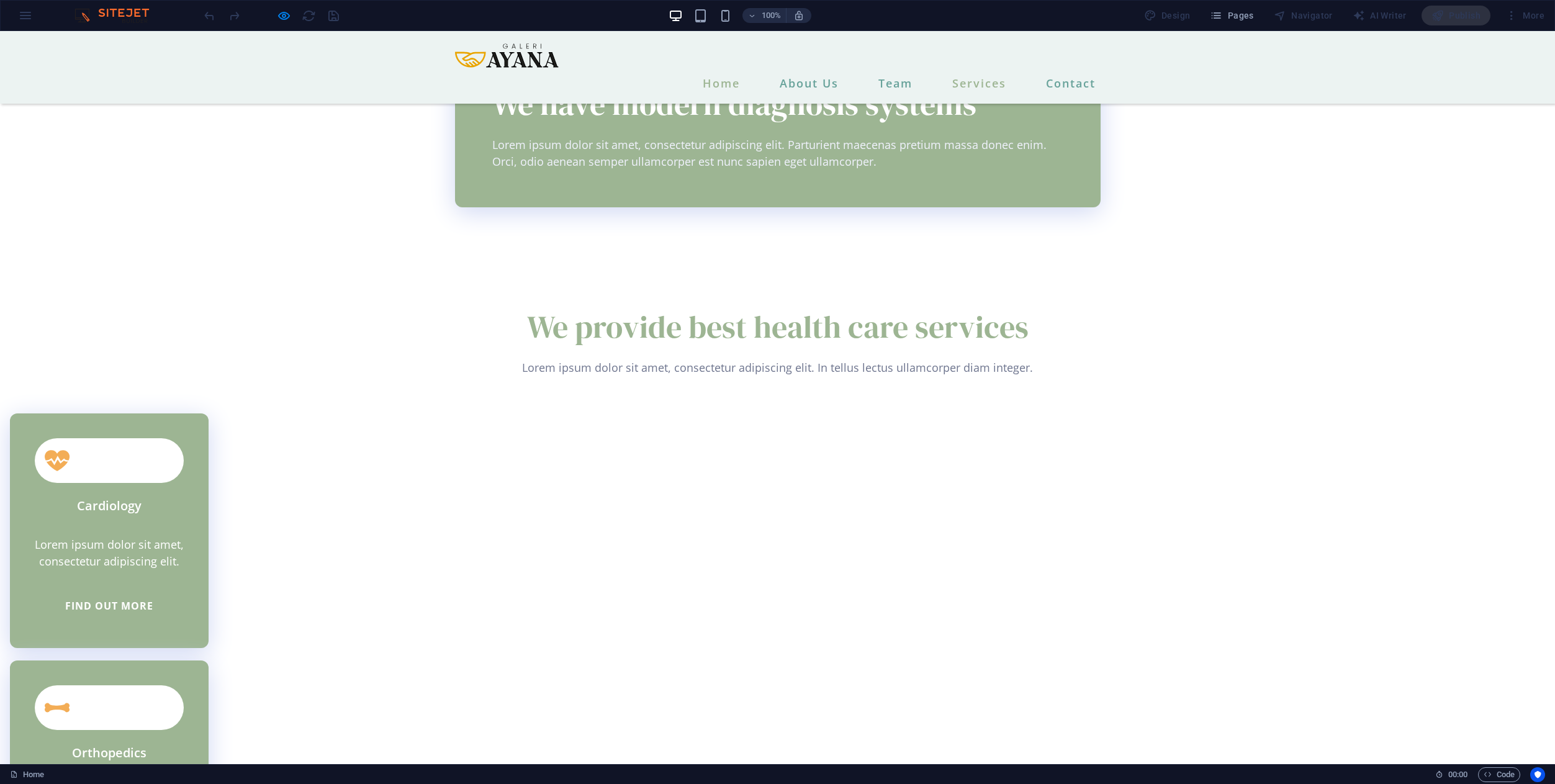
click at [904, 72] on link "Services" at bounding box center [979, 83] width 64 height 21
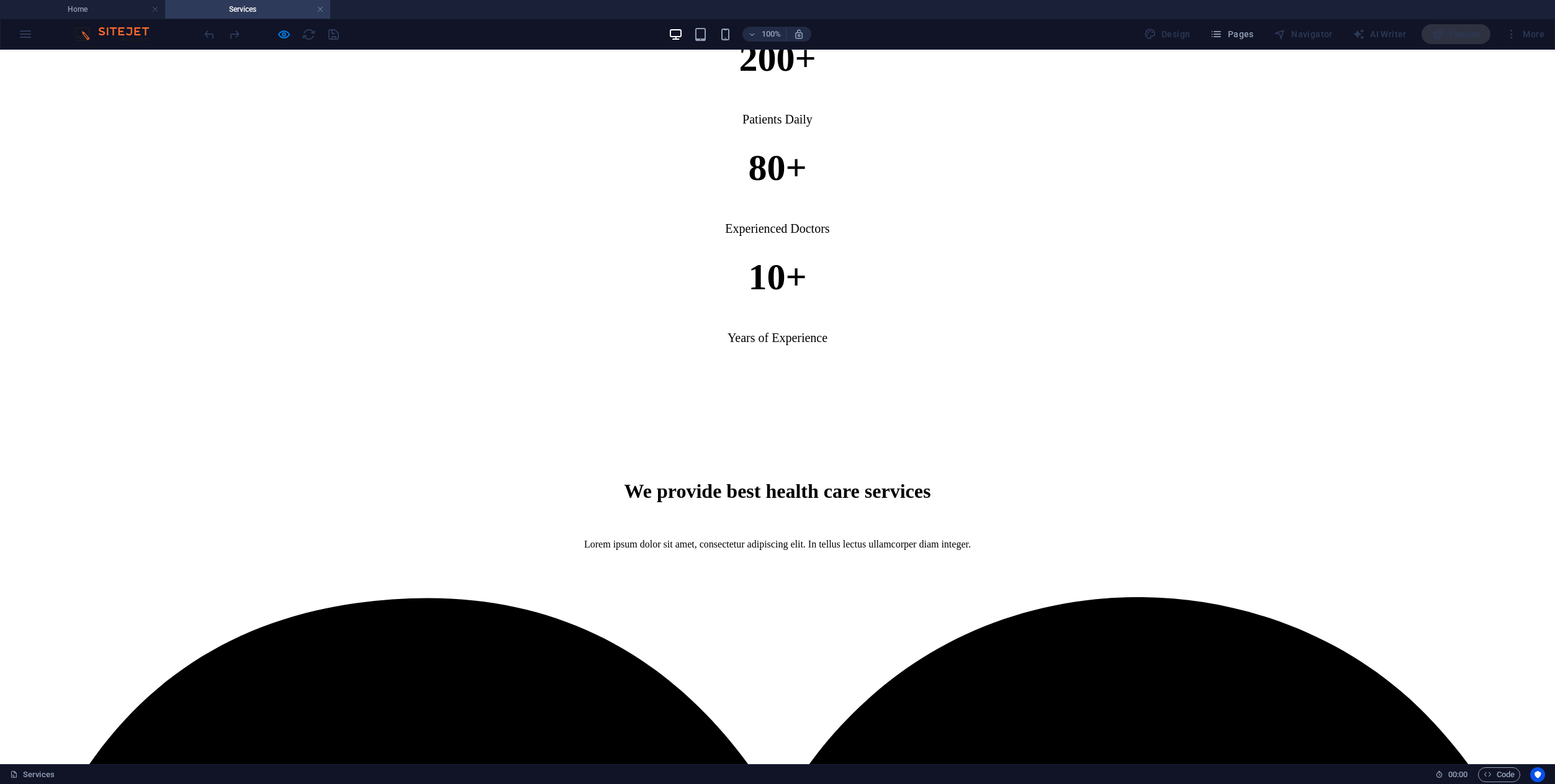
scroll to position [816, 0]
